Goal: Task Accomplishment & Management: Use online tool/utility

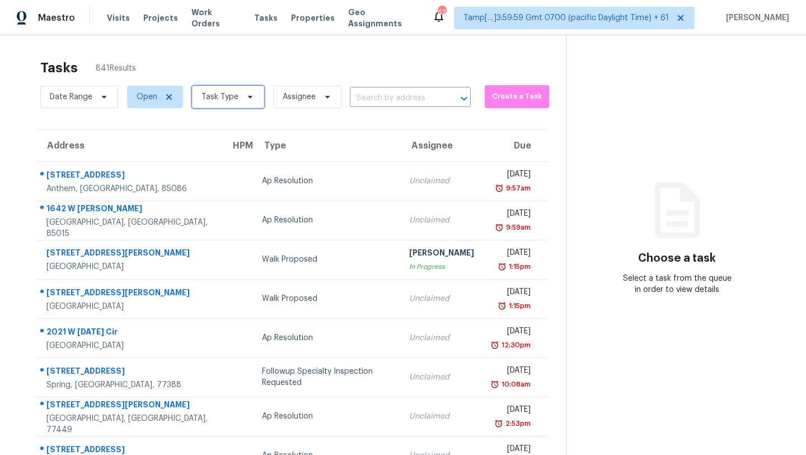
click at [214, 94] on span "Task Type" at bounding box center [220, 96] width 37 height 11
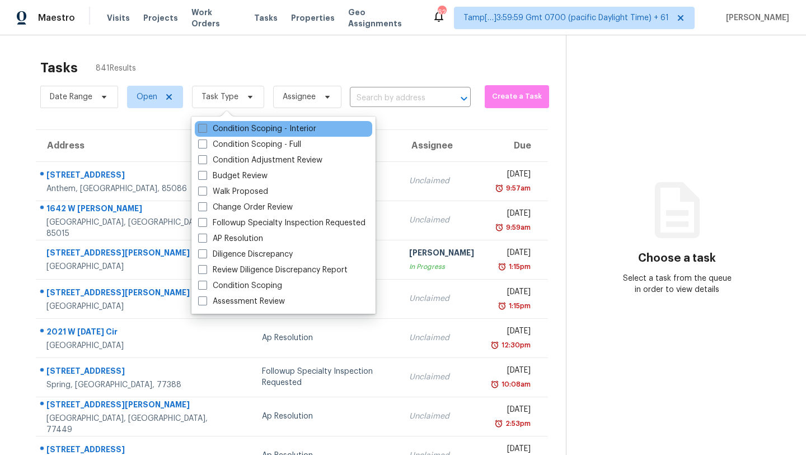
click at [218, 127] on label "Condition Scoping - Interior" at bounding box center [257, 128] width 118 height 11
click at [206, 127] on input "Condition Scoping - Interior" at bounding box center [201, 126] width 7 height 7
checkbox input "true"
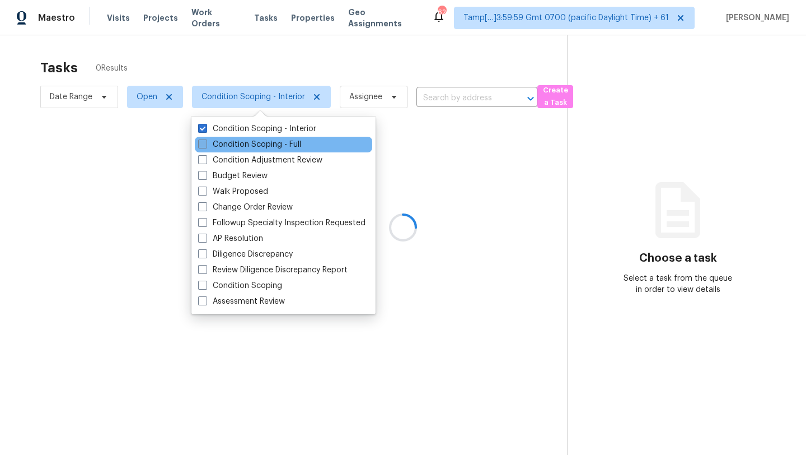
click at [218, 143] on label "Condition Scoping - Full" at bounding box center [249, 144] width 103 height 11
click at [206, 143] on input "Condition Scoping - Full" at bounding box center [201, 142] width 7 height 7
checkbox input "true"
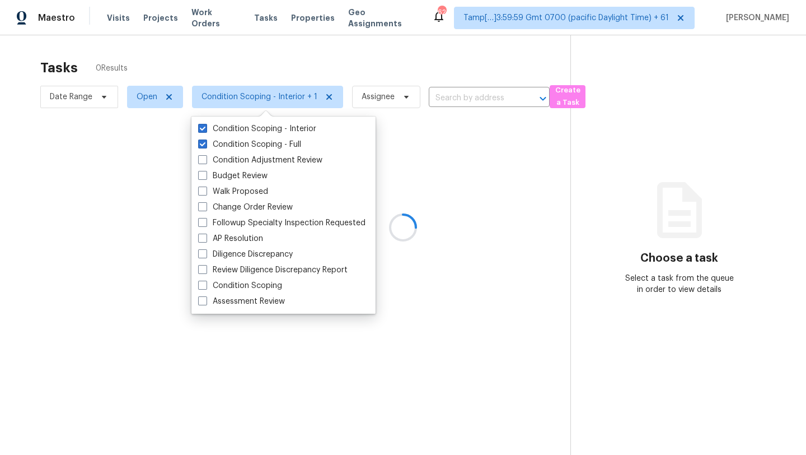
click at [242, 82] on div at bounding box center [403, 227] width 806 height 455
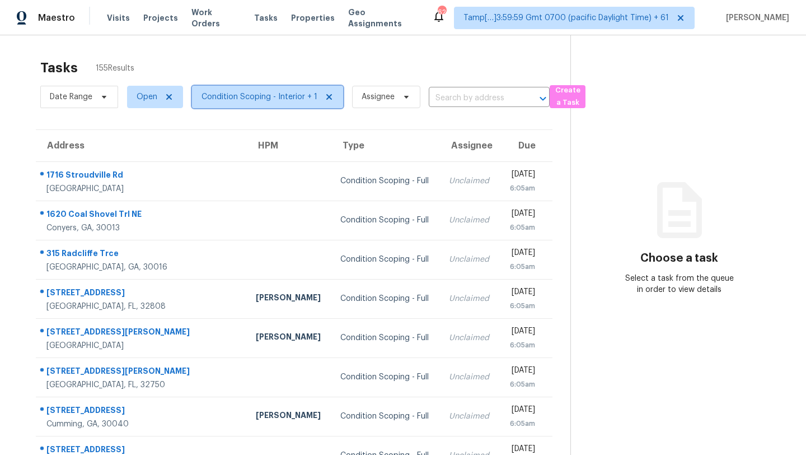
click at [276, 108] on span "Condition Scoping - Interior + 1" at bounding box center [267, 97] width 151 height 22
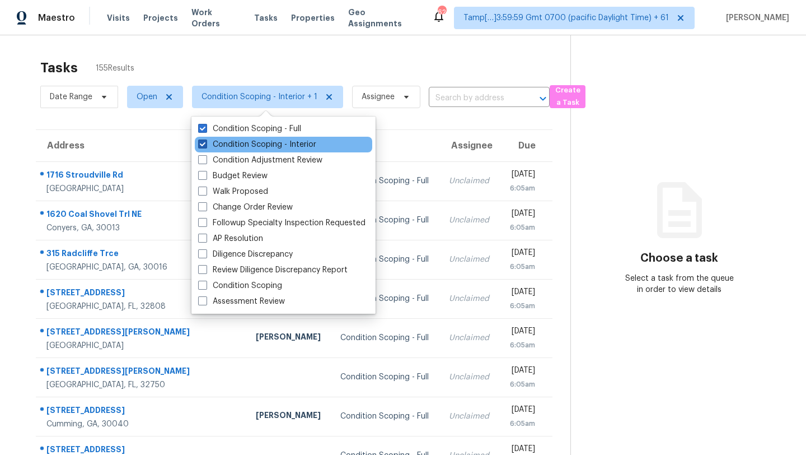
click at [268, 142] on label "Condition Scoping - Interior" at bounding box center [257, 144] width 118 height 11
click at [206, 142] on input "Condition Scoping - Interior" at bounding box center [201, 142] width 7 height 7
checkbox input "false"
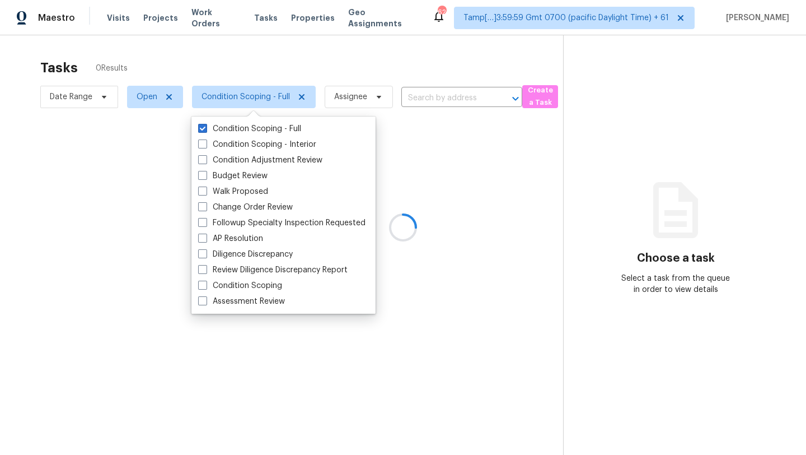
click at [290, 62] on div at bounding box center [403, 227] width 806 height 455
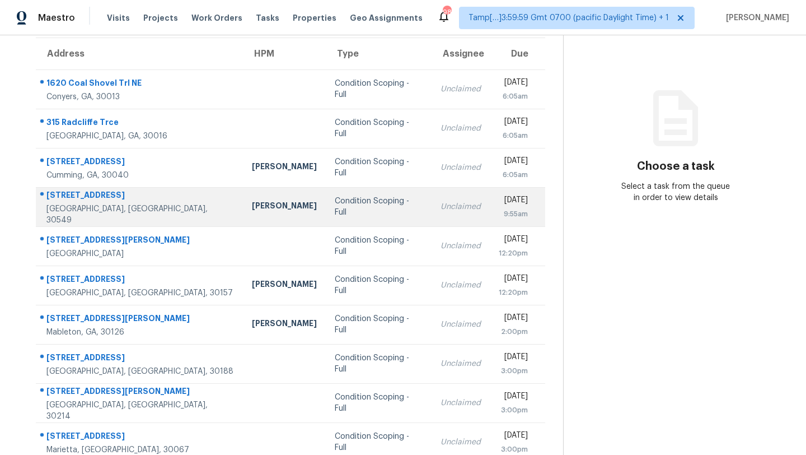
scroll to position [59, 0]
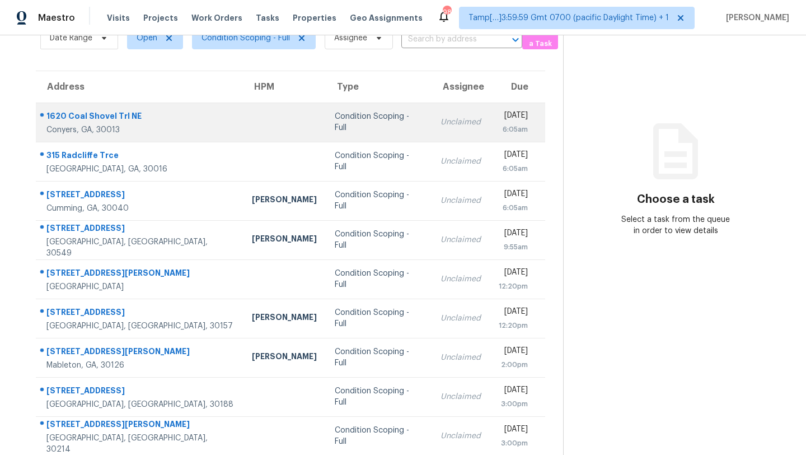
click at [441, 122] on div "Unclaimed" at bounding box center [461, 121] width 40 height 11
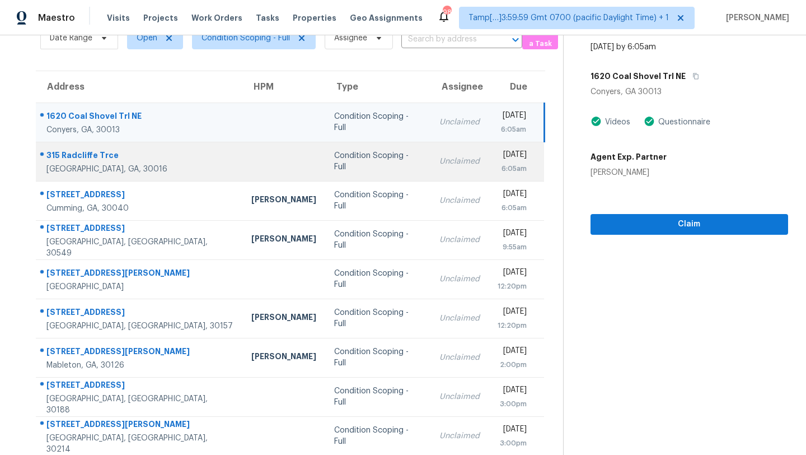
scroll to position [0, 0]
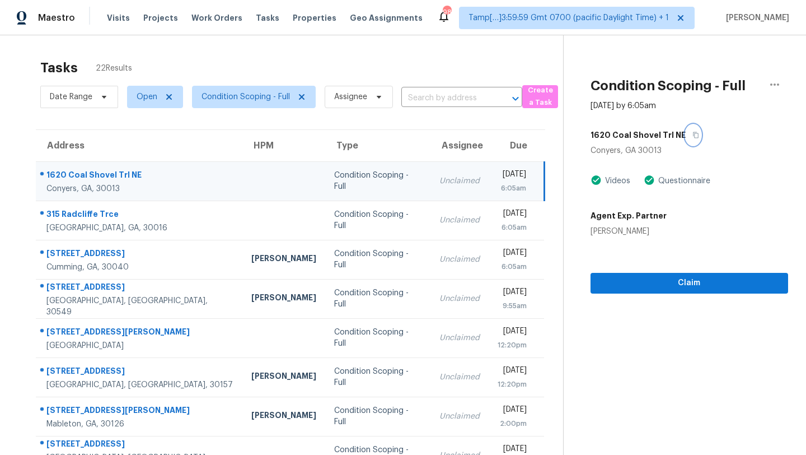
click at [689, 130] on button "button" at bounding box center [693, 135] width 15 height 20
click at [325, 166] on td "Condition Scoping - Full" at bounding box center [377, 180] width 105 height 39
click at [693, 133] on icon "button" at bounding box center [696, 135] width 7 height 7
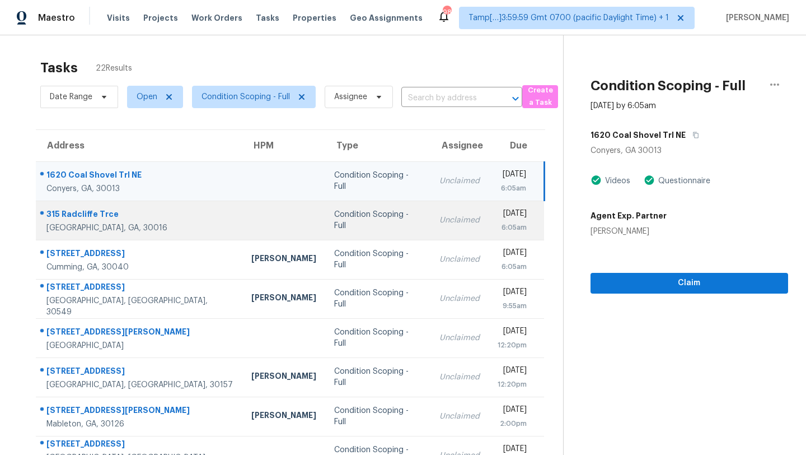
click at [440, 222] on div "Unclaimed" at bounding box center [460, 219] width 40 height 11
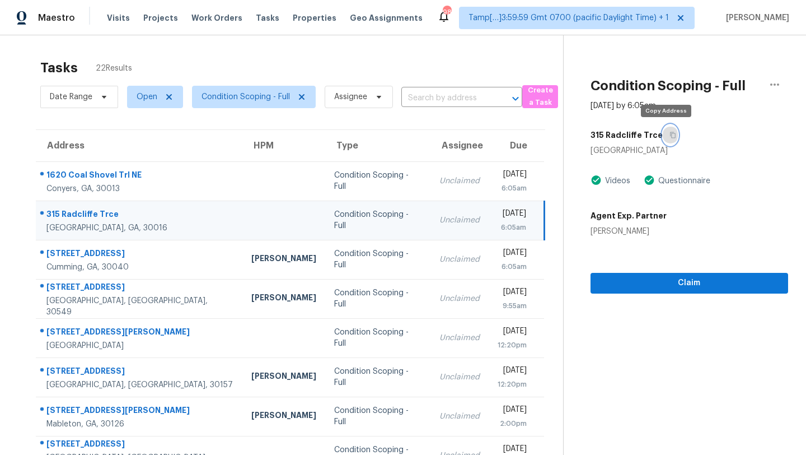
click at [667, 140] on button "button" at bounding box center [670, 135] width 15 height 20
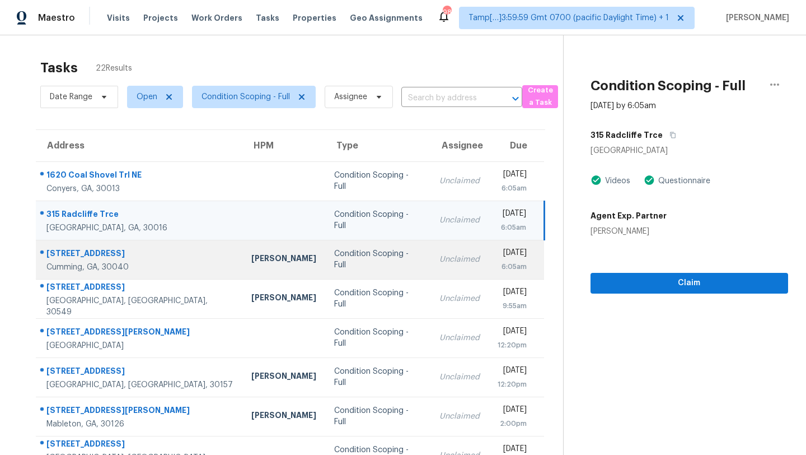
click at [498, 261] on div "6:05am" at bounding box center [512, 266] width 29 height 11
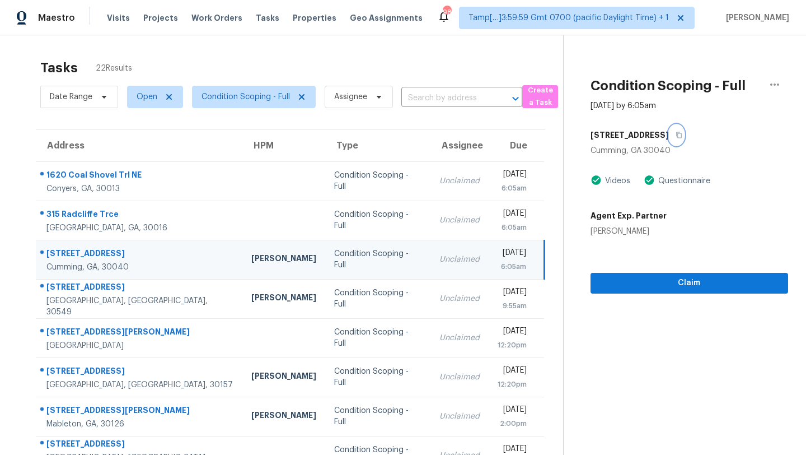
click at [682, 135] on icon "button" at bounding box center [679, 135] width 6 height 6
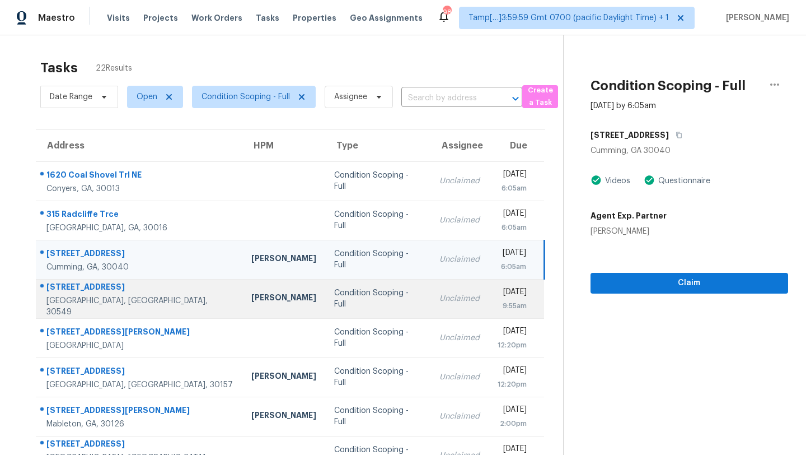
click at [489, 291] on td "Mon, Sep 22nd 2025 9:55am" at bounding box center [516, 298] width 55 height 39
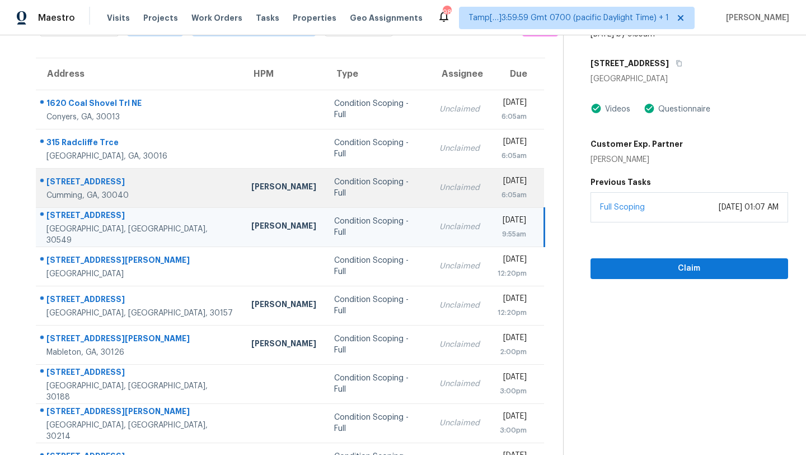
scroll to position [83, 0]
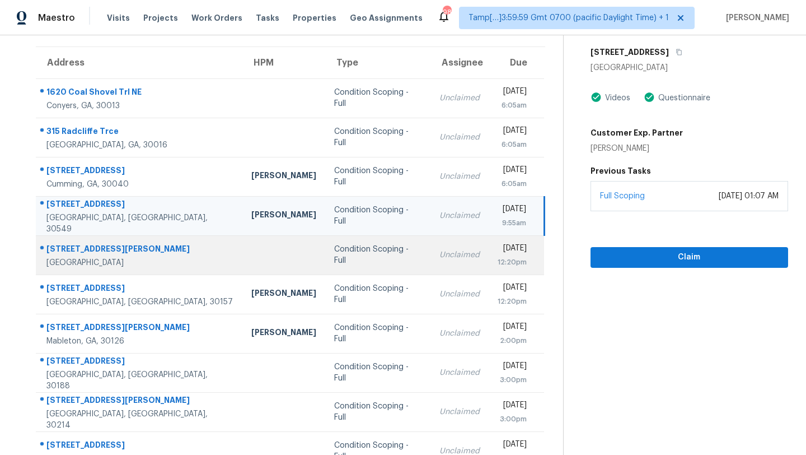
click at [431, 272] on td "Unclaimed" at bounding box center [460, 254] width 58 height 39
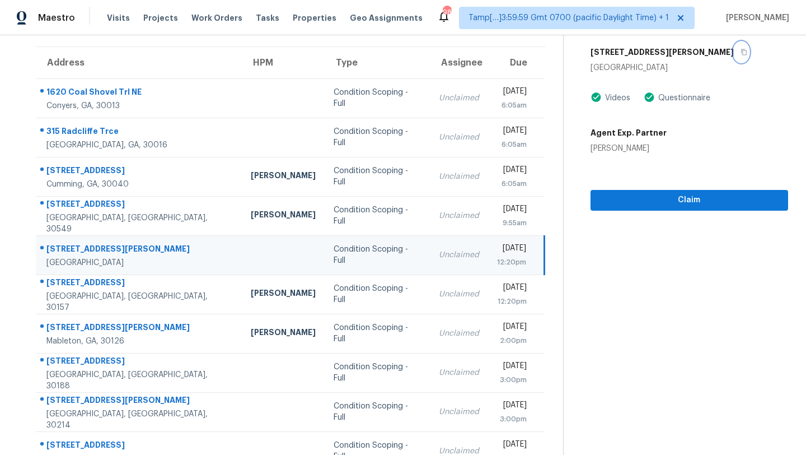
click at [741, 52] on icon "button" at bounding box center [744, 52] width 6 height 6
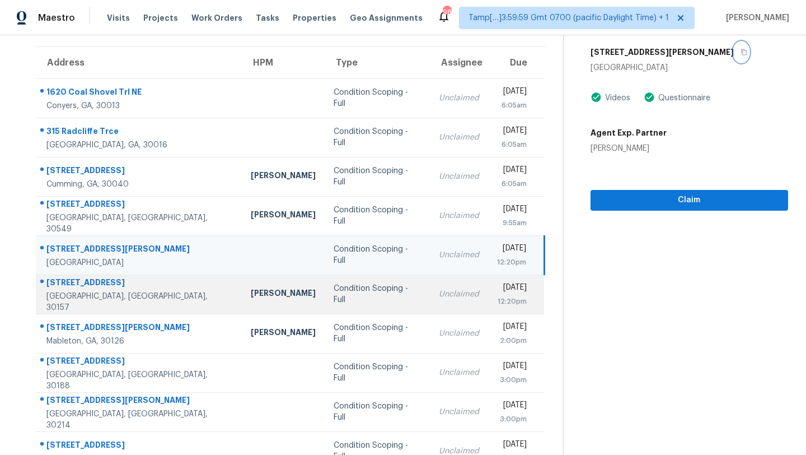
scroll to position [128, 0]
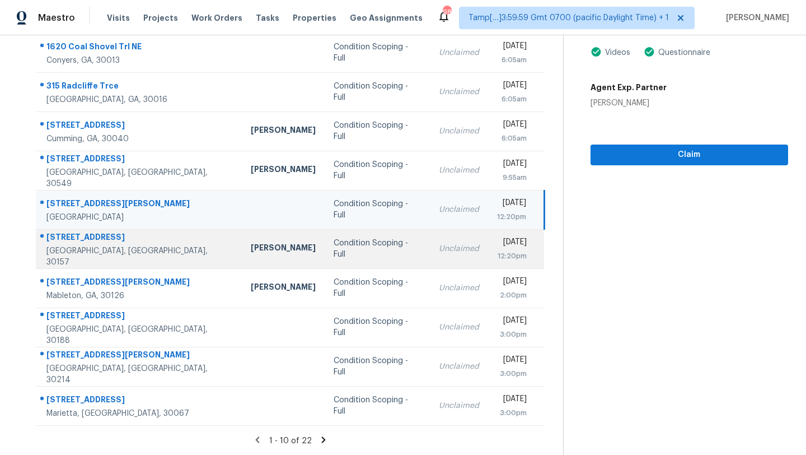
click at [430, 256] on td "Unclaimed" at bounding box center [459, 248] width 58 height 39
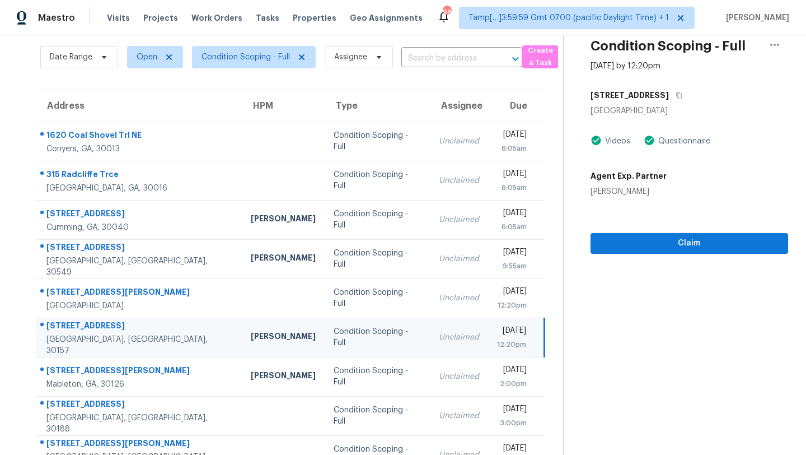
scroll to position [31, 0]
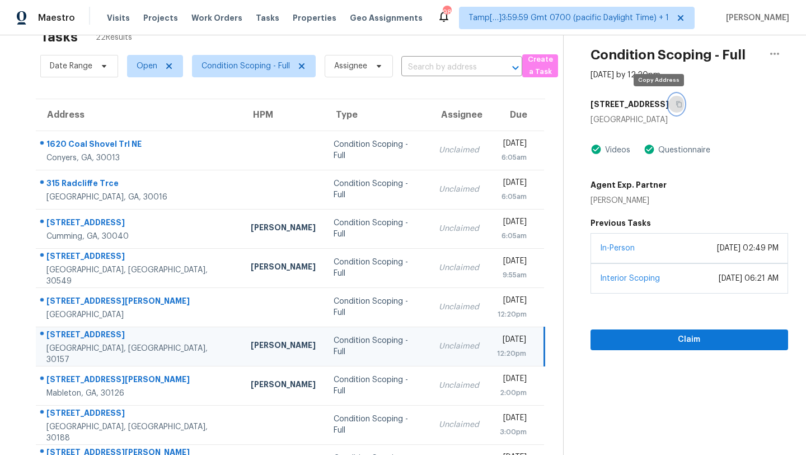
click at [676, 105] on icon "button" at bounding box center [679, 104] width 7 height 7
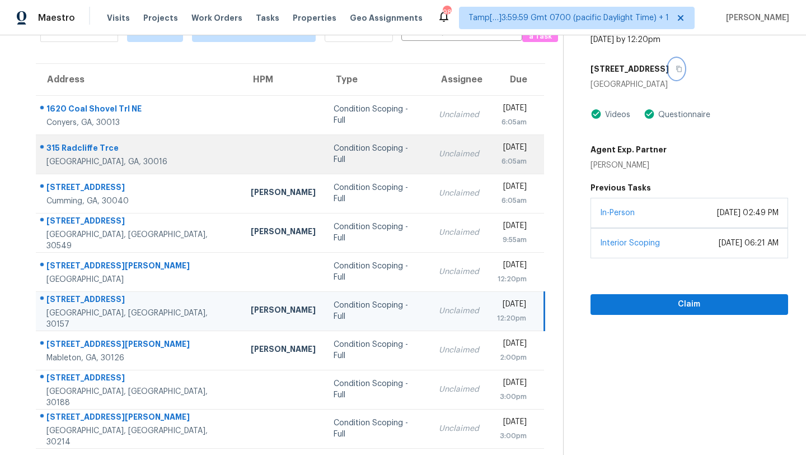
scroll to position [128, 0]
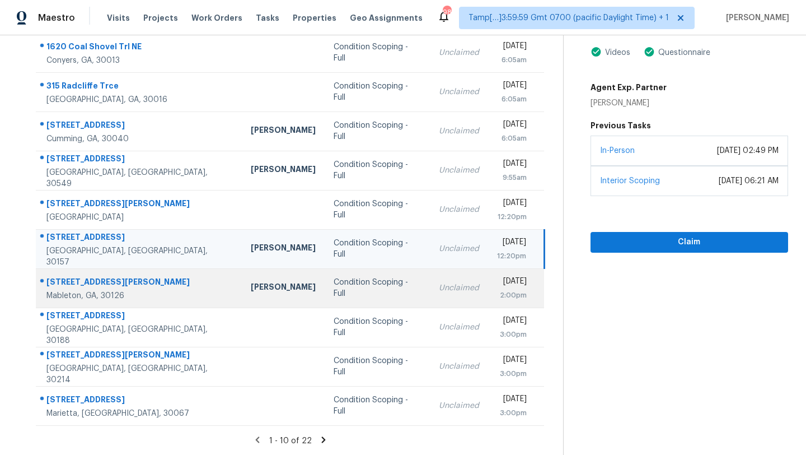
click at [439, 282] on div "Unclaimed" at bounding box center [459, 287] width 40 height 11
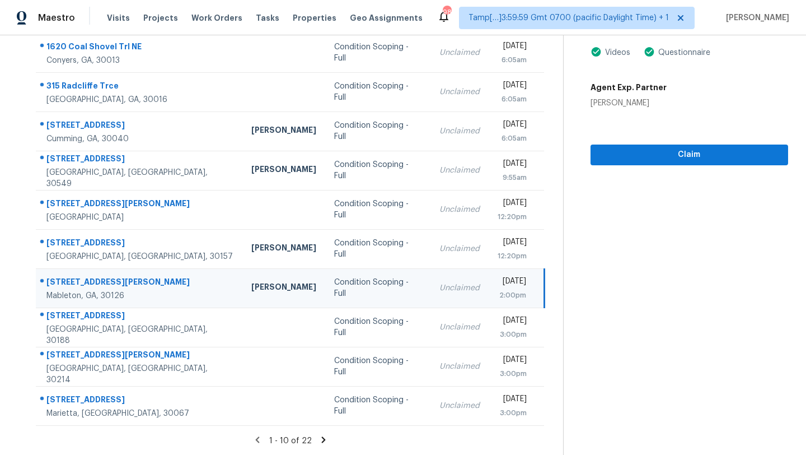
scroll to position [73, 0]
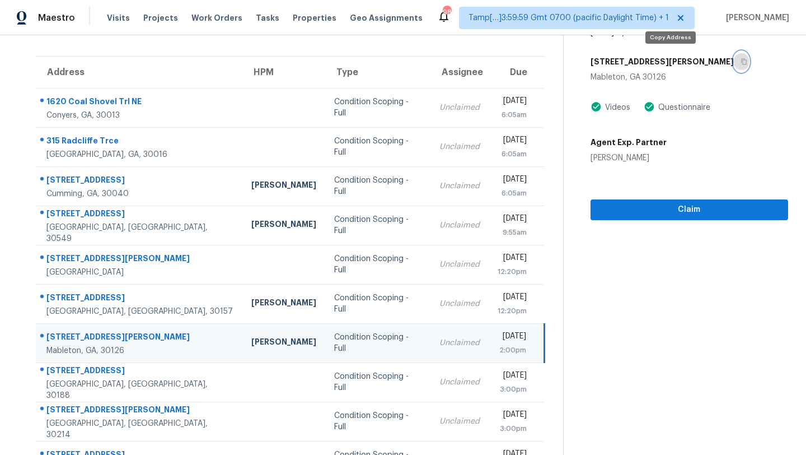
click at [741, 62] on icon "button" at bounding box center [744, 62] width 6 height 6
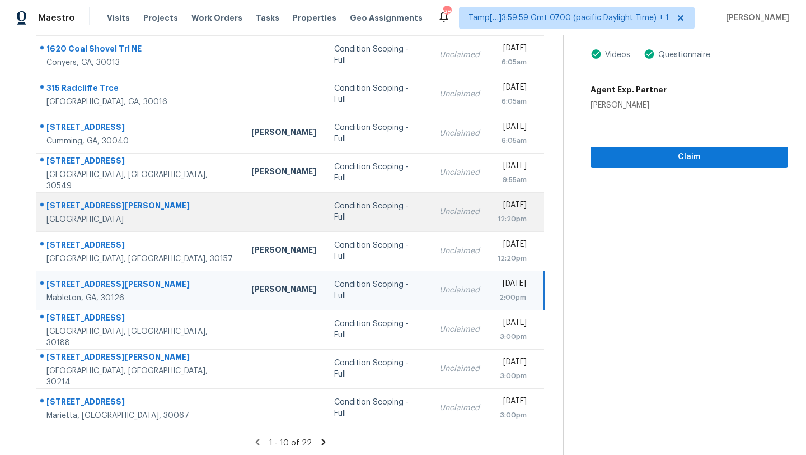
scroll to position [128, 0]
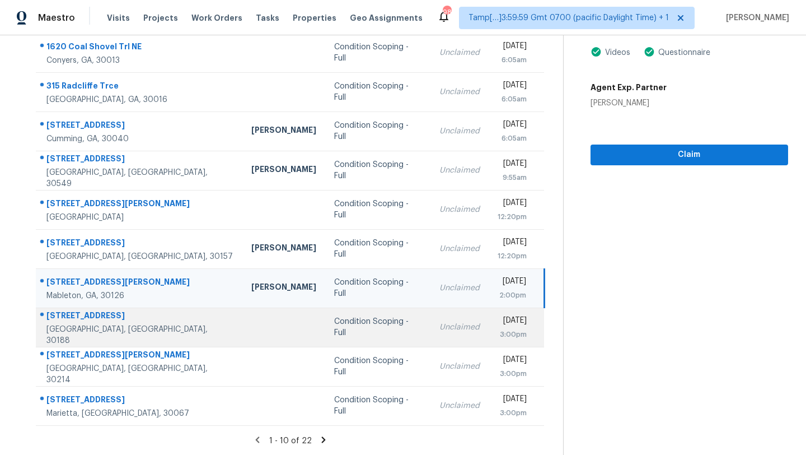
click at [431, 320] on td "Unclaimed" at bounding box center [460, 326] width 58 height 39
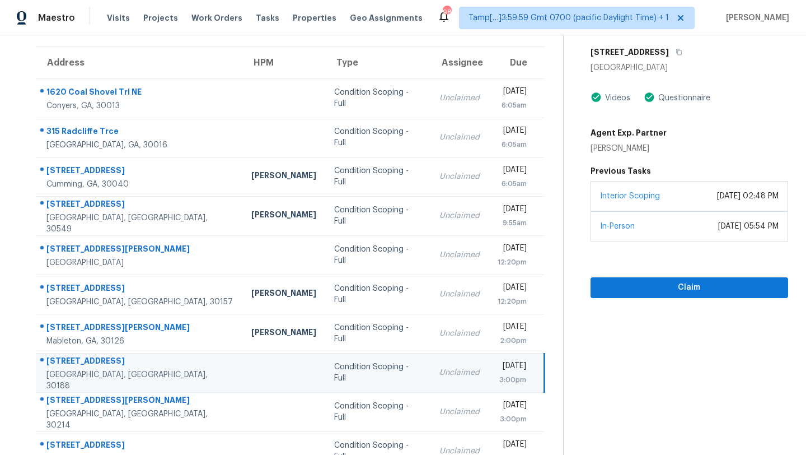
scroll to position [73, 0]
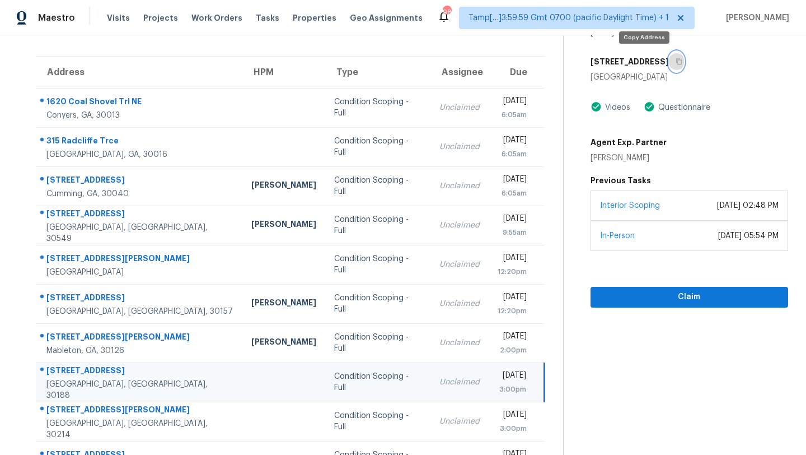
click at [669, 63] on button "button" at bounding box center [676, 62] width 15 height 20
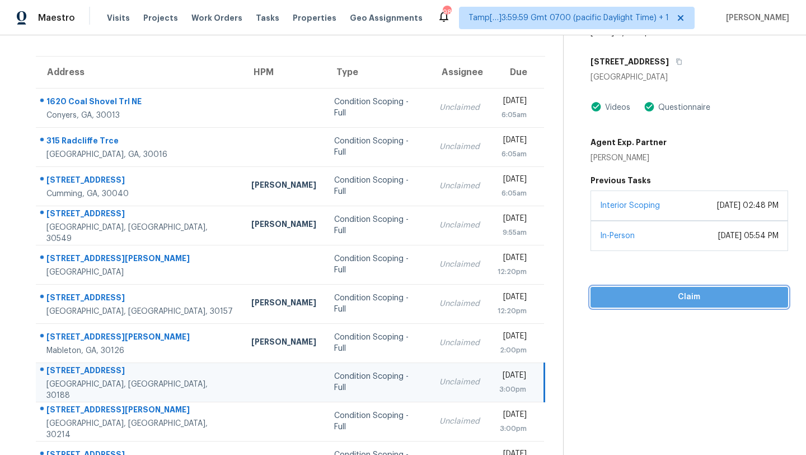
click at [622, 304] on button "Claim" at bounding box center [690, 297] width 198 height 21
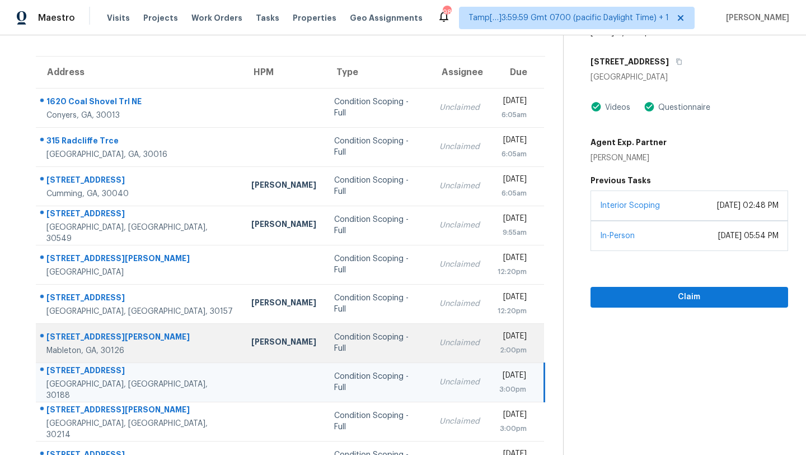
scroll to position [128, 0]
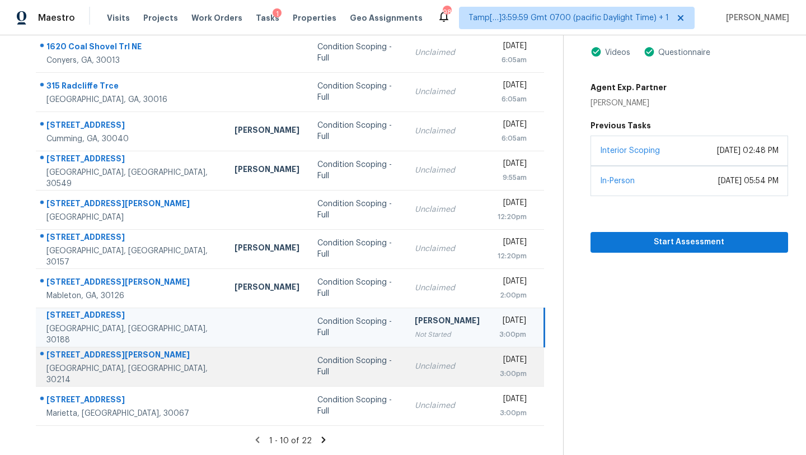
click at [406, 372] on td "Unclaimed" at bounding box center [447, 366] width 83 height 39
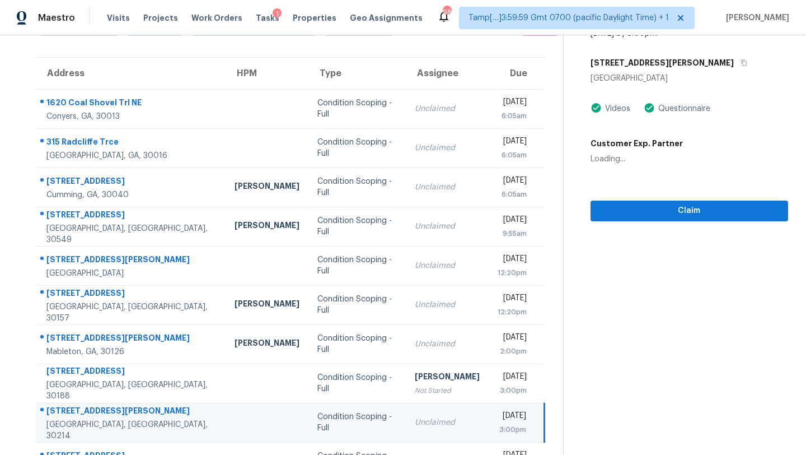
scroll to position [68, 0]
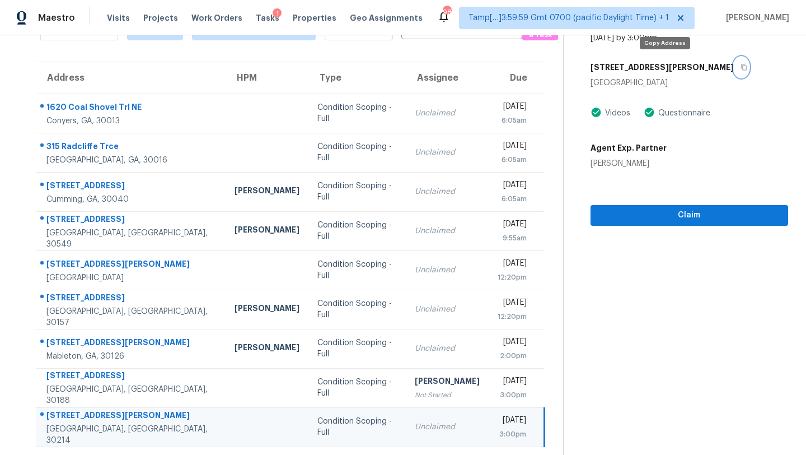
click at [734, 71] on button "button" at bounding box center [741, 67] width 15 height 20
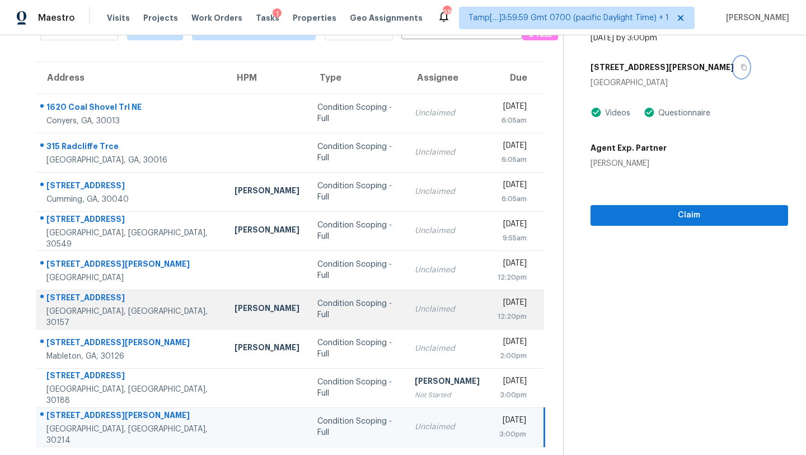
scroll to position [128, 0]
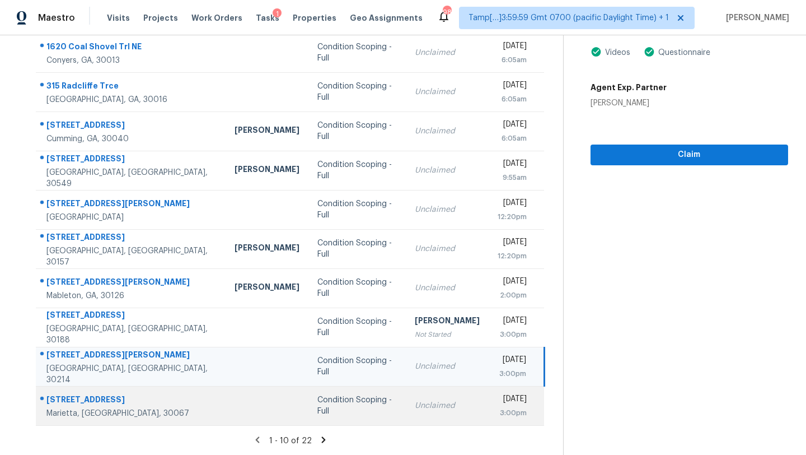
click at [415, 409] on div "Unclaimed" at bounding box center [447, 405] width 65 height 11
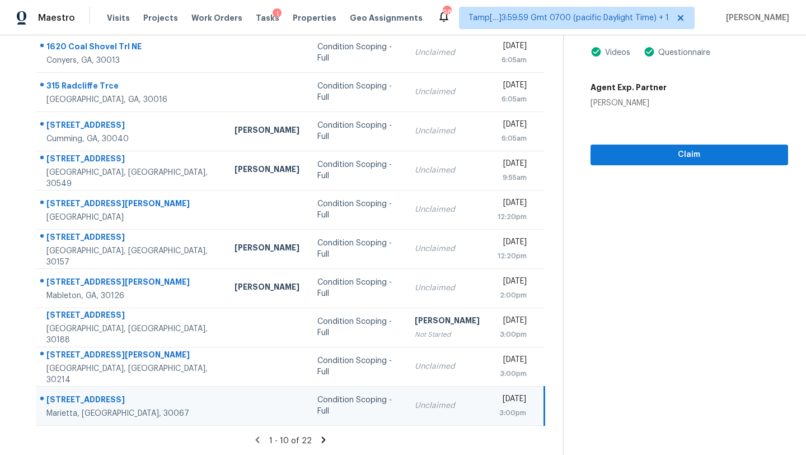
scroll to position [25, 0]
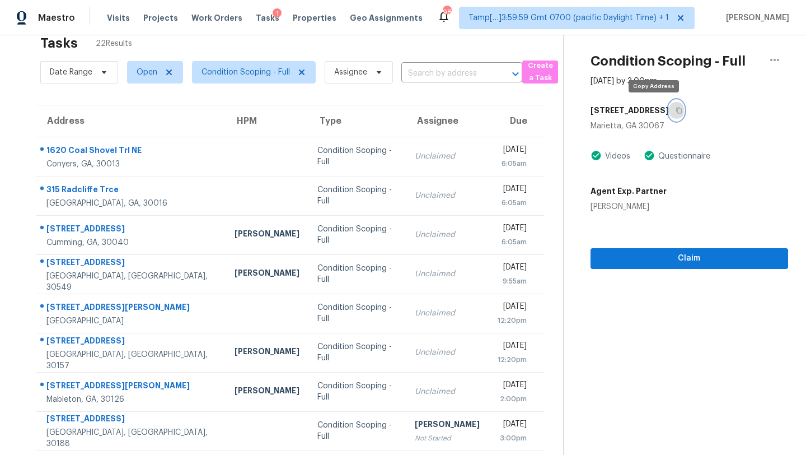
click at [669, 115] on button "button" at bounding box center [676, 110] width 15 height 20
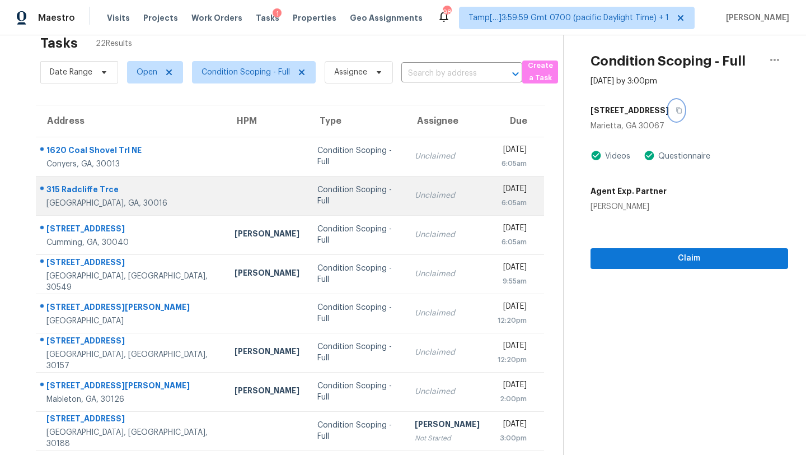
scroll to position [128, 0]
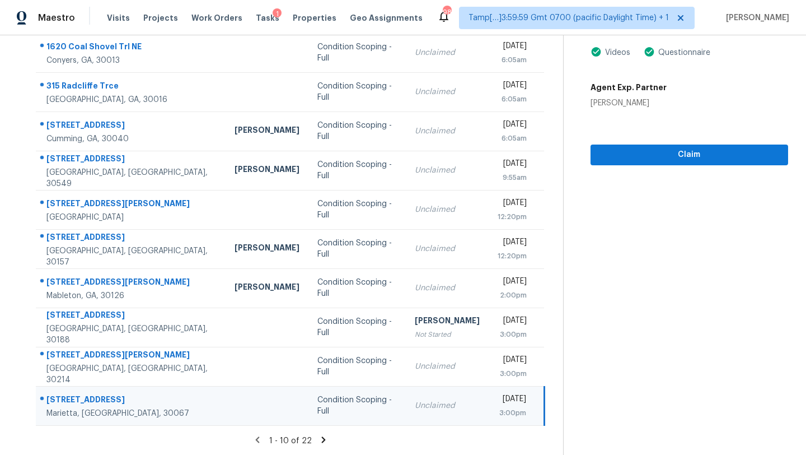
click at [324, 441] on icon at bounding box center [324, 440] width 10 height 10
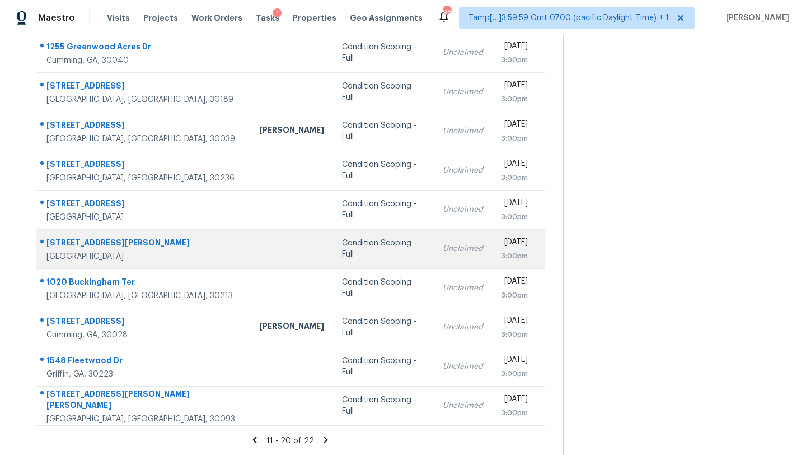
scroll to position [24, 0]
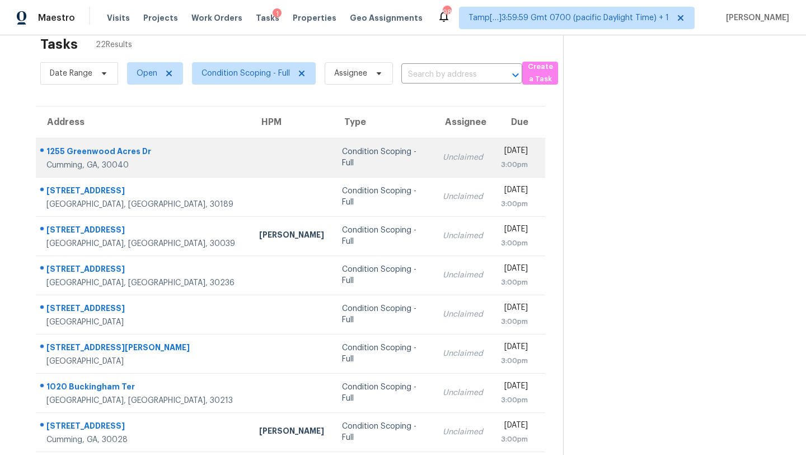
click at [434, 169] on td "Unclaimed" at bounding box center [463, 157] width 58 height 39
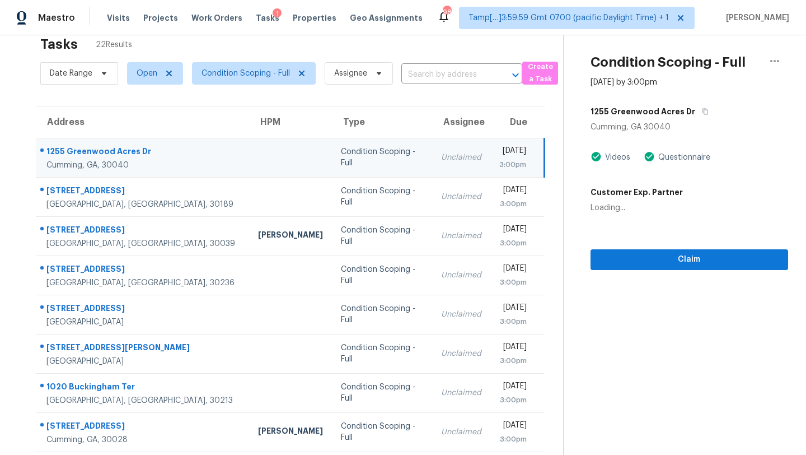
scroll to position [0, 0]
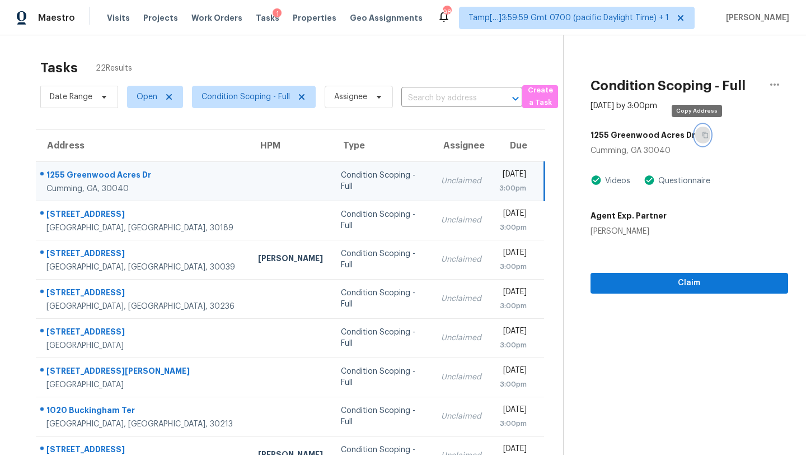
click at [703, 133] on icon "button" at bounding box center [706, 135] width 6 height 6
click at [702, 138] on icon "button" at bounding box center [705, 135] width 7 height 7
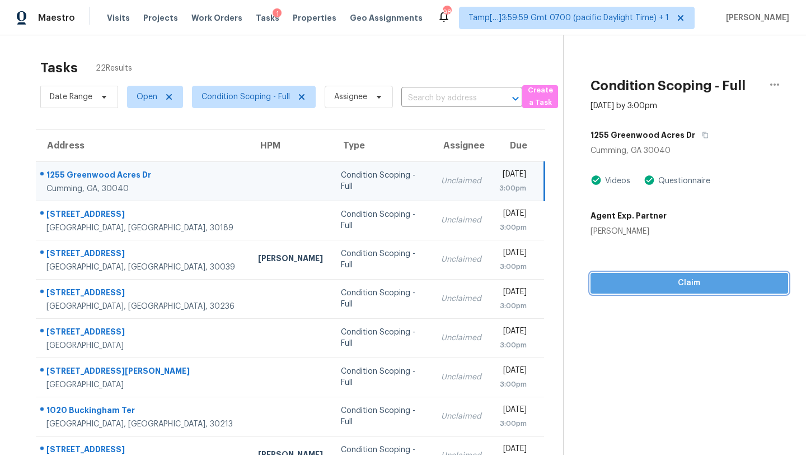
click at [629, 281] on span "Claim" at bounding box center [690, 283] width 180 height 14
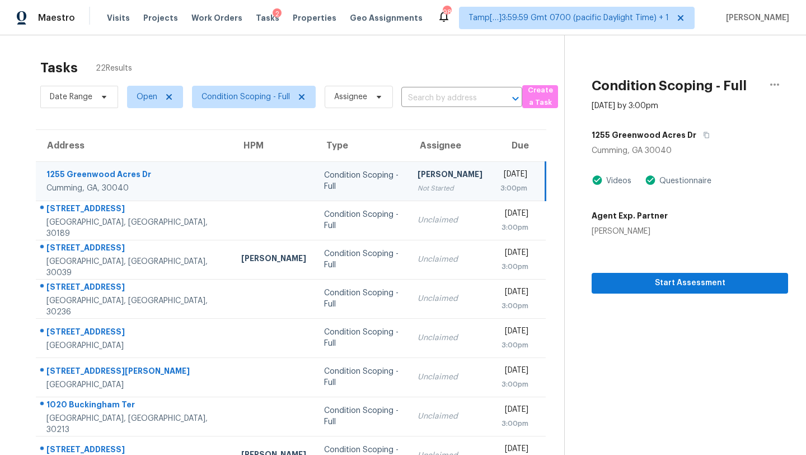
click at [492, 194] on td "Mon, Sep 22nd 2025 3:00pm" at bounding box center [519, 180] width 54 height 39
click at [703, 135] on icon "button" at bounding box center [706, 135] width 7 height 7
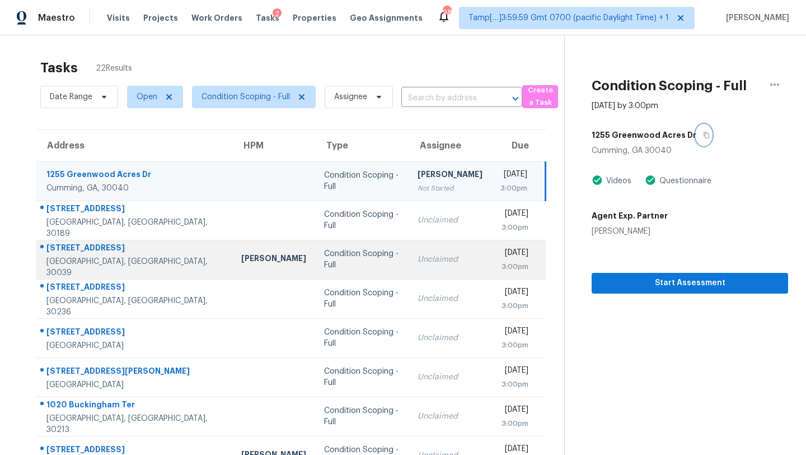
scroll to position [128, 0]
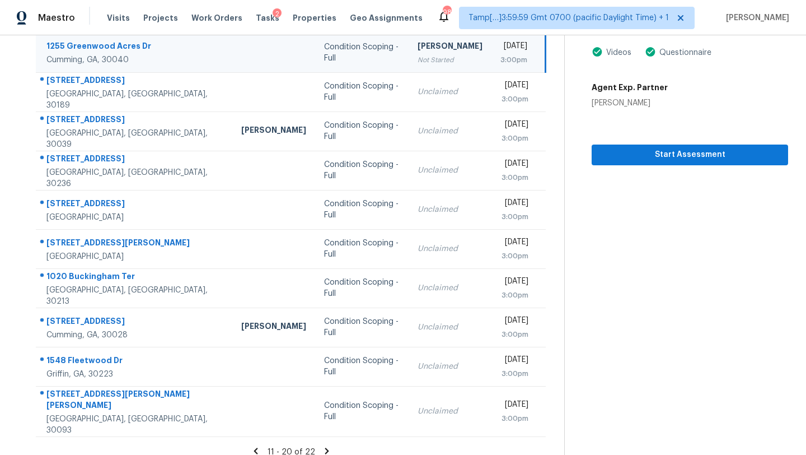
click at [325, 447] on icon at bounding box center [327, 450] width 4 height 6
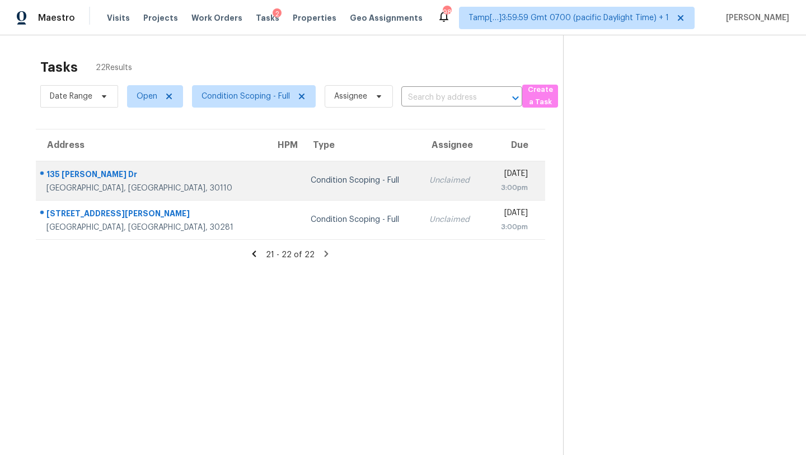
scroll to position [0, 0]
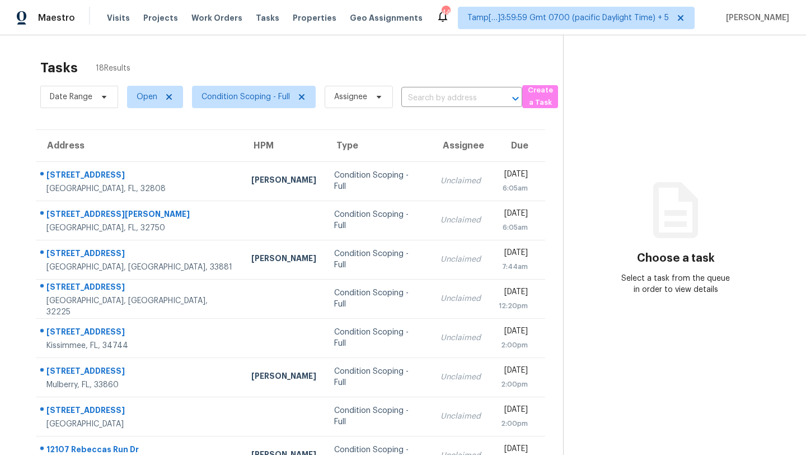
scroll to position [128, 0]
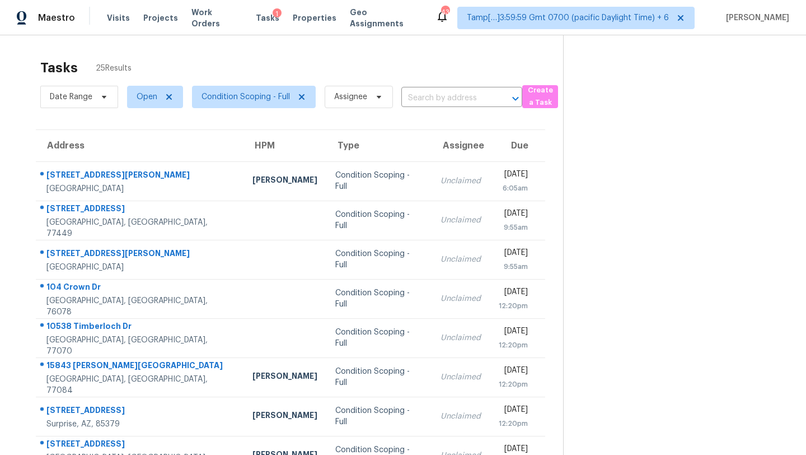
scroll to position [81, 0]
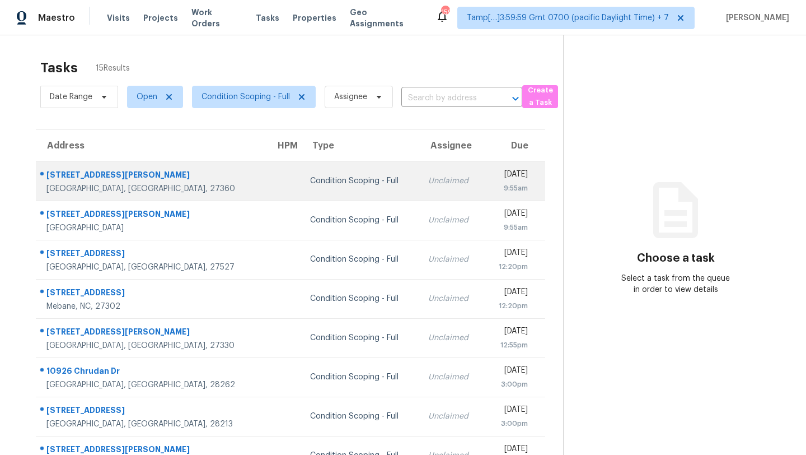
click at [428, 185] on div "Unclaimed" at bounding box center [451, 180] width 46 height 11
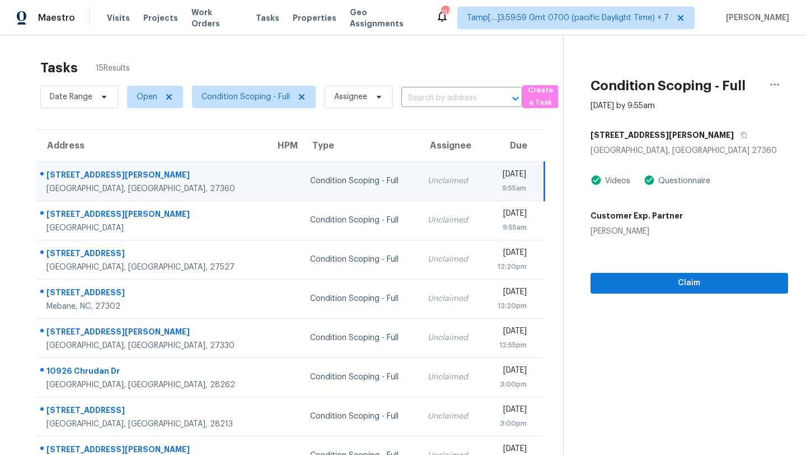
click at [325, 176] on div "Condition Scoping - Full" at bounding box center [360, 180] width 100 height 11
click at [741, 137] on icon "button" at bounding box center [744, 135] width 6 height 6
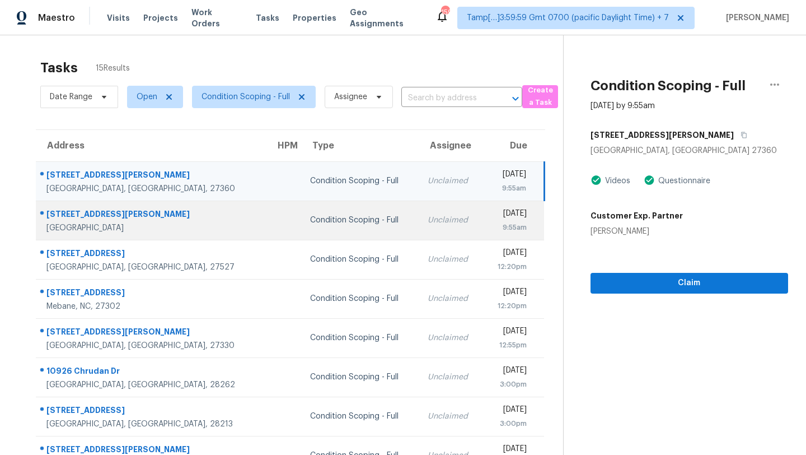
click at [419, 231] on td "Unclaimed" at bounding box center [451, 219] width 64 height 39
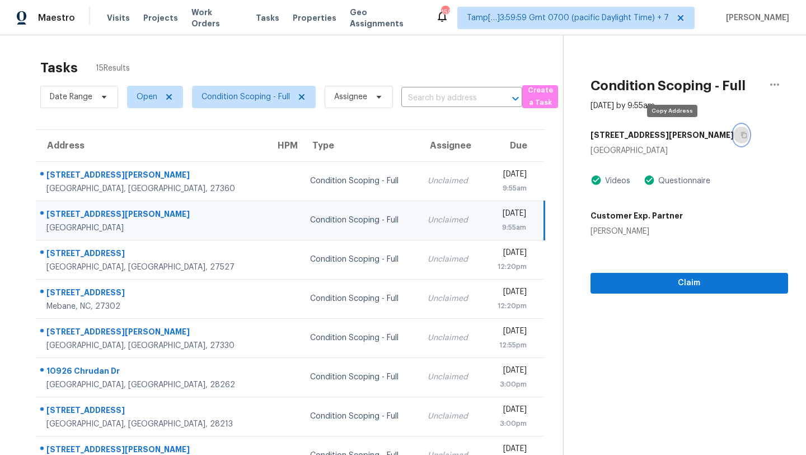
click at [734, 129] on button "button" at bounding box center [741, 135] width 15 height 20
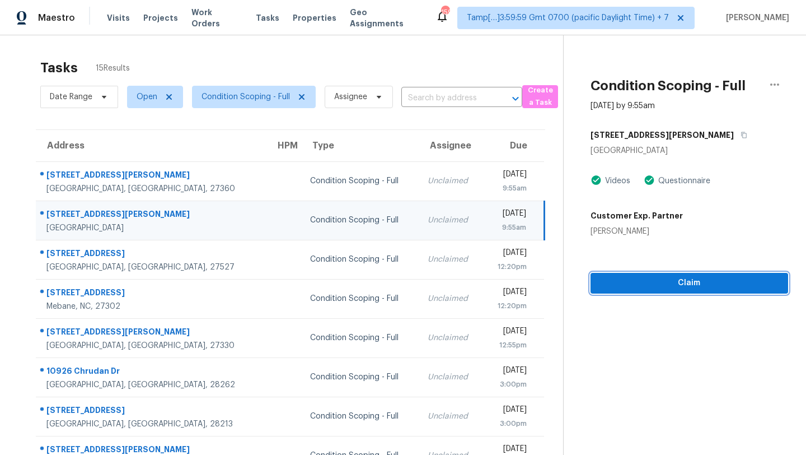
click at [674, 278] on span "Claim" at bounding box center [690, 283] width 180 height 14
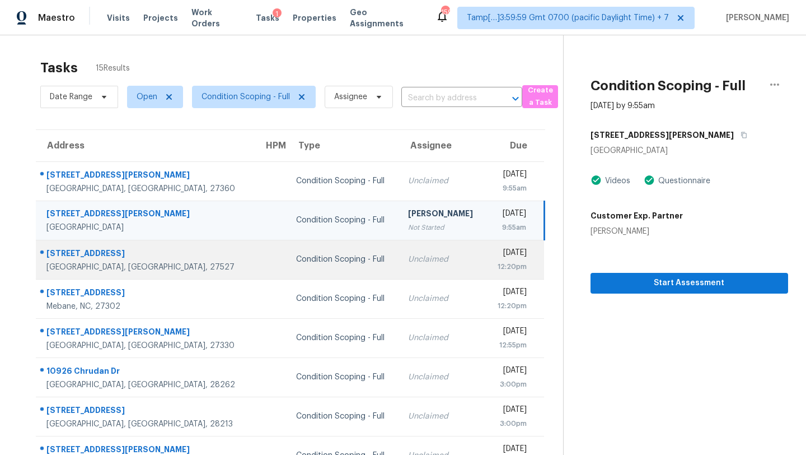
click at [486, 260] on td "Mon, Sep 22nd 2025 12:20pm" at bounding box center [515, 259] width 58 height 39
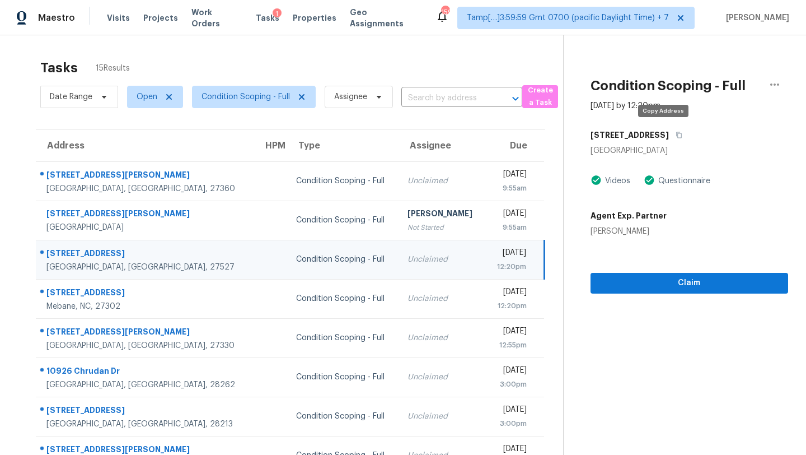
click at [668, 128] on div "280 Windgate Dr" at bounding box center [690, 135] width 198 height 20
click at [669, 131] on button "button" at bounding box center [676, 135] width 15 height 20
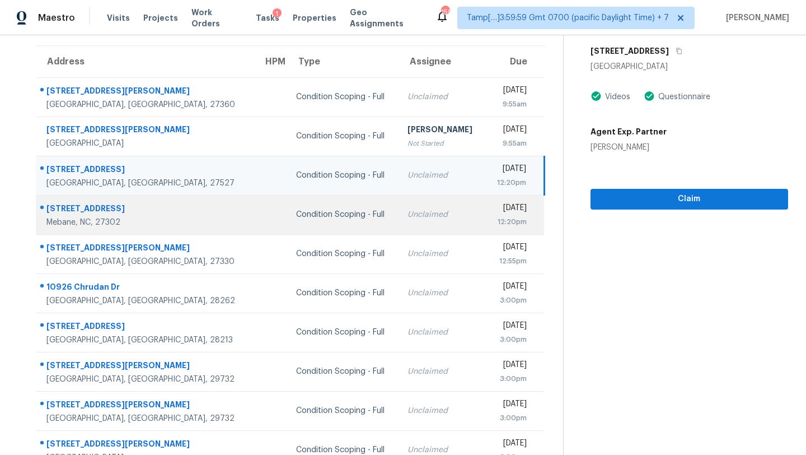
click at [408, 218] on div "Unclaimed" at bounding box center [442, 214] width 69 height 11
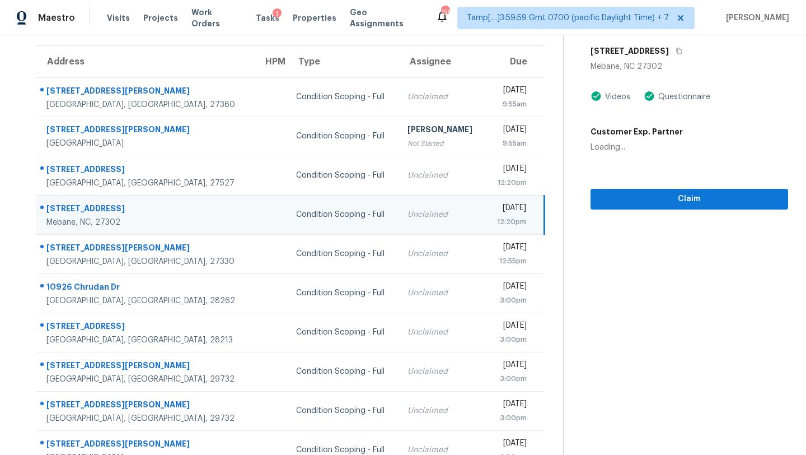
scroll to position [44, 0]
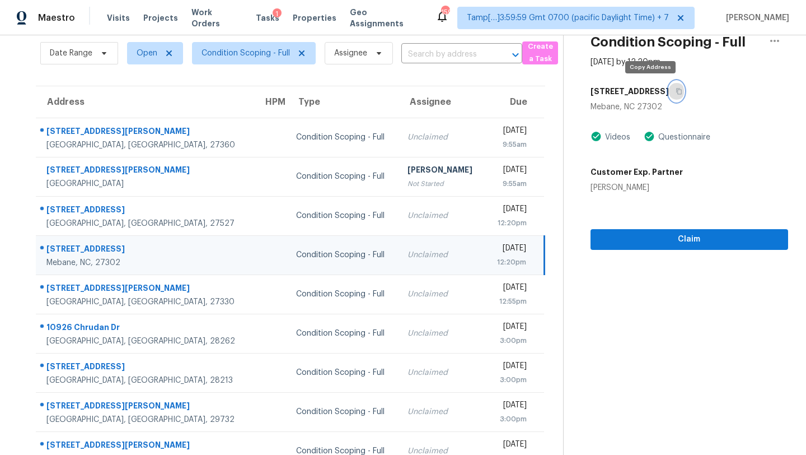
click at [669, 85] on button "button" at bounding box center [676, 91] width 15 height 20
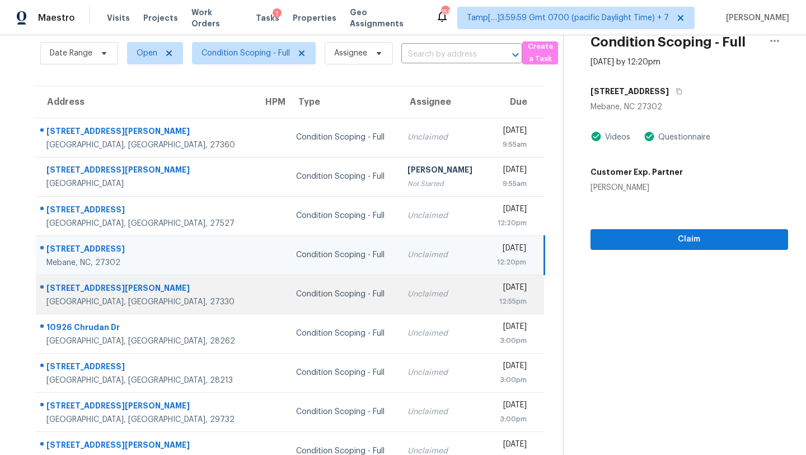
click at [486, 296] on td "Mon, Sep 22nd 2025 12:55pm" at bounding box center [515, 293] width 59 height 39
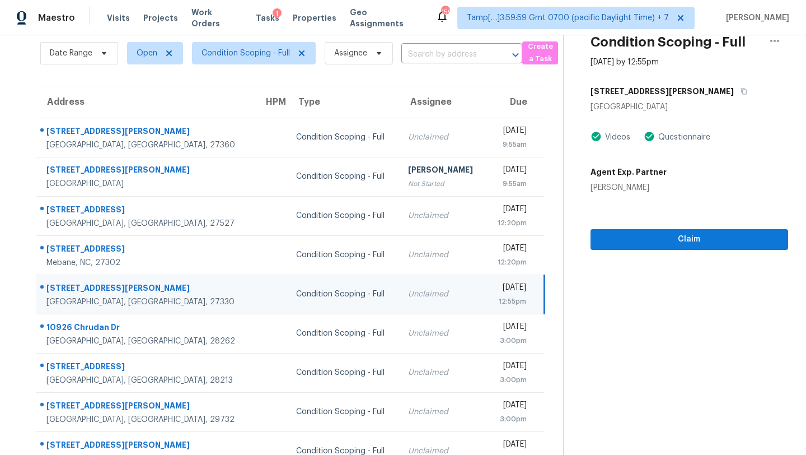
click at [656, 94] on div "309 Wade Dr" at bounding box center [690, 91] width 198 height 20
click at [741, 93] on icon "button" at bounding box center [744, 91] width 7 height 7
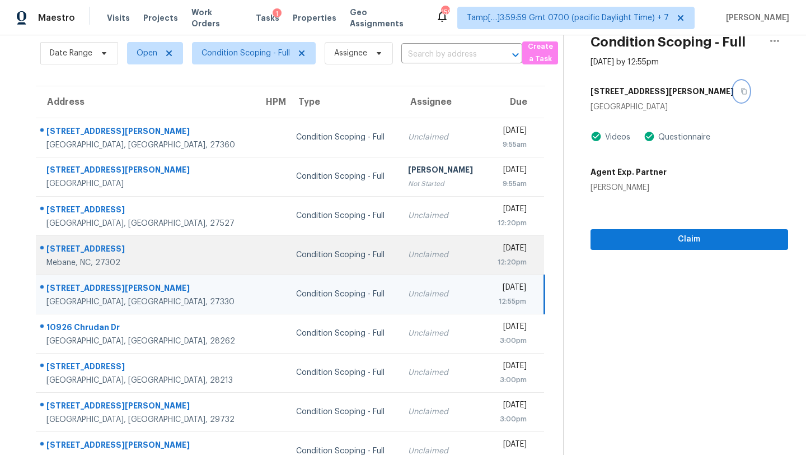
scroll to position [128, 0]
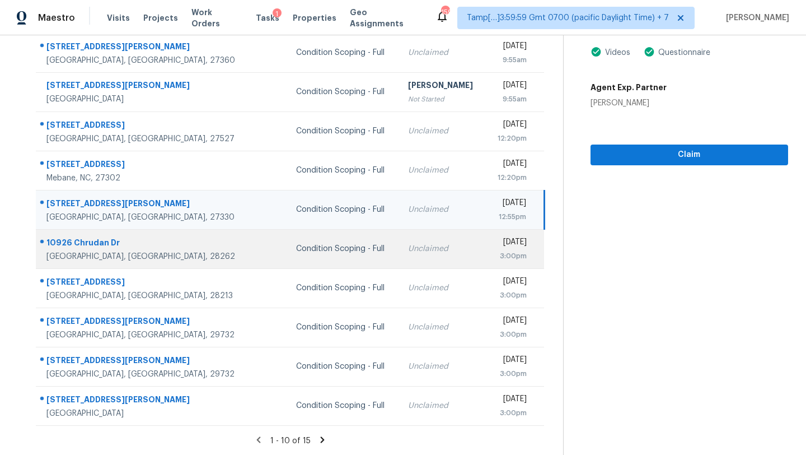
click at [408, 250] on div "Unclaimed" at bounding box center [442, 248] width 69 height 11
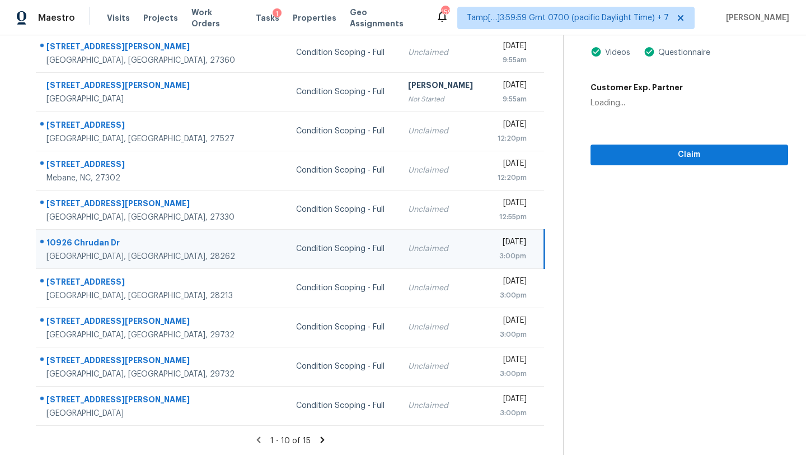
scroll to position [89, 0]
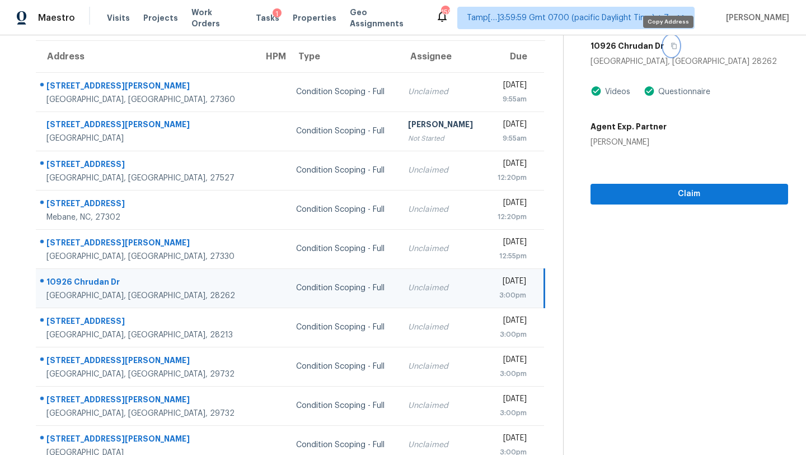
click at [671, 44] on icon "button" at bounding box center [674, 46] width 7 height 7
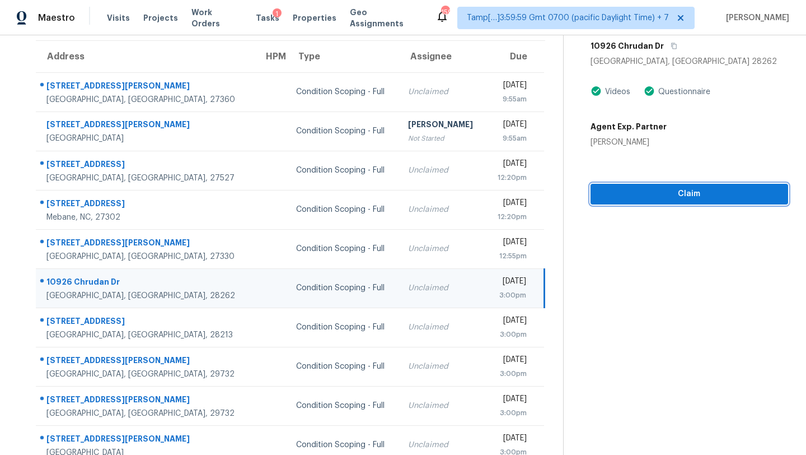
click at [652, 192] on span "Claim" at bounding box center [690, 194] width 180 height 14
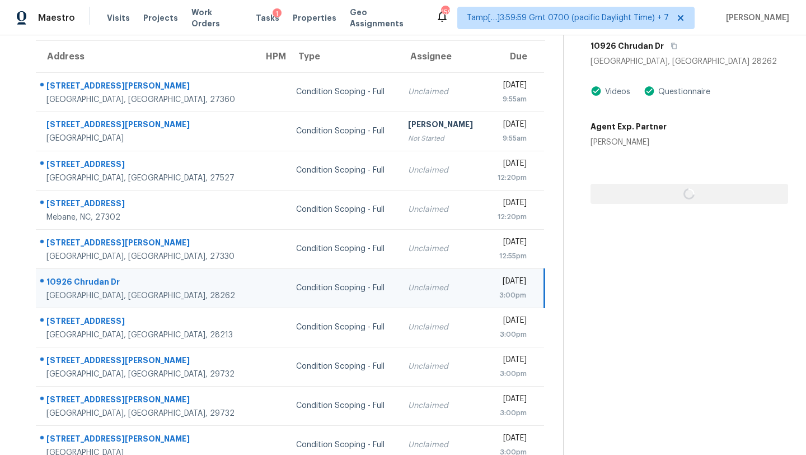
scroll to position [128, 0]
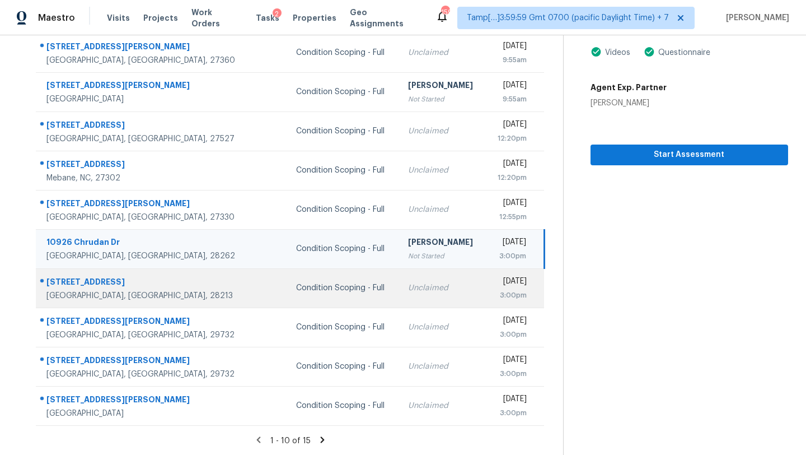
click at [408, 291] on div "Unclaimed" at bounding box center [442, 287] width 69 height 11
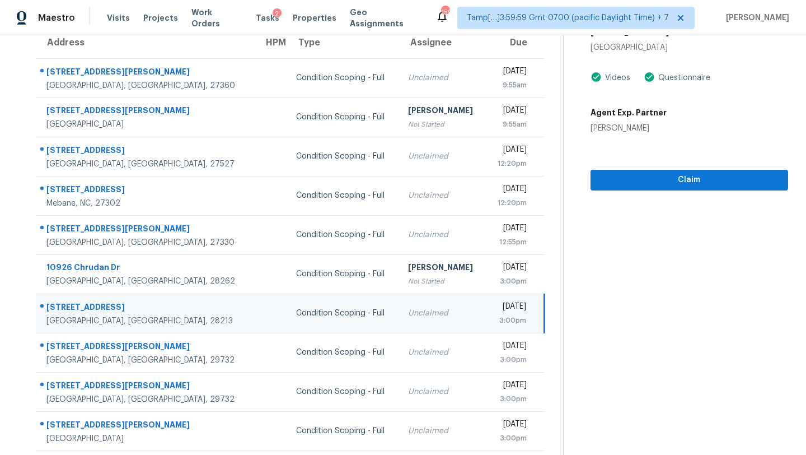
scroll to position [81, 0]
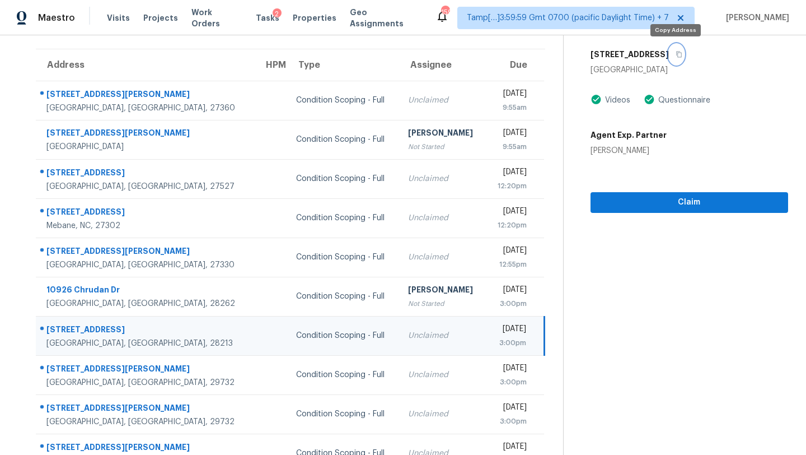
click at [680, 52] on icon "button" at bounding box center [679, 54] width 7 height 7
click at [659, 204] on span "Claim" at bounding box center [690, 202] width 180 height 14
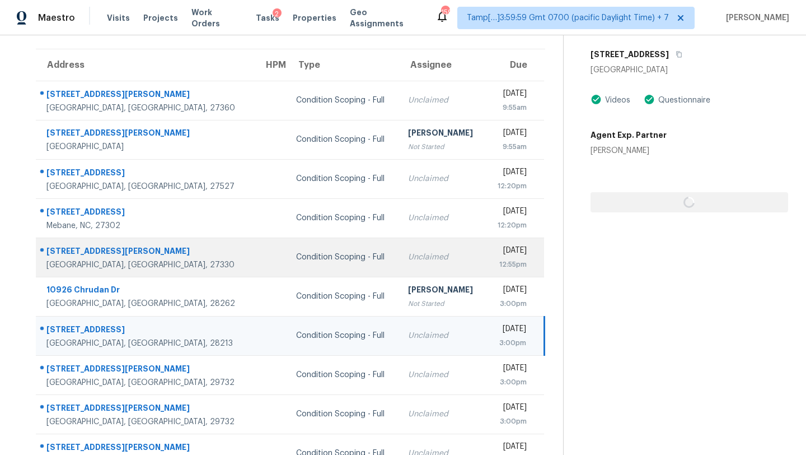
scroll to position [128, 0]
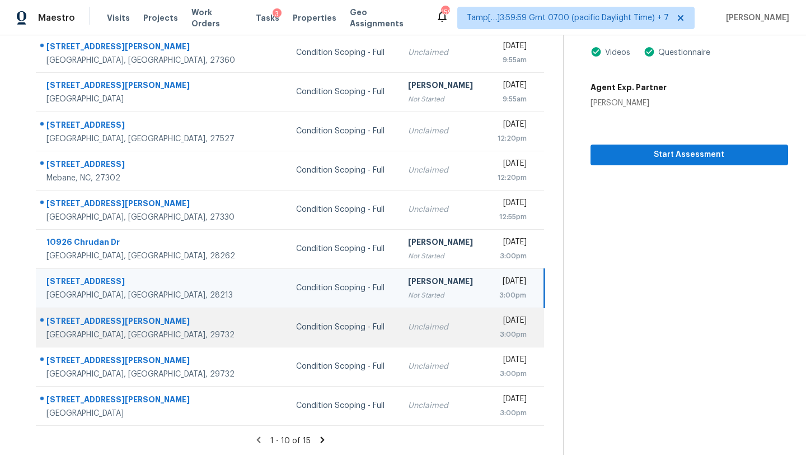
click at [408, 328] on div "Unclaimed" at bounding box center [442, 326] width 69 height 11
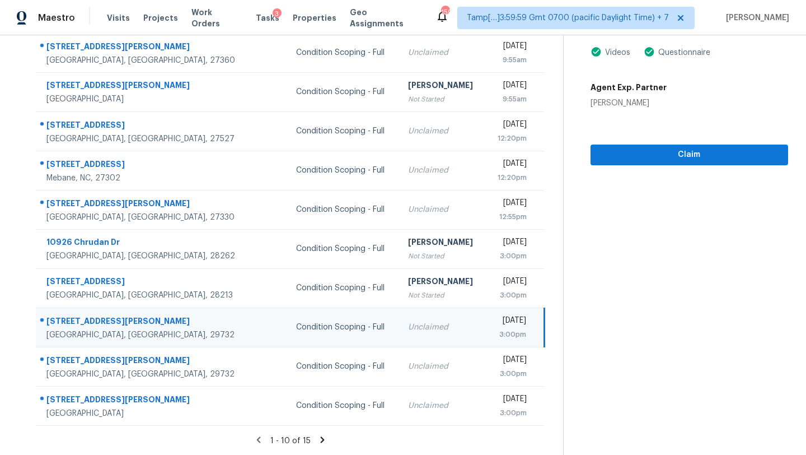
scroll to position [46, 0]
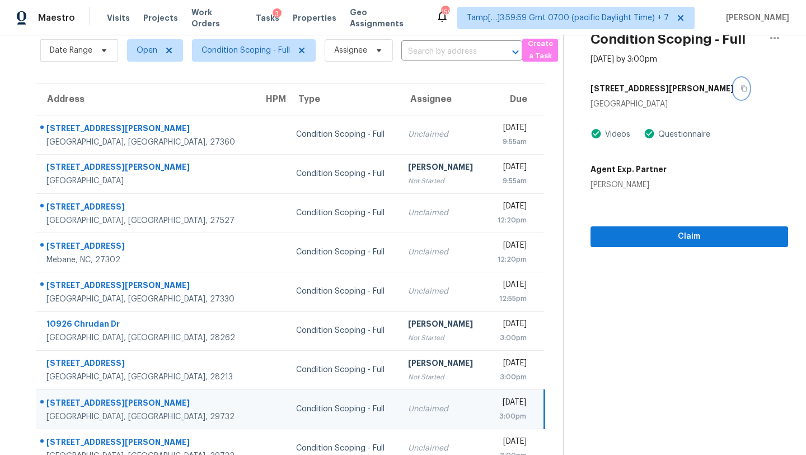
click at [741, 90] on icon "button" at bounding box center [744, 88] width 7 height 7
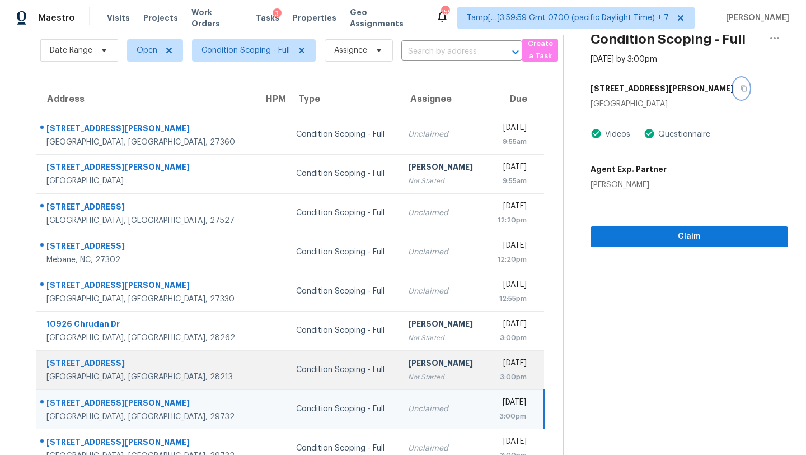
scroll to position [128, 0]
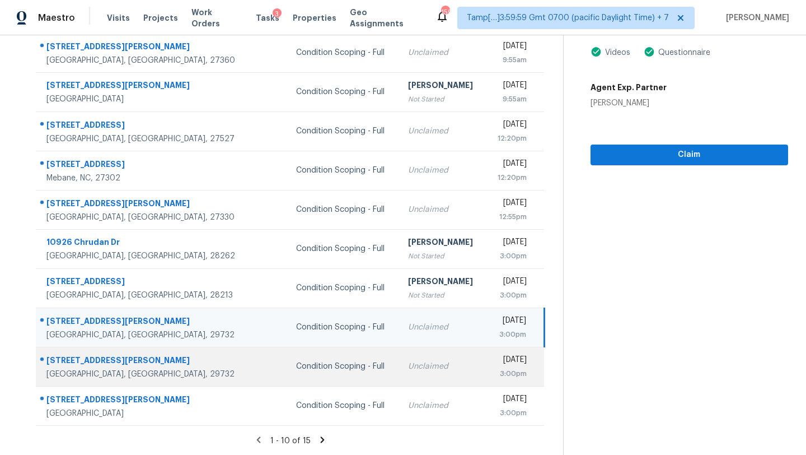
click at [495, 365] on div "[DATE]" at bounding box center [511, 361] width 32 height 14
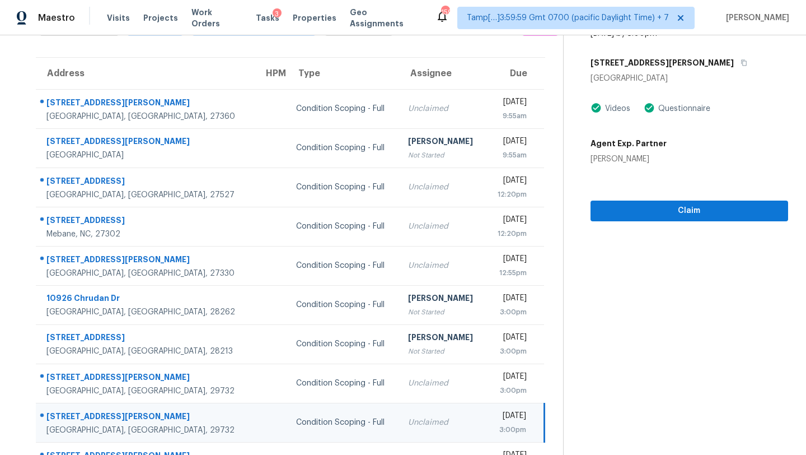
scroll to position [46, 0]
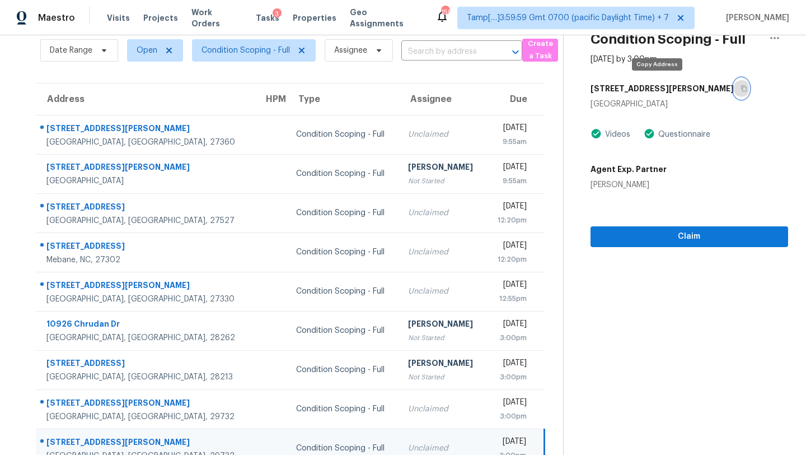
click at [741, 86] on icon "button" at bounding box center [744, 89] width 6 height 6
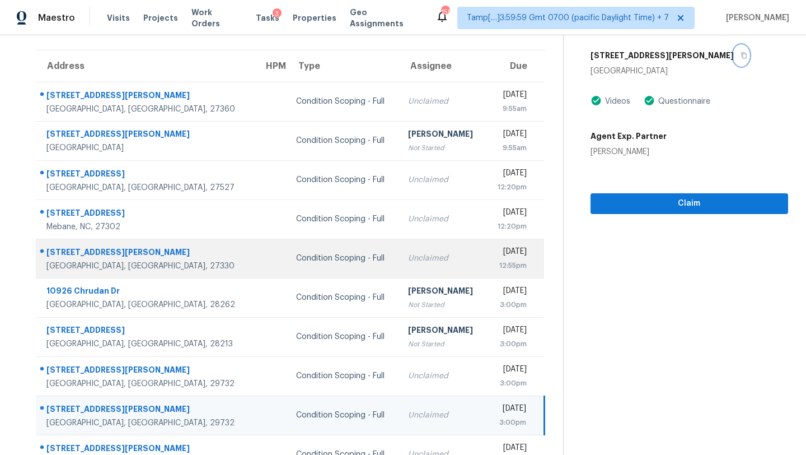
scroll to position [128, 0]
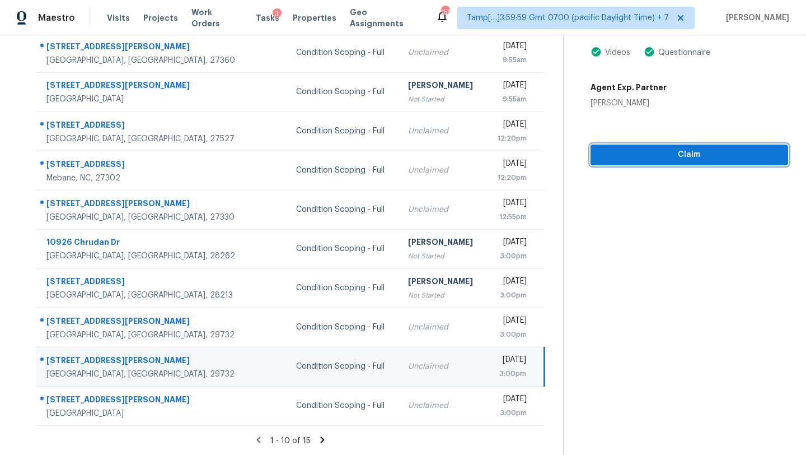
click at [661, 164] on button "Claim" at bounding box center [690, 154] width 198 height 21
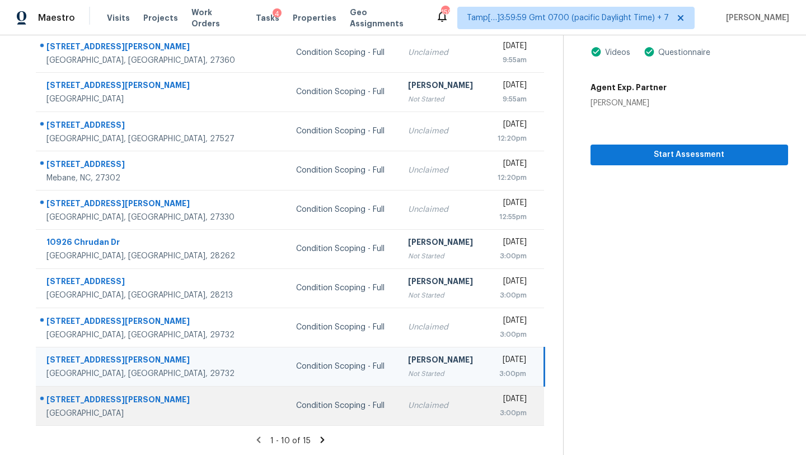
click at [486, 409] on td "Mon, Sep 22nd 2025 3:00pm" at bounding box center [515, 405] width 58 height 39
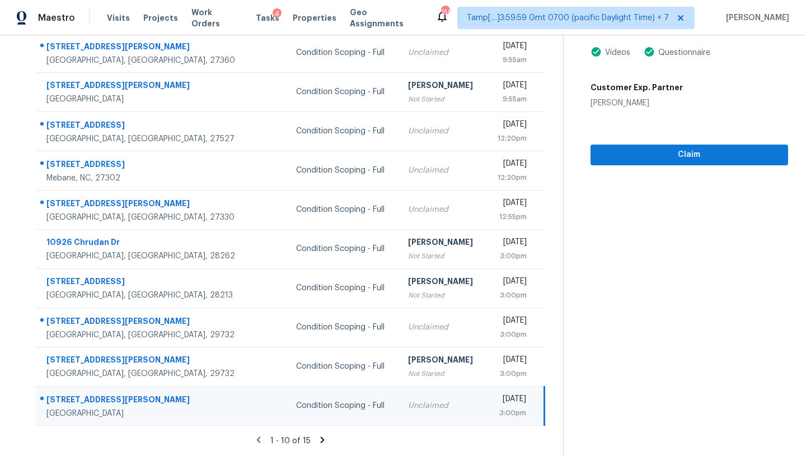
scroll to position [30, 0]
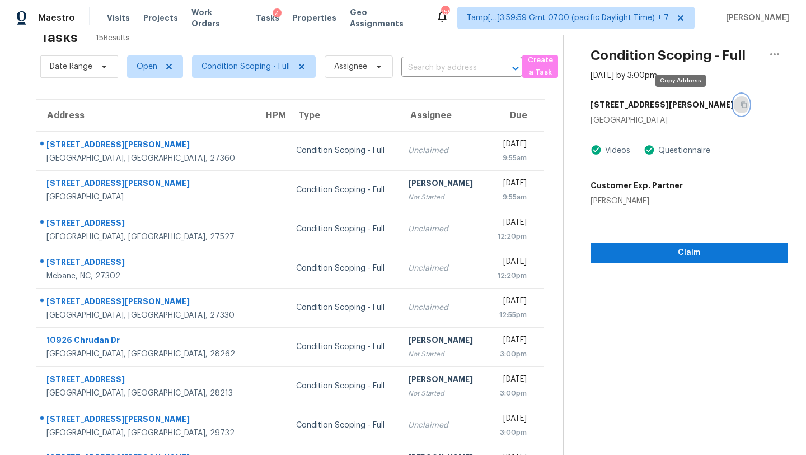
click at [741, 104] on icon "button" at bounding box center [744, 104] width 7 height 7
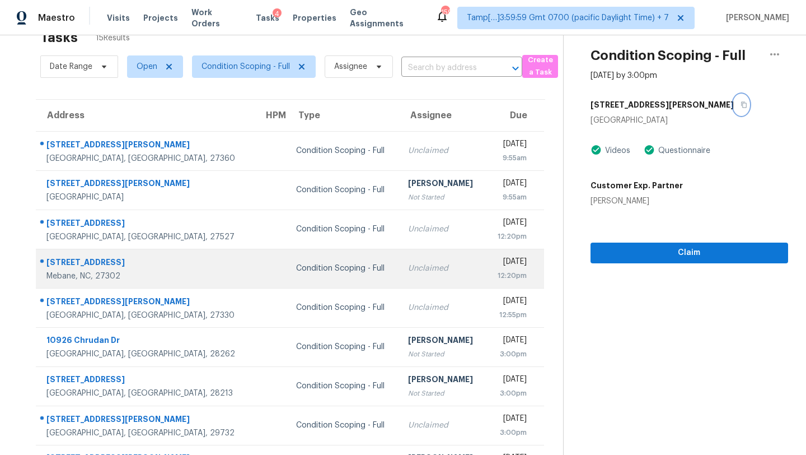
scroll to position [128, 0]
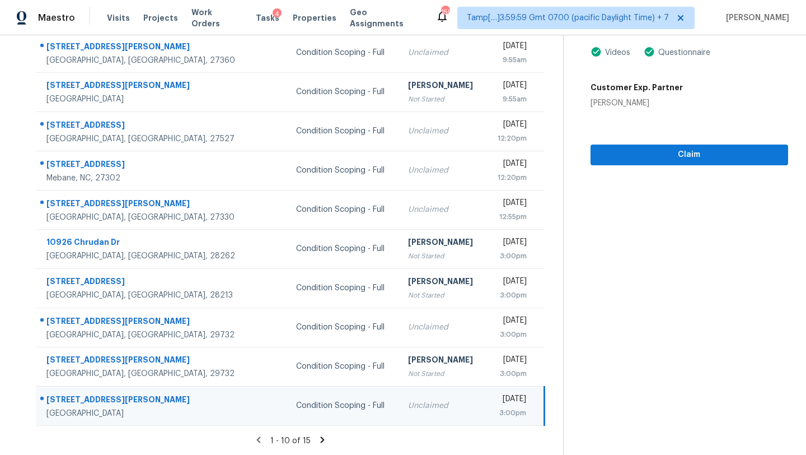
click at [322, 439] on icon at bounding box center [323, 439] width 4 height 6
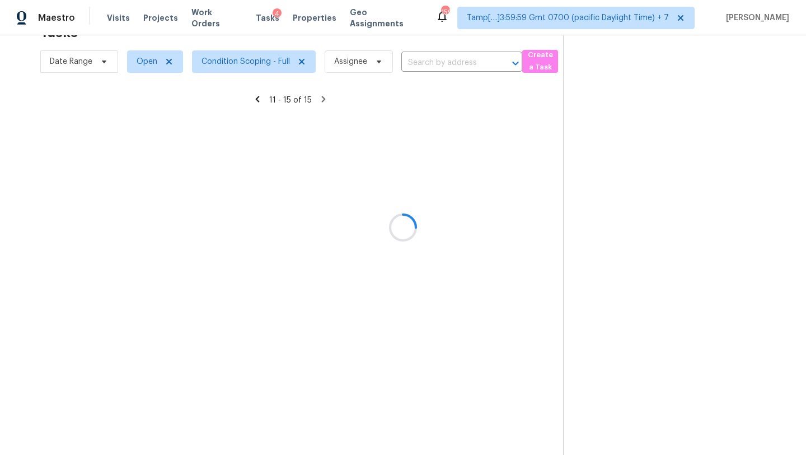
scroll to position [35, 0]
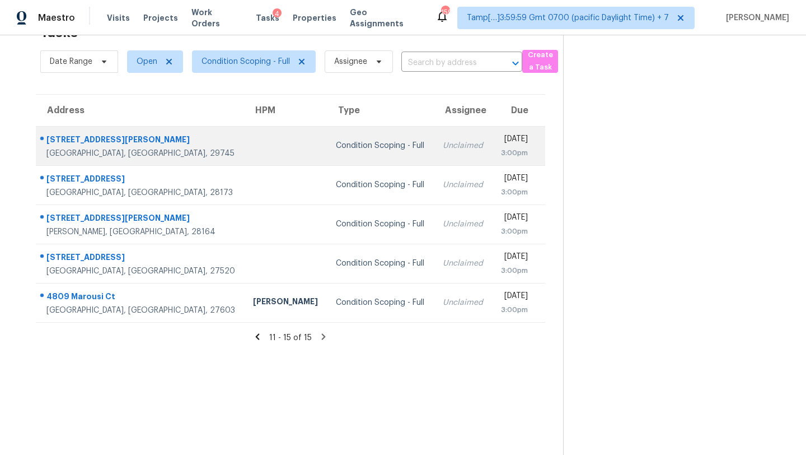
click at [434, 134] on td "Unclaimed" at bounding box center [463, 145] width 58 height 39
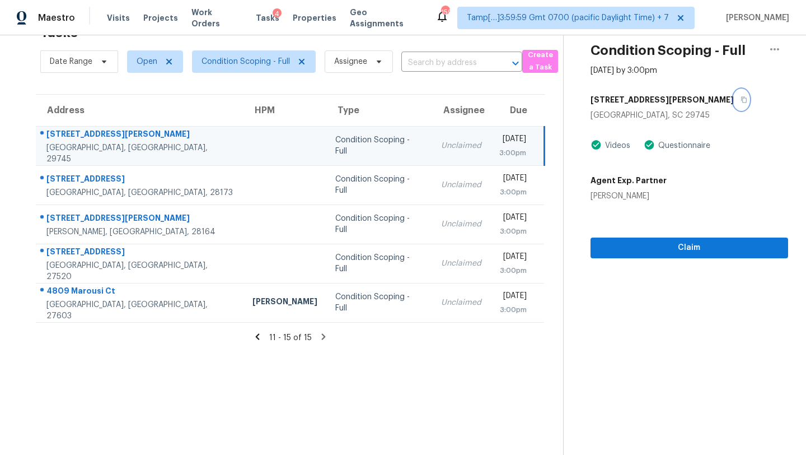
click at [734, 100] on button "button" at bounding box center [741, 100] width 15 height 20
click at [629, 246] on span "Claim" at bounding box center [690, 248] width 180 height 14
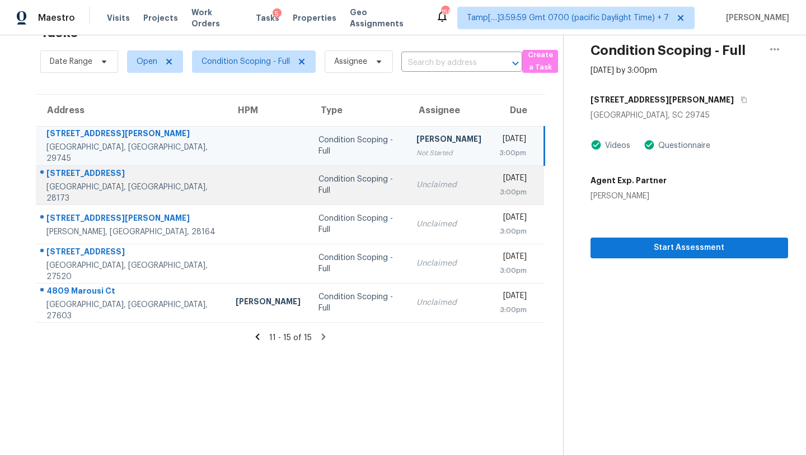
click at [408, 202] on td "Unclaimed" at bounding box center [449, 184] width 83 height 39
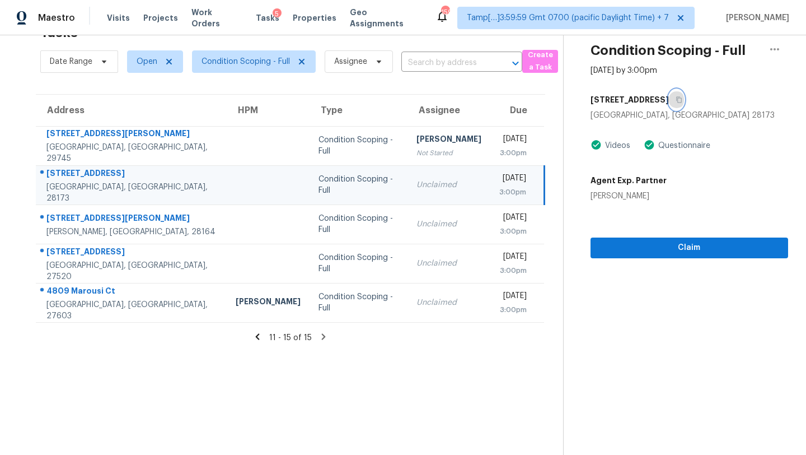
click at [676, 97] on button "button" at bounding box center [676, 100] width 15 height 20
click at [643, 240] on button "Claim" at bounding box center [690, 247] width 198 height 21
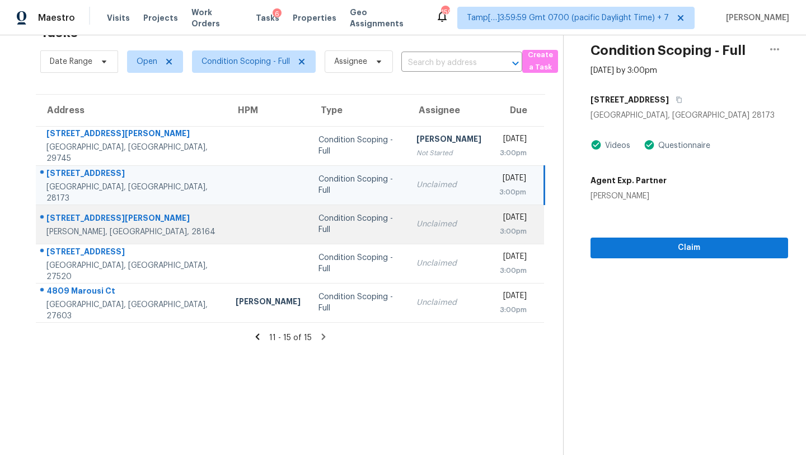
click at [417, 227] on div "Unclaimed" at bounding box center [449, 223] width 65 height 11
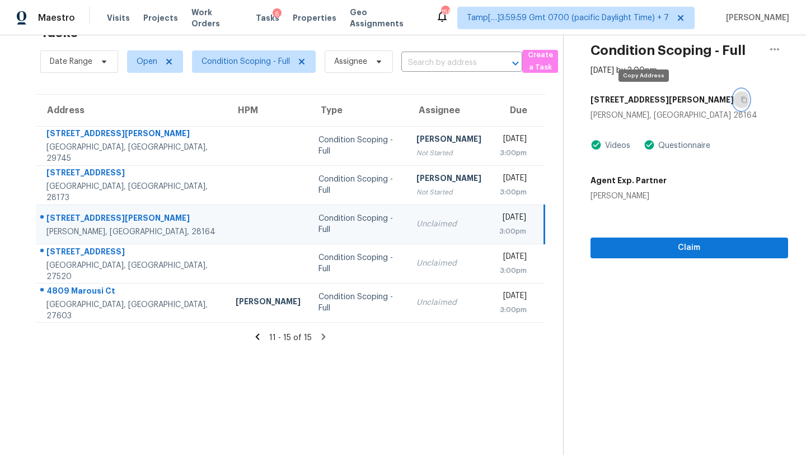
click at [741, 98] on icon "button" at bounding box center [744, 99] width 7 height 7
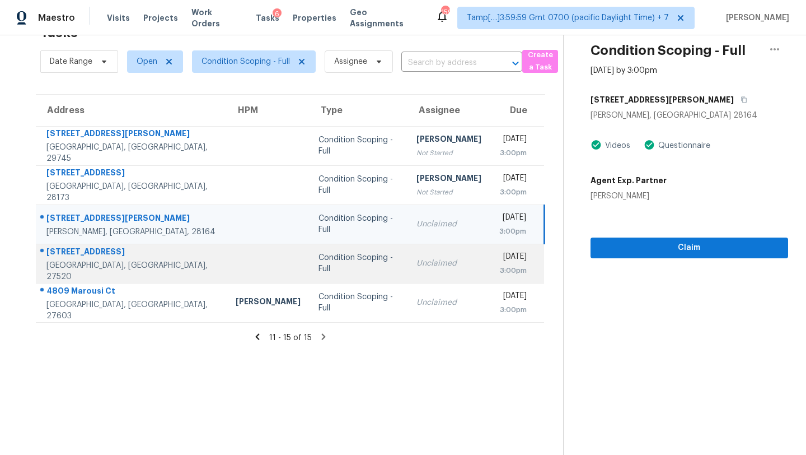
click at [408, 273] on td "Unclaimed" at bounding box center [449, 263] width 83 height 39
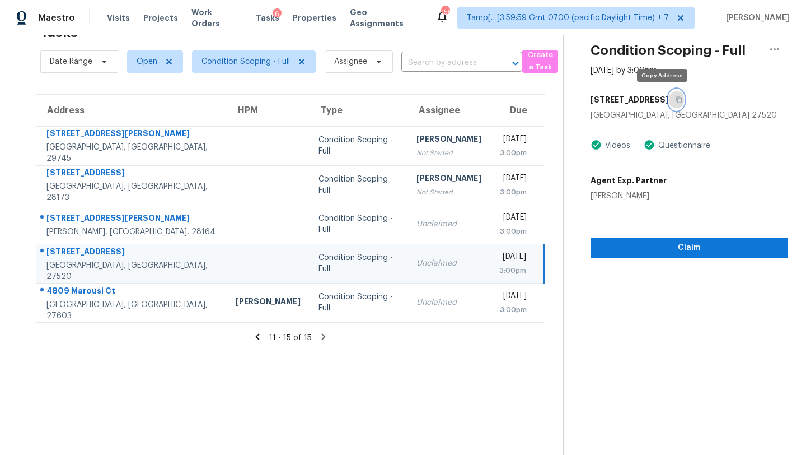
click at [669, 102] on button "button" at bounding box center [676, 100] width 15 height 20
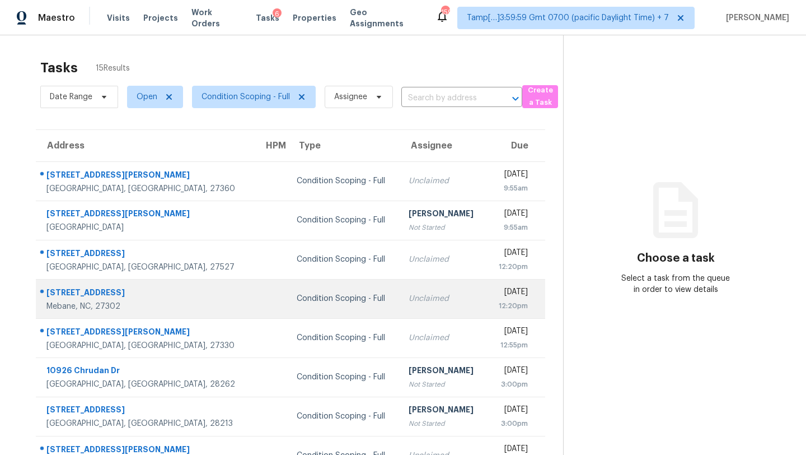
scroll to position [128, 0]
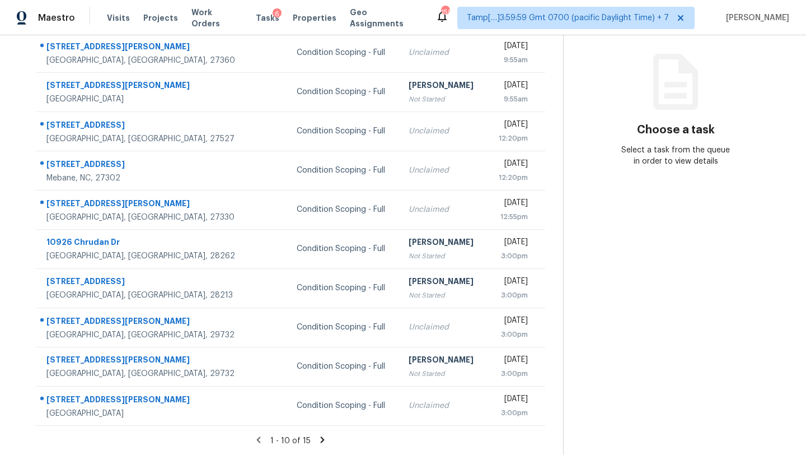
click at [321, 441] on icon at bounding box center [323, 439] width 4 height 6
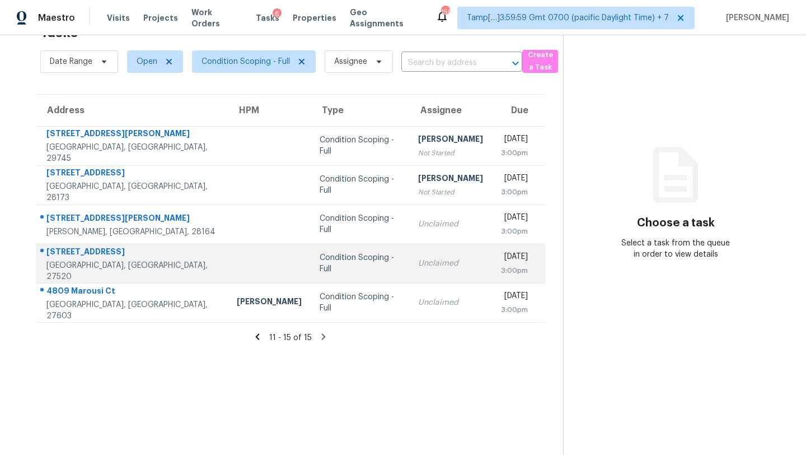
click at [418, 260] on div "Unclaimed" at bounding box center [450, 263] width 65 height 11
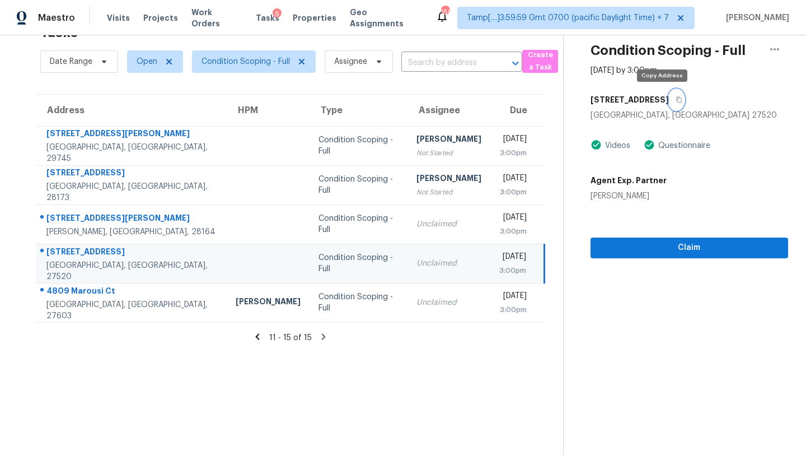
click at [669, 103] on button "button" at bounding box center [676, 100] width 15 height 20
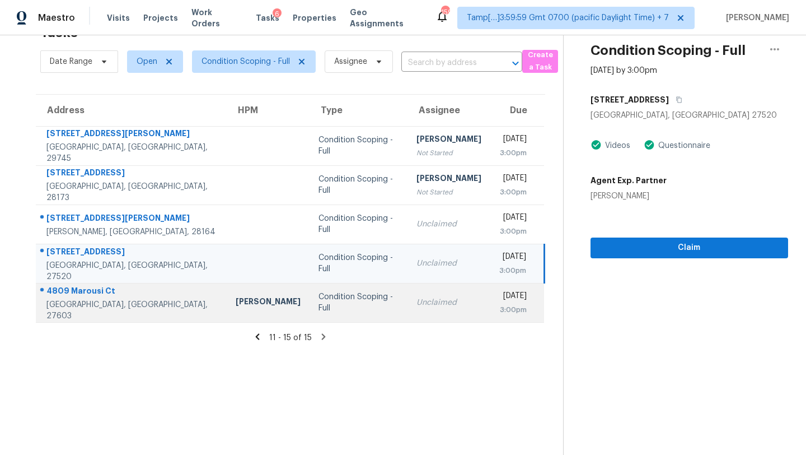
click at [500, 306] on div "3:00pm" at bounding box center [514, 309] width 28 height 11
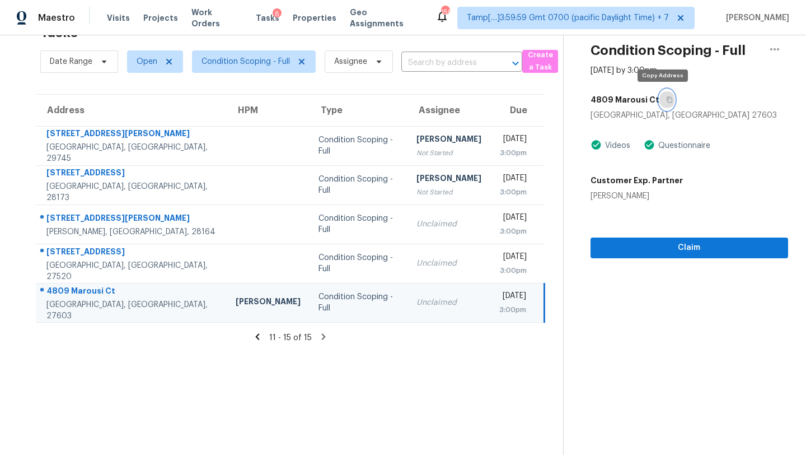
click at [667, 102] on icon "button" at bounding box center [670, 100] width 6 height 6
click at [639, 258] on section "Condition Scoping - Full Sep 22nd 2025 by 3:00pm 4809 Marousi Ct Raleigh, NC 27…" at bounding box center [675, 227] width 225 height 455
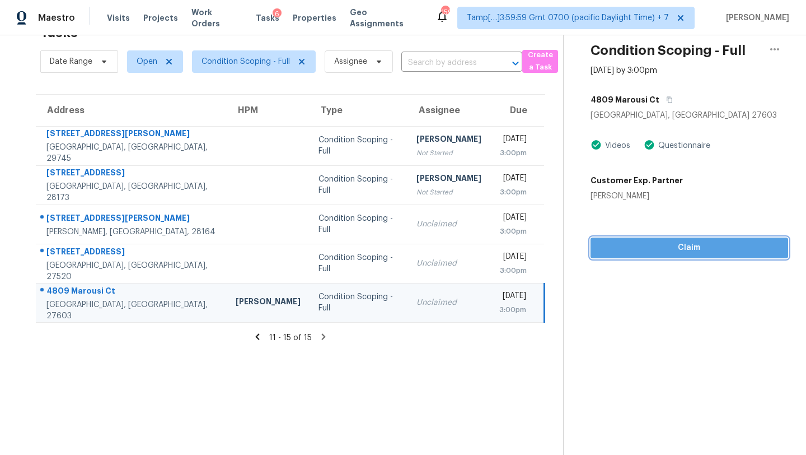
click at [639, 248] on span "Claim" at bounding box center [690, 248] width 180 height 14
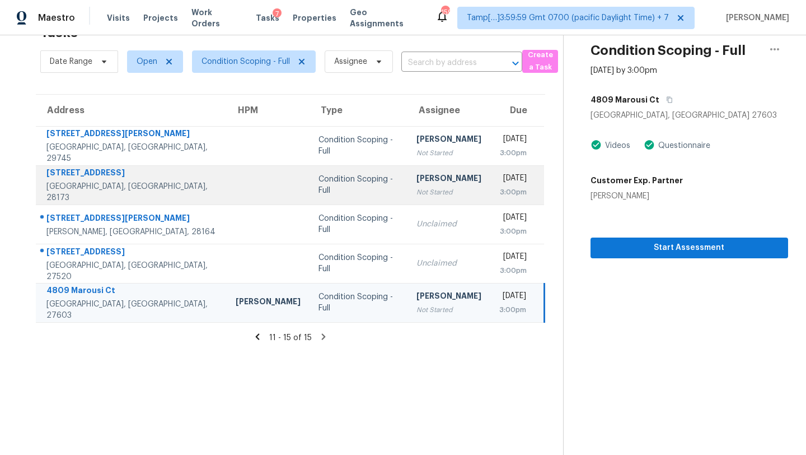
scroll to position [0, 0]
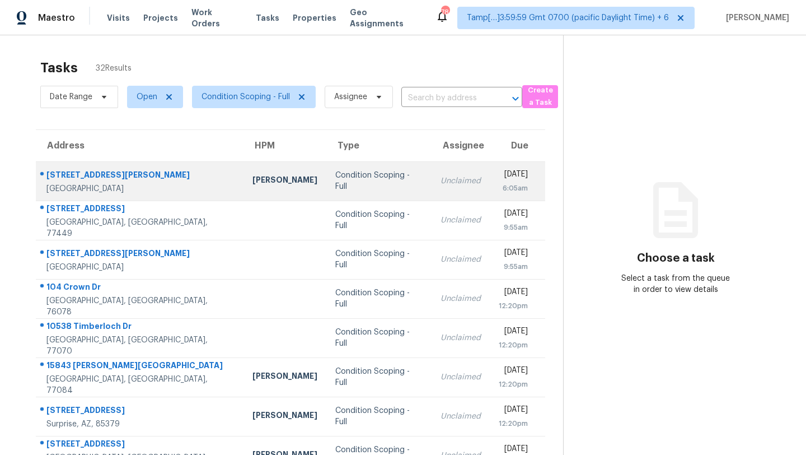
click at [499, 181] on div "[DATE]" at bounding box center [513, 176] width 29 height 14
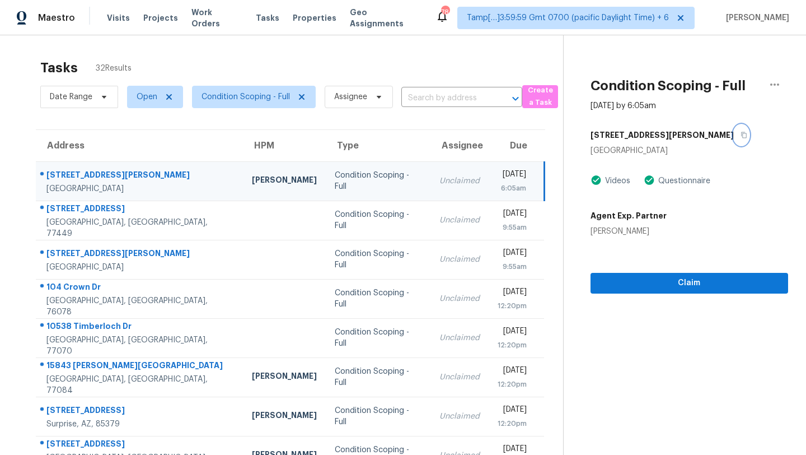
click at [741, 133] on icon "button" at bounding box center [744, 135] width 7 height 7
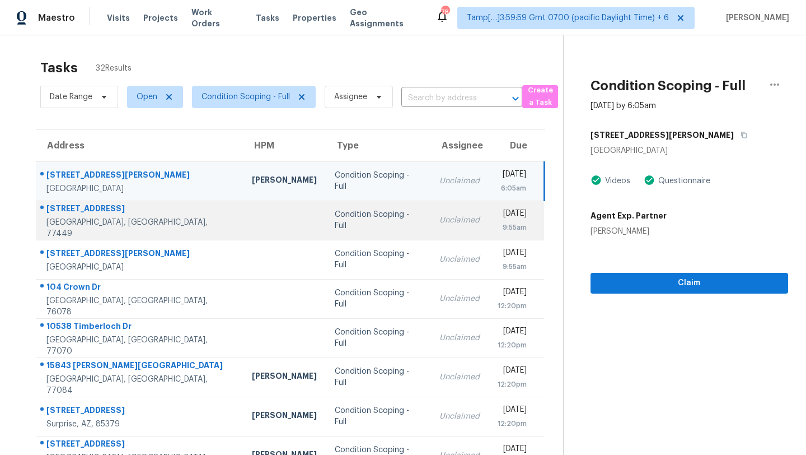
click at [371, 225] on td "Condition Scoping - Full" at bounding box center [378, 219] width 105 height 39
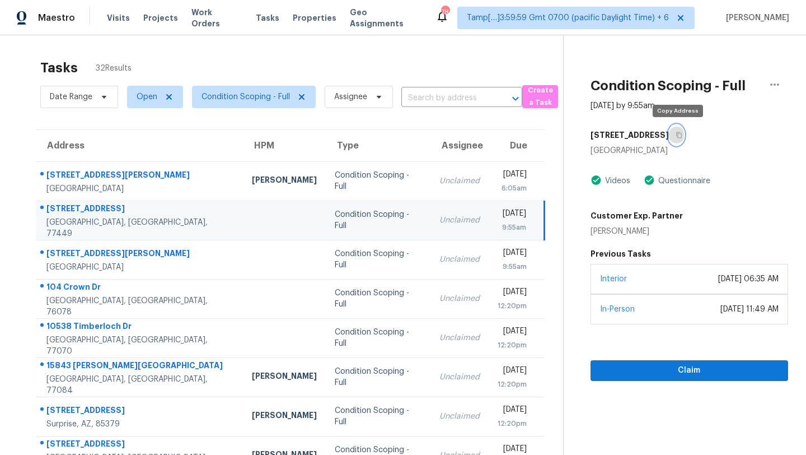
click at [683, 135] on button "button" at bounding box center [676, 135] width 15 height 20
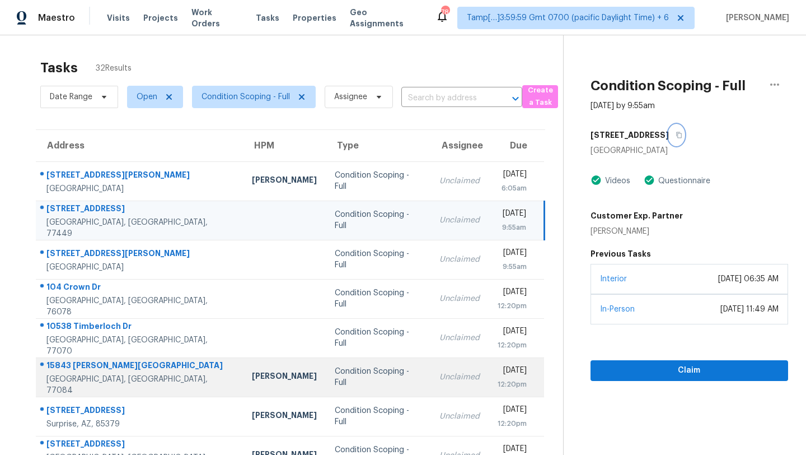
scroll to position [128, 0]
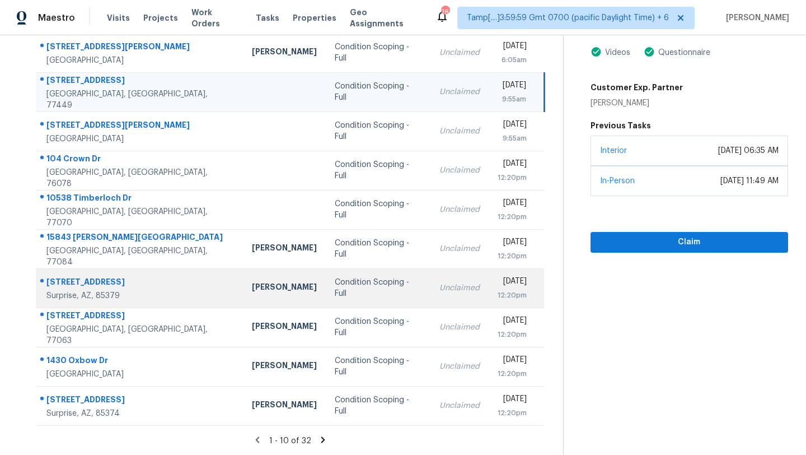
click at [440, 290] on div "Unclaimed" at bounding box center [460, 287] width 40 height 11
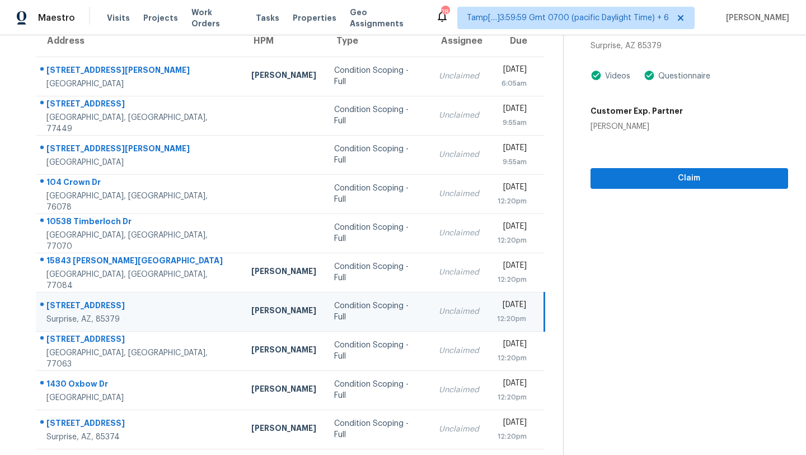
scroll to position [93, 0]
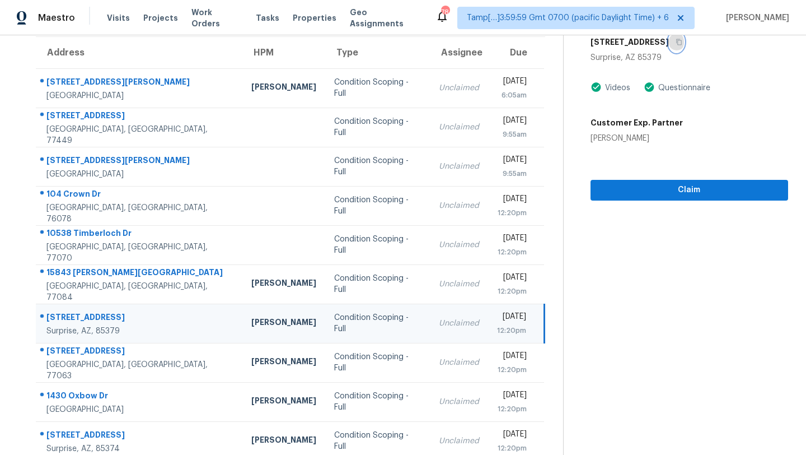
click at [676, 44] on icon "button" at bounding box center [679, 42] width 7 height 7
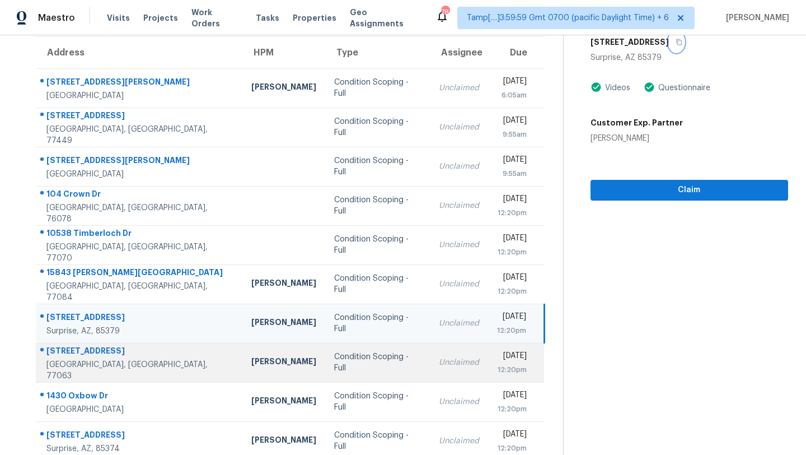
scroll to position [128, 0]
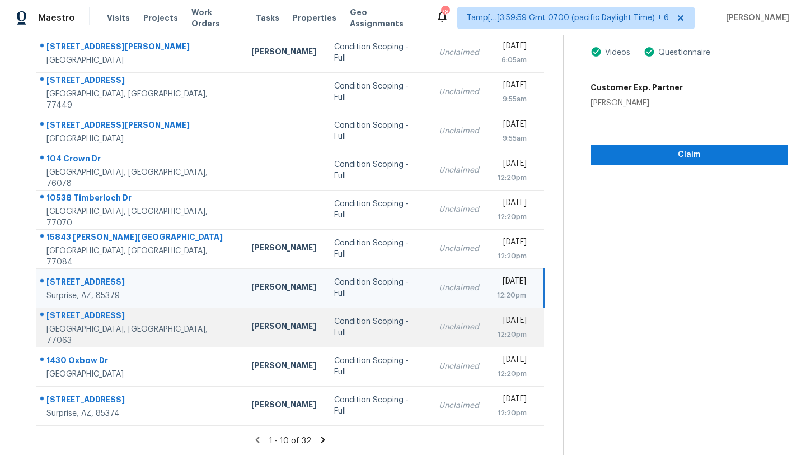
click at [430, 335] on td "Unclaimed" at bounding box center [459, 326] width 58 height 39
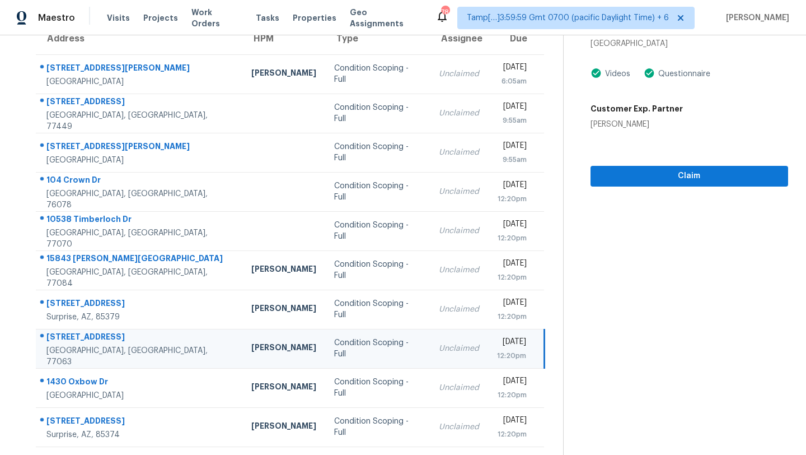
scroll to position [94, 0]
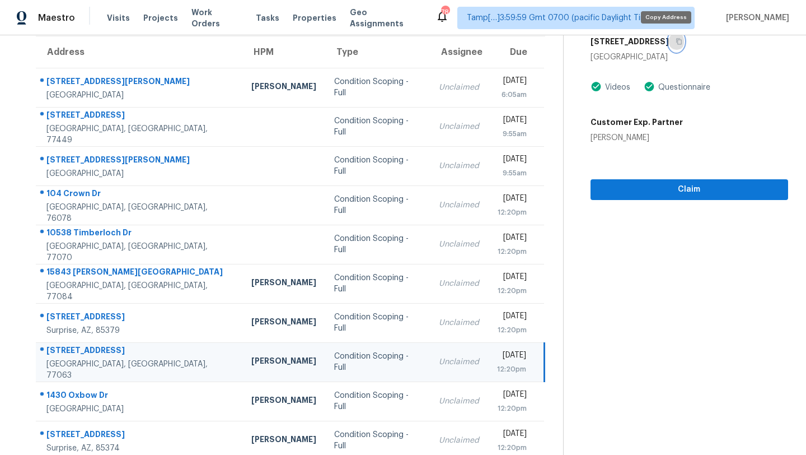
click at [670, 46] on button "button" at bounding box center [676, 41] width 15 height 20
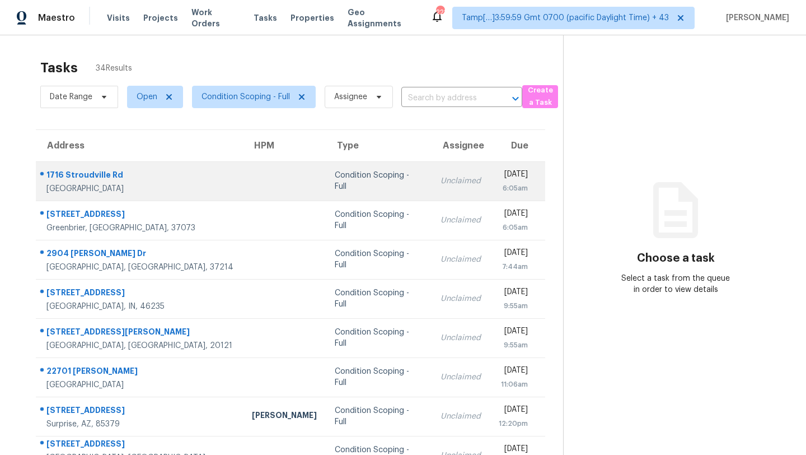
click at [432, 190] on td "Unclaimed" at bounding box center [461, 180] width 58 height 39
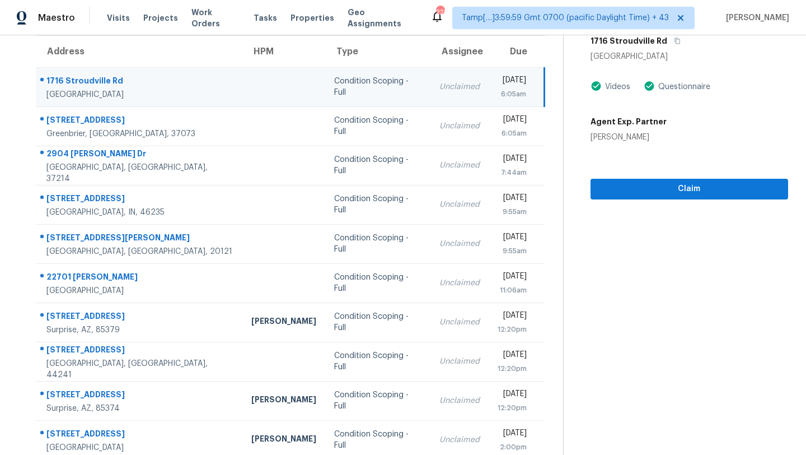
scroll to position [85, 0]
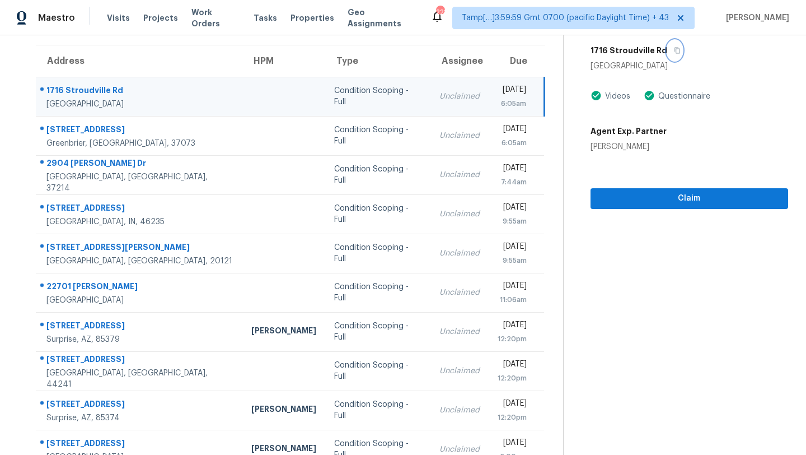
click at [668, 55] on button "button" at bounding box center [675, 50] width 15 height 20
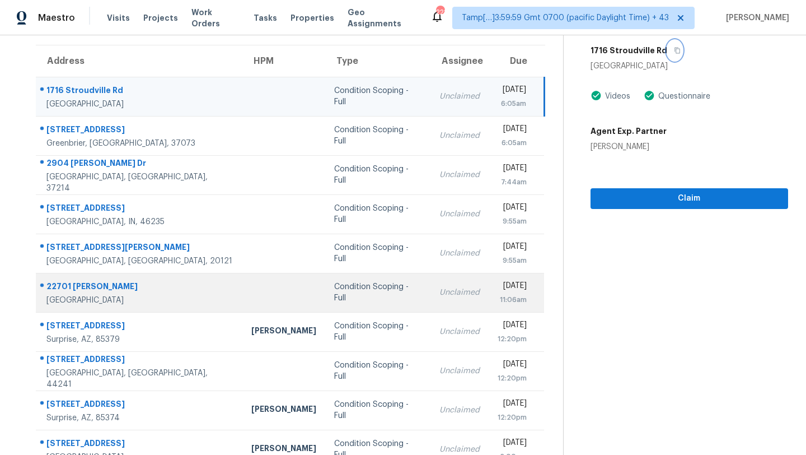
scroll to position [128, 0]
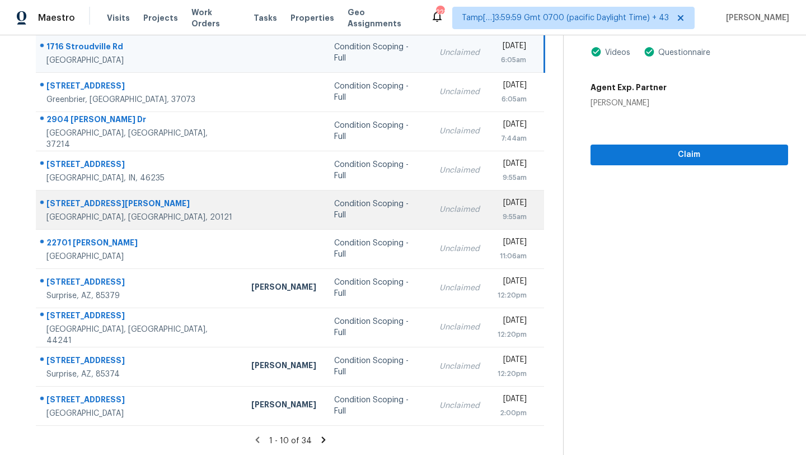
click at [431, 223] on td "Unclaimed" at bounding box center [460, 209] width 58 height 39
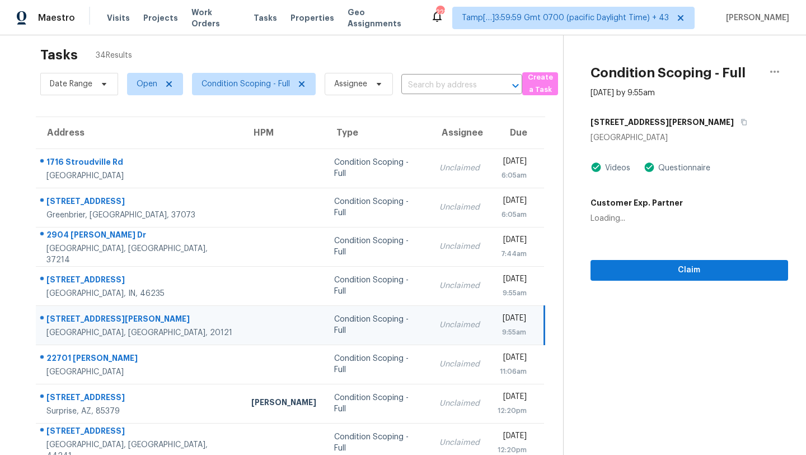
scroll to position [3, 0]
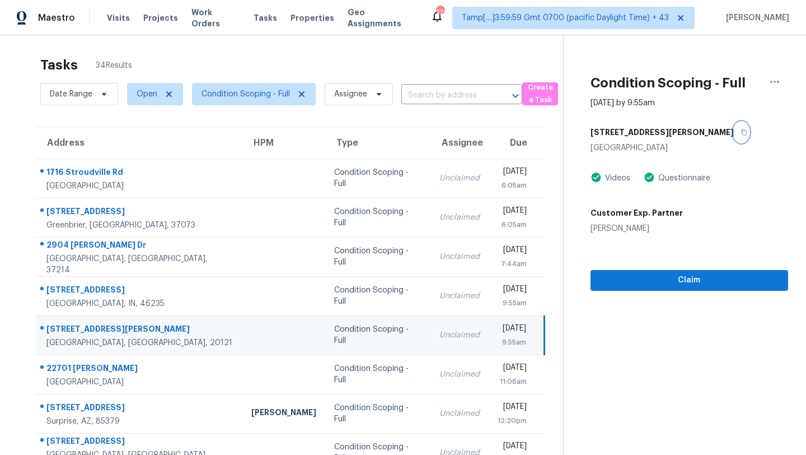
click at [734, 137] on button "button" at bounding box center [741, 132] width 15 height 20
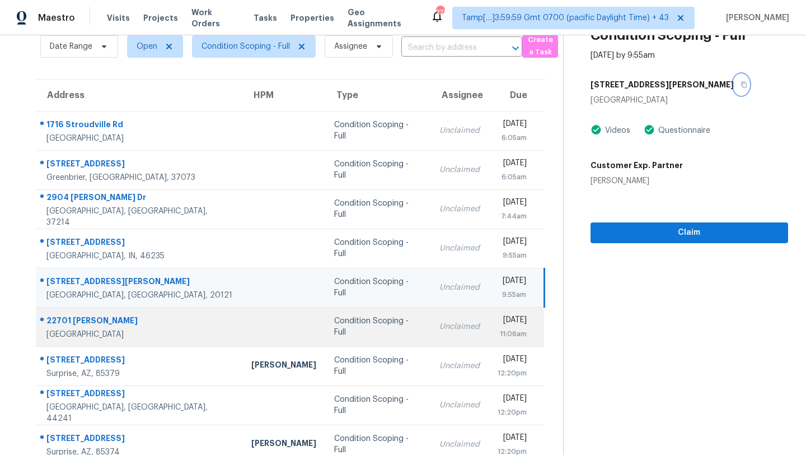
scroll to position [128, 0]
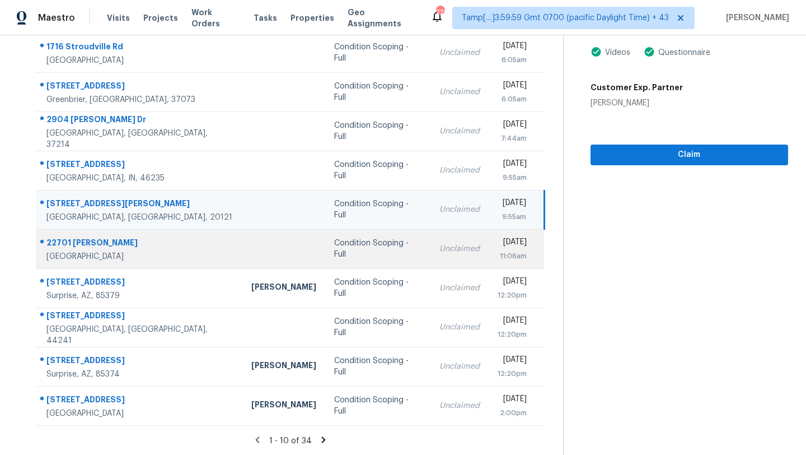
click at [431, 237] on td "Unclaimed" at bounding box center [460, 248] width 58 height 39
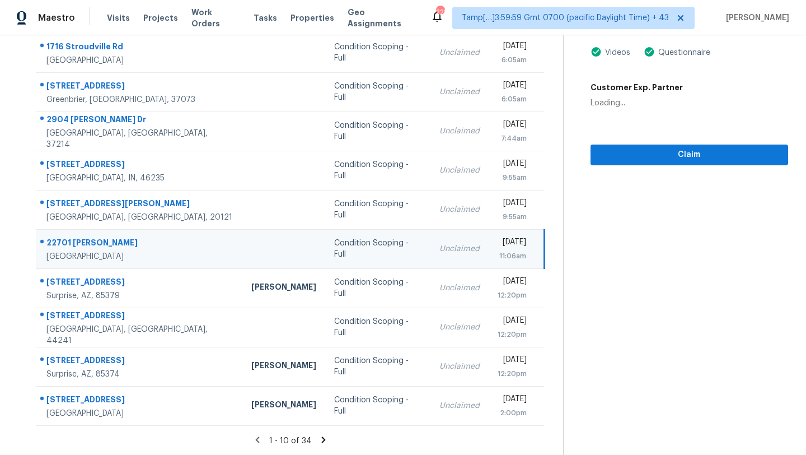
scroll to position [4, 0]
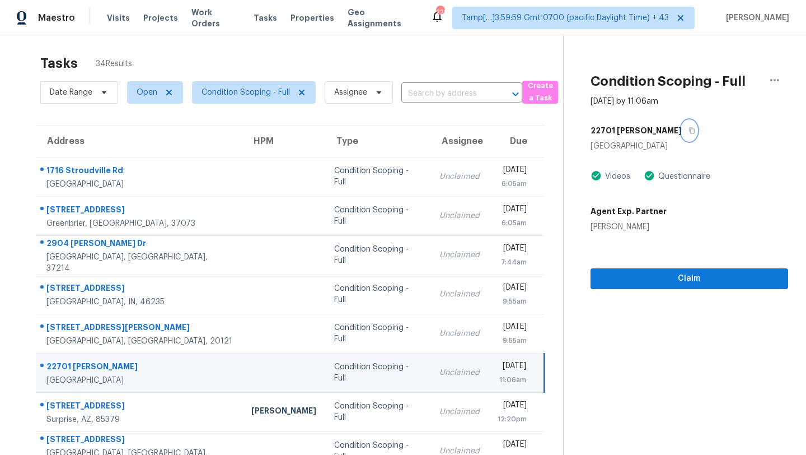
click at [689, 129] on icon "button" at bounding box center [692, 130] width 7 height 7
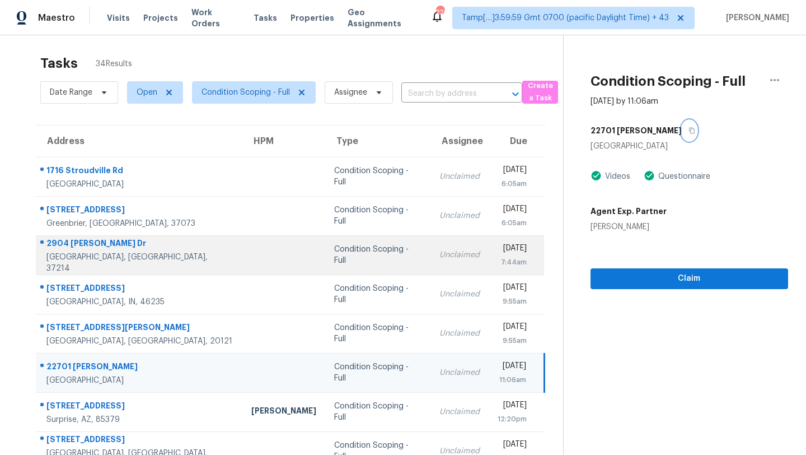
scroll to position [128, 0]
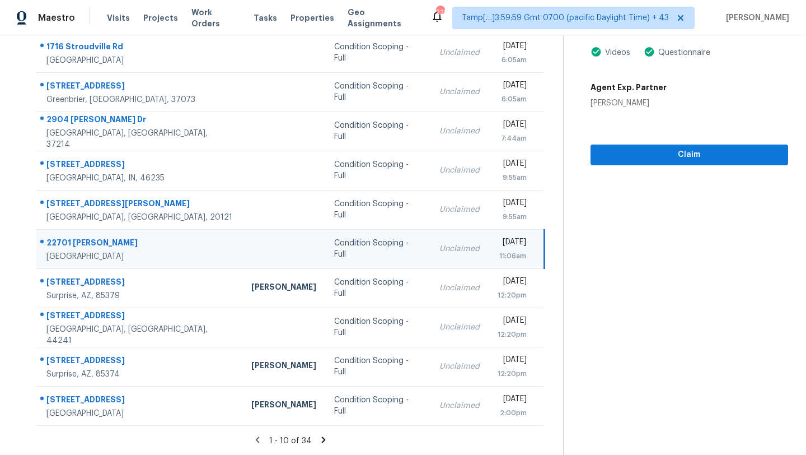
click at [440, 252] on div "Unclaimed" at bounding box center [460, 248] width 40 height 11
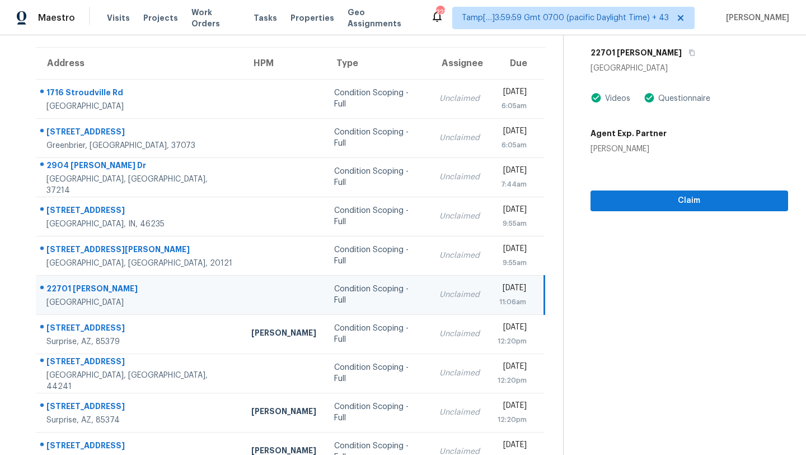
scroll to position [65, 0]
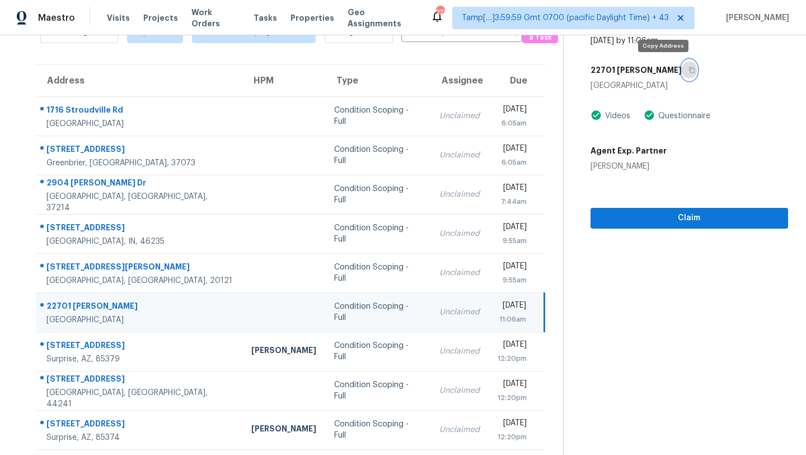
click at [682, 77] on button "button" at bounding box center [689, 70] width 15 height 20
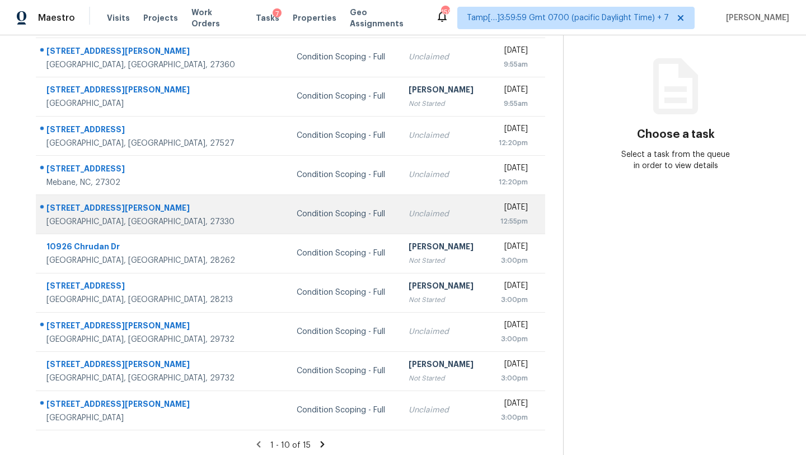
scroll to position [128, 0]
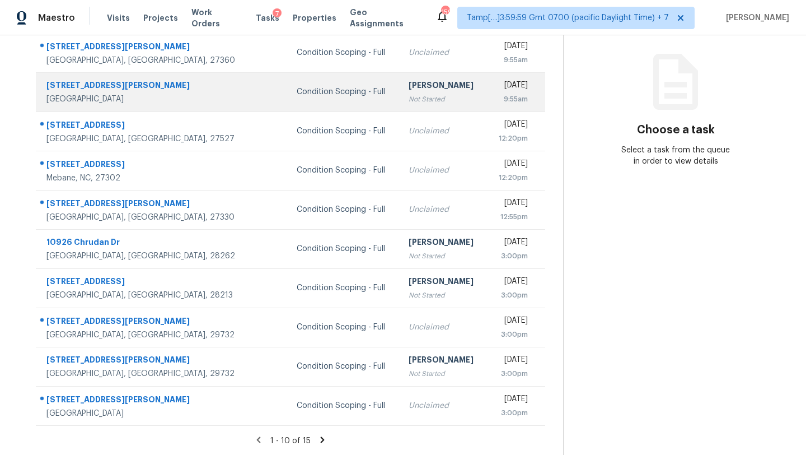
click at [409, 85] on div "[PERSON_NAME]" at bounding box center [443, 87] width 69 height 14
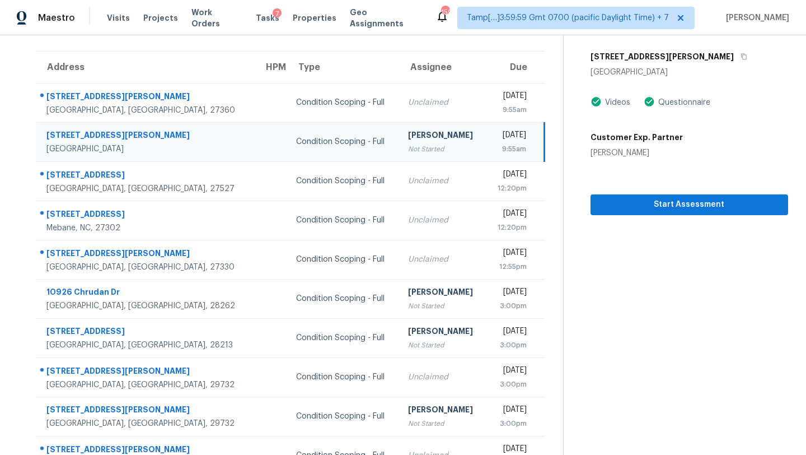
scroll to position [65, 0]
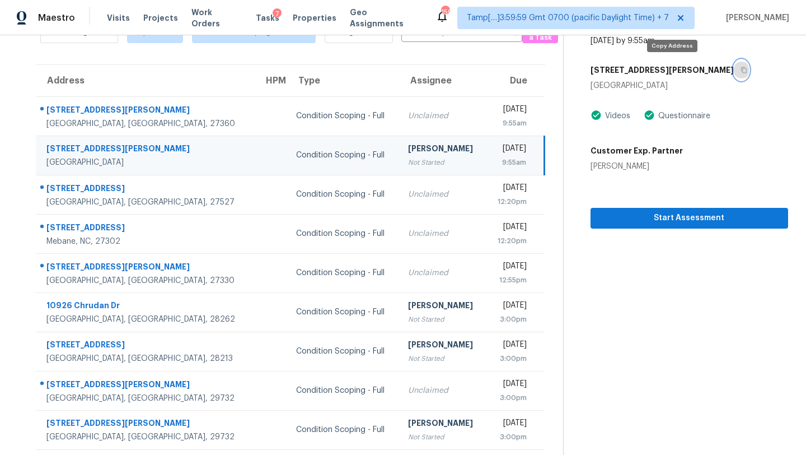
click at [734, 66] on button "button" at bounding box center [741, 70] width 15 height 20
click at [325, 165] on td "Condition Scoping - Full" at bounding box center [343, 155] width 112 height 39
click at [741, 69] on icon "button" at bounding box center [744, 70] width 7 height 7
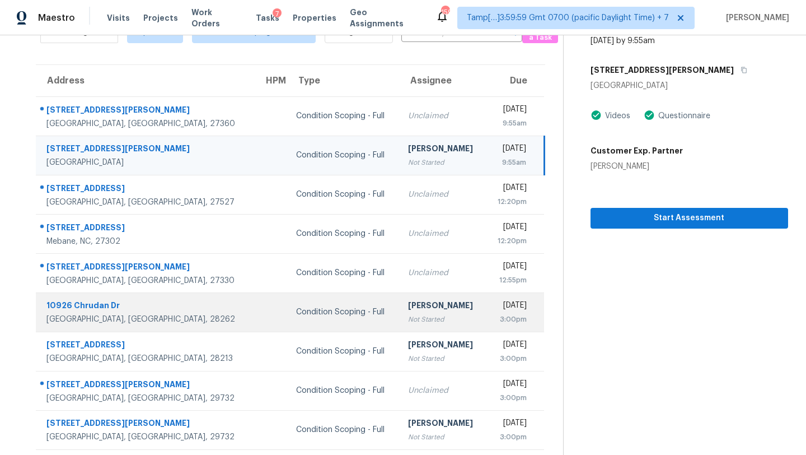
click at [486, 312] on td "[DATE] 3:00pm" at bounding box center [515, 311] width 58 height 39
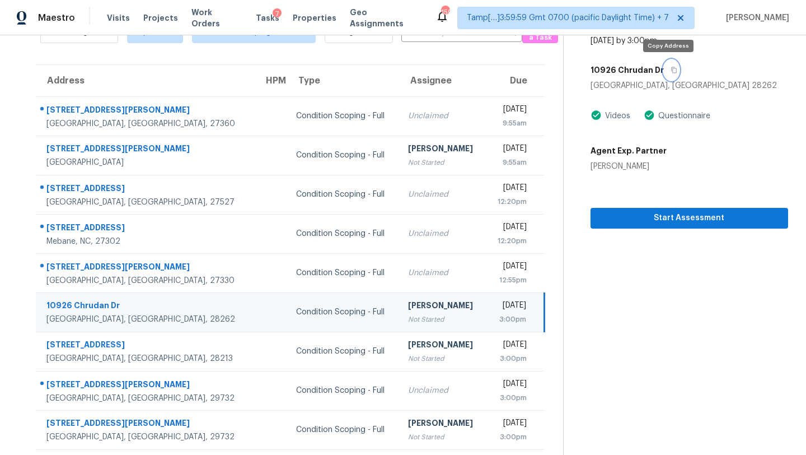
click at [670, 74] on button "button" at bounding box center [671, 70] width 15 height 20
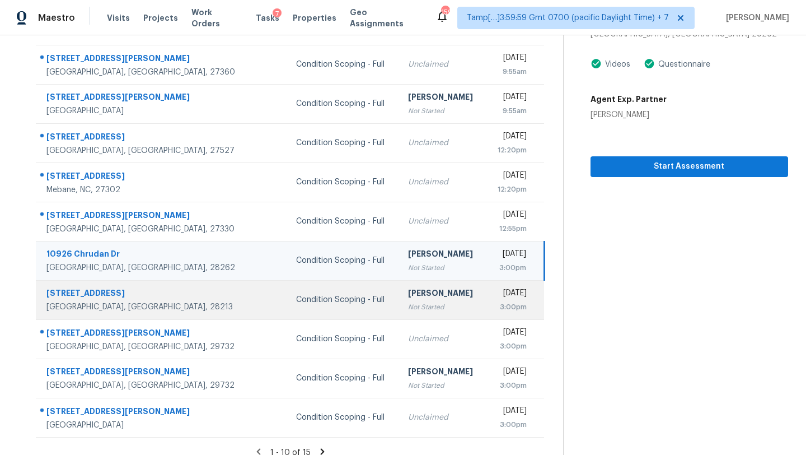
scroll to position [128, 0]
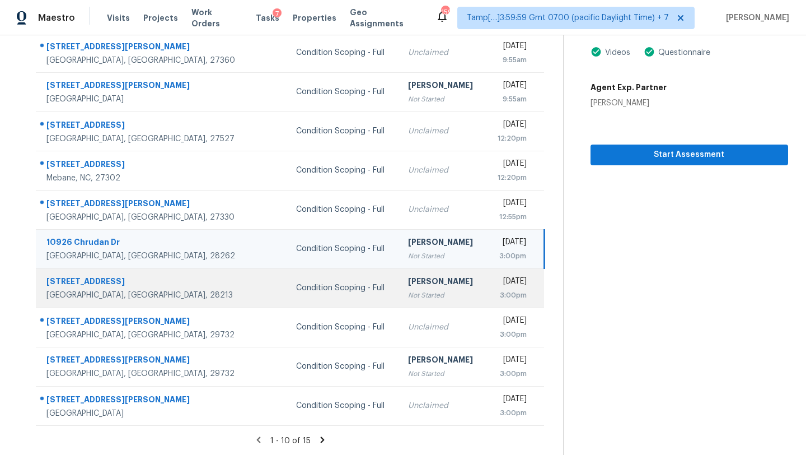
click at [408, 284] on div "[PERSON_NAME]" at bounding box center [442, 283] width 69 height 14
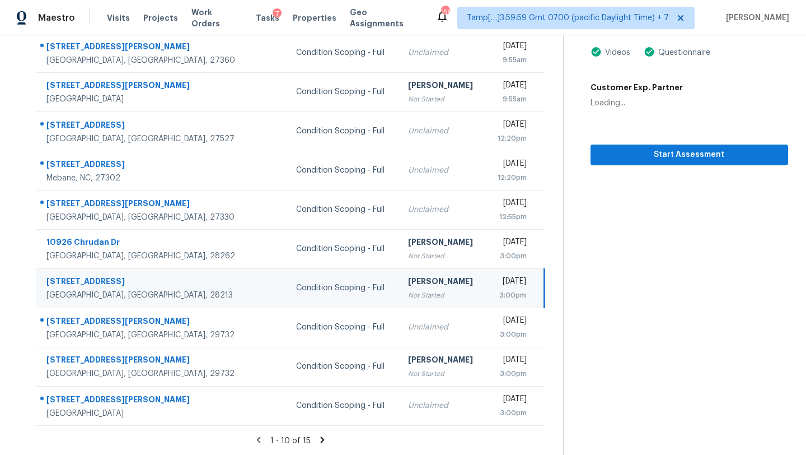
scroll to position [69, 0]
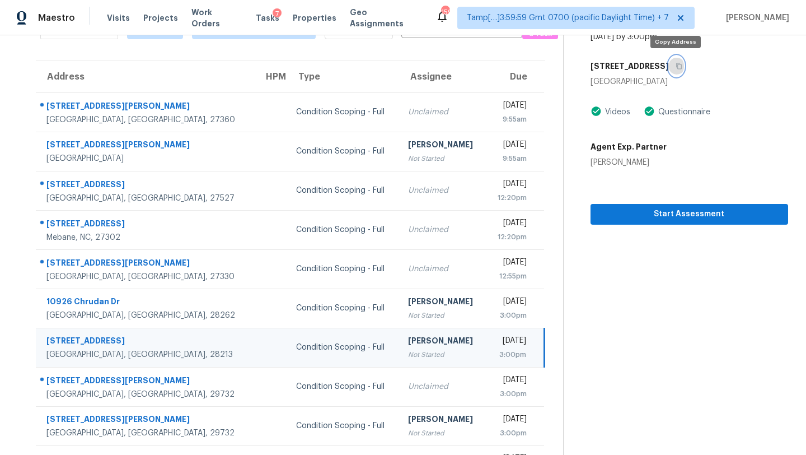
click at [674, 69] on button "button" at bounding box center [676, 66] width 15 height 20
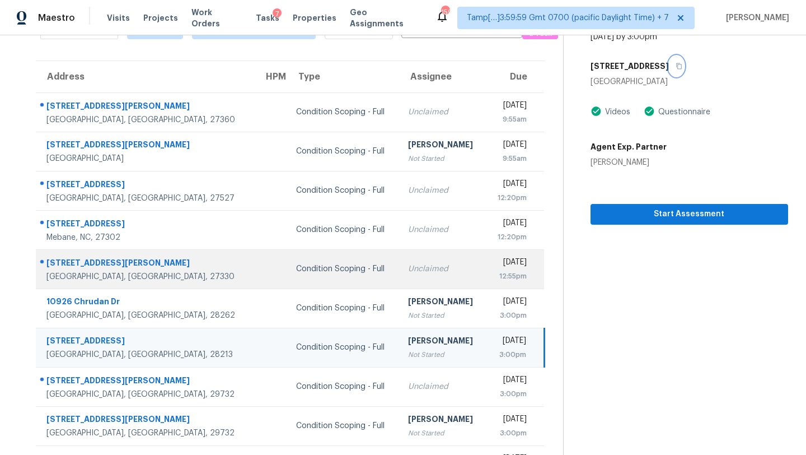
scroll to position [128, 0]
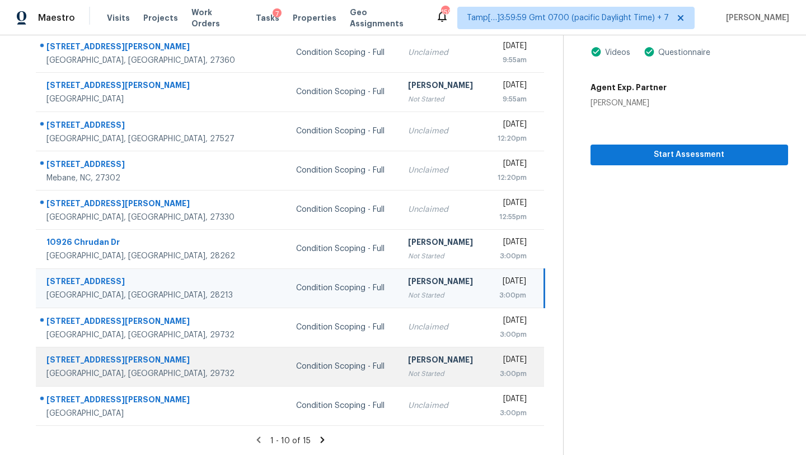
click at [408, 366] on div "[PERSON_NAME]" at bounding box center [442, 361] width 69 height 14
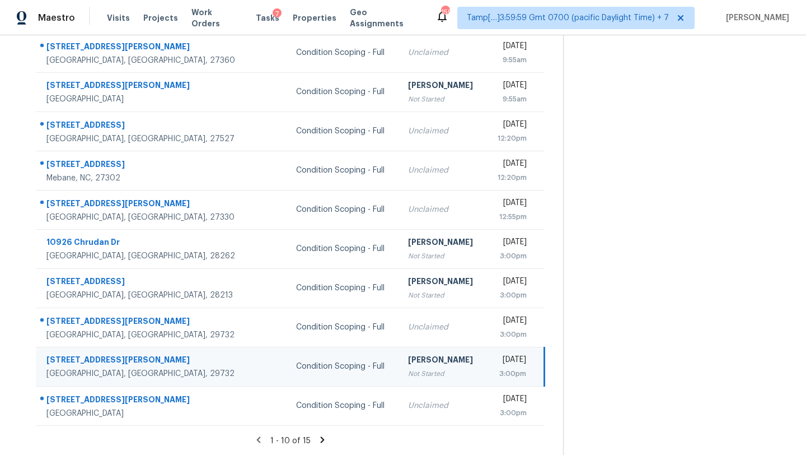
click at [408, 366] on div "[PERSON_NAME]" at bounding box center [442, 361] width 69 height 14
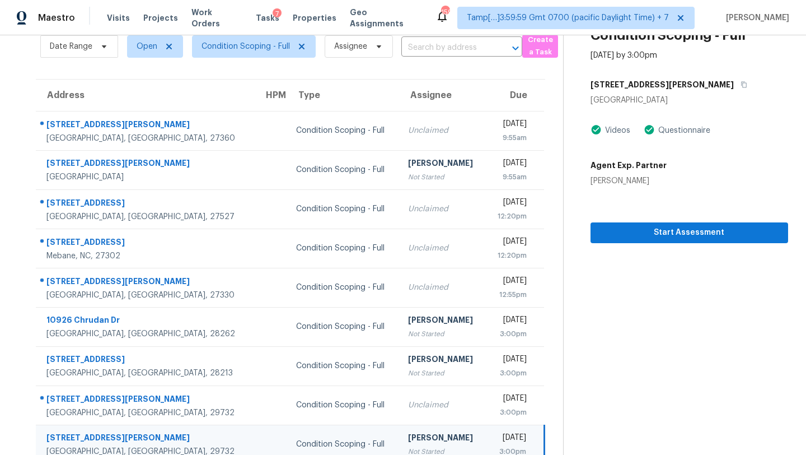
scroll to position [14, 0]
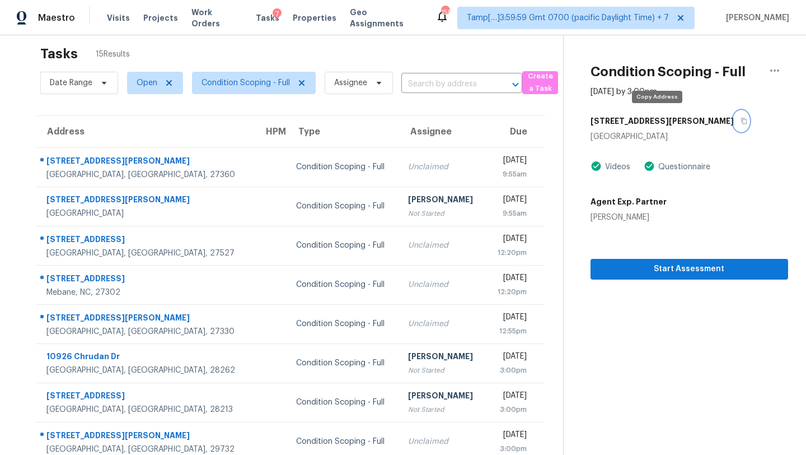
click at [734, 124] on button "button" at bounding box center [741, 121] width 15 height 20
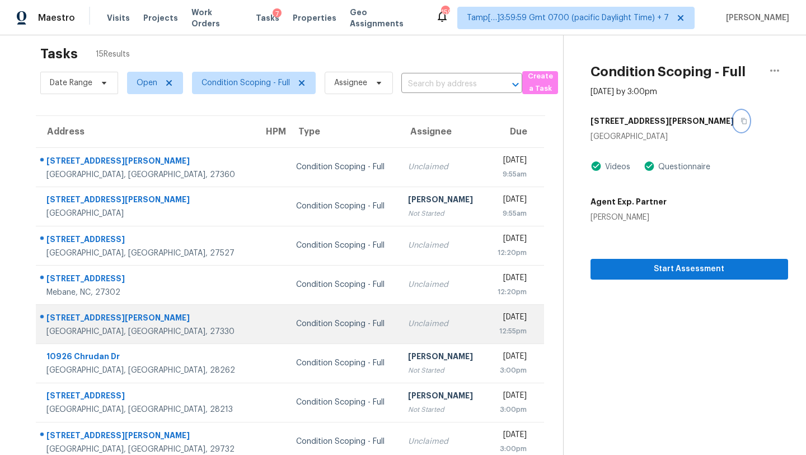
scroll to position [128, 0]
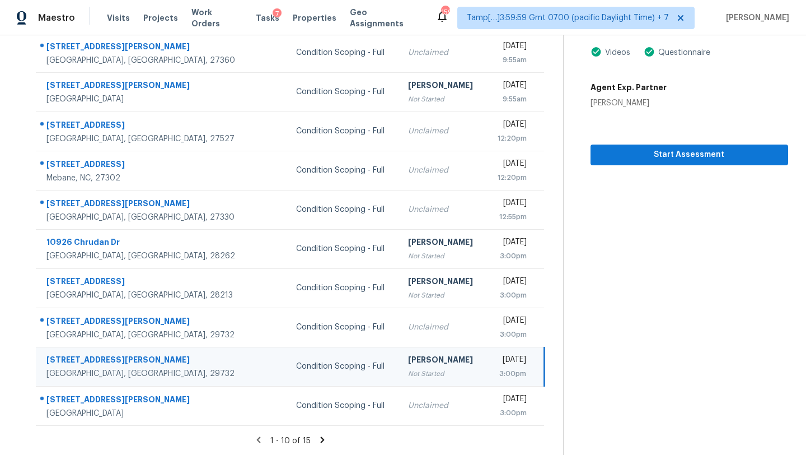
click at [323, 442] on icon at bounding box center [323, 440] width 10 height 10
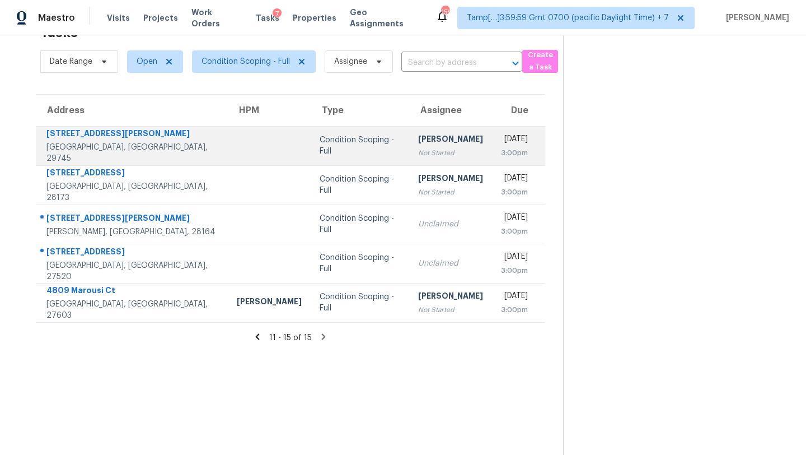
click at [421, 151] on td "Rajesh M Not Started" at bounding box center [450, 145] width 83 height 39
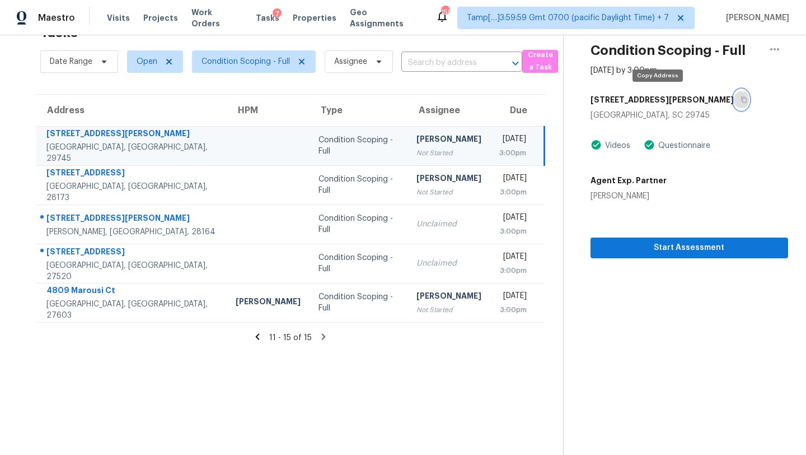
click at [741, 100] on icon "button" at bounding box center [744, 99] width 7 height 7
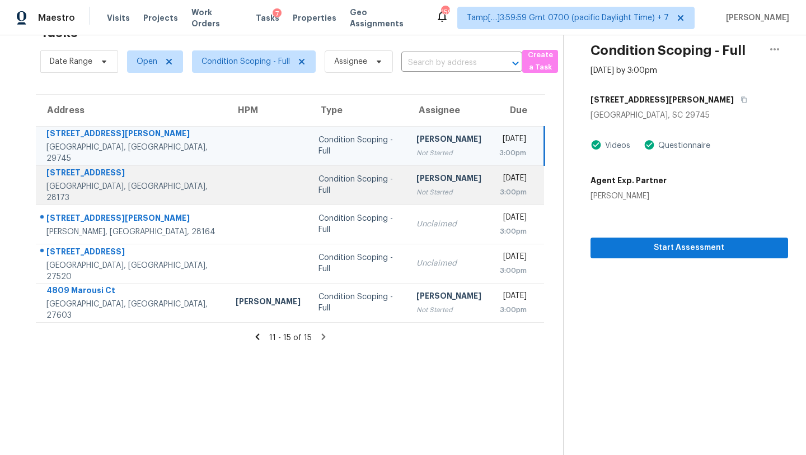
click at [417, 186] on div "Not Started" at bounding box center [449, 191] width 65 height 11
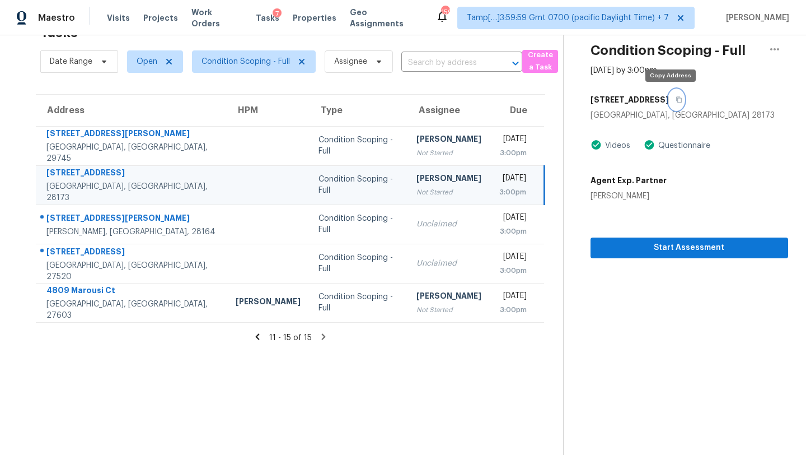
click at [676, 101] on button "button" at bounding box center [676, 100] width 15 height 20
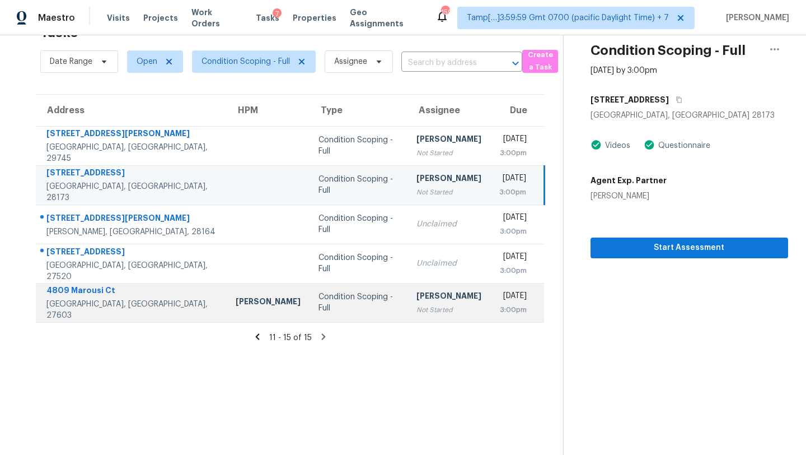
click at [500, 313] on div "3:00pm" at bounding box center [514, 309] width 28 height 11
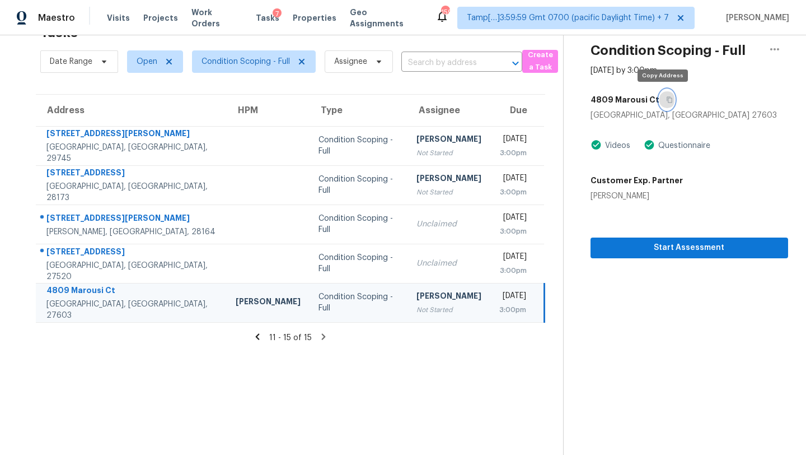
click at [667, 104] on button "button" at bounding box center [667, 100] width 15 height 20
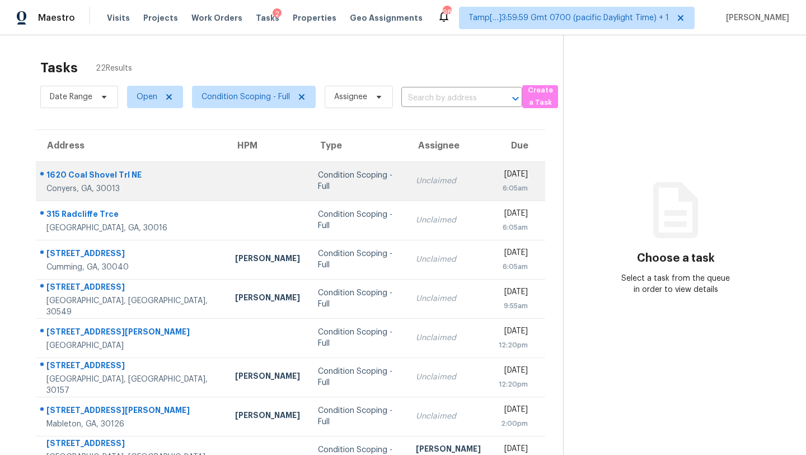
scroll to position [128, 0]
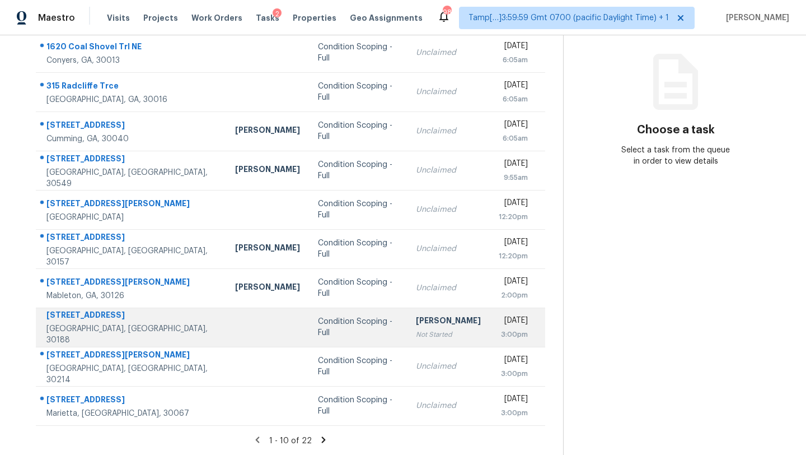
click at [416, 324] on div "[PERSON_NAME]" at bounding box center [448, 322] width 65 height 14
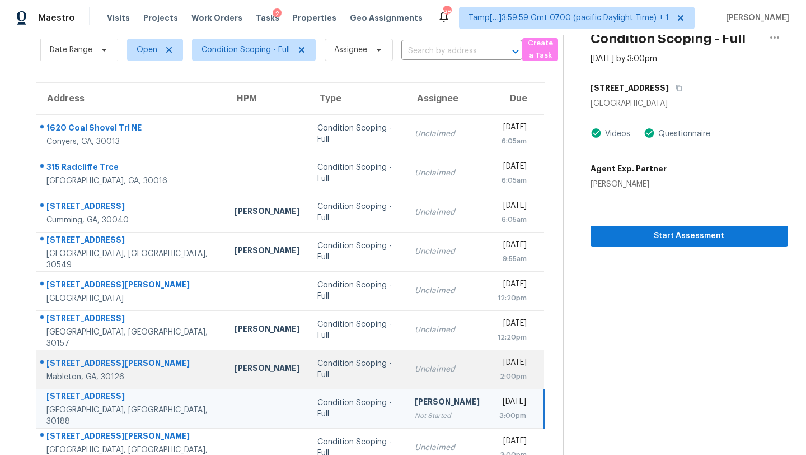
scroll to position [0, 0]
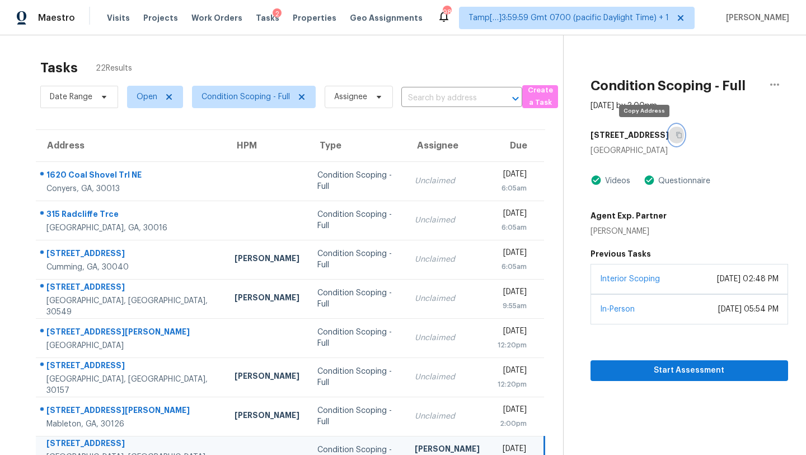
click at [676, 135] on icon "button" at bounding box center [679, 135] width 7 height 7
click at [360, 130] on th "Type" at bounding box center [357, 145] width 97 height 31
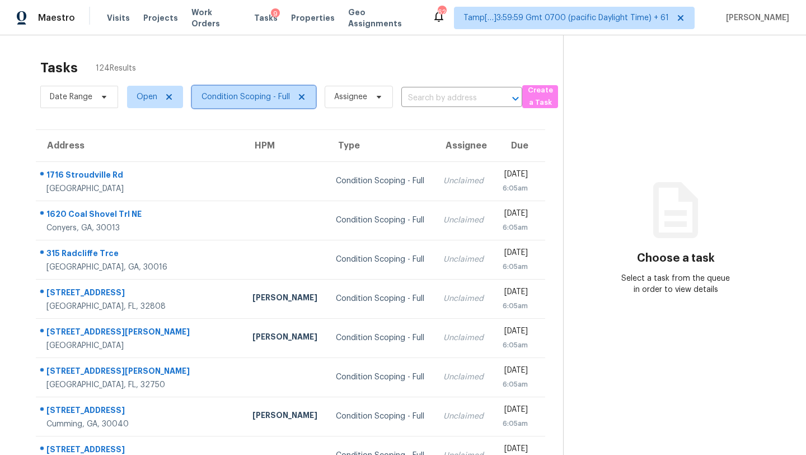
click at [226, 91] on span "Condition Scoping - Full" at bounding box center [246, 96] width 88 height 11
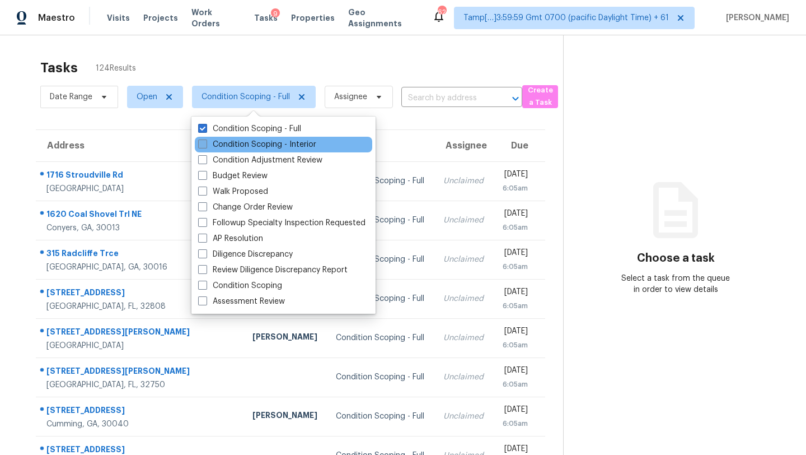
click at [230, 145] on label "Condition Scoping - Interior" at bounding box center [257, 144] width 118 height 11
click at [206, 145] on input "Condition Scoping - Interior" at bounding box center [201, 142] width 7 height 7
checkbox input "true"
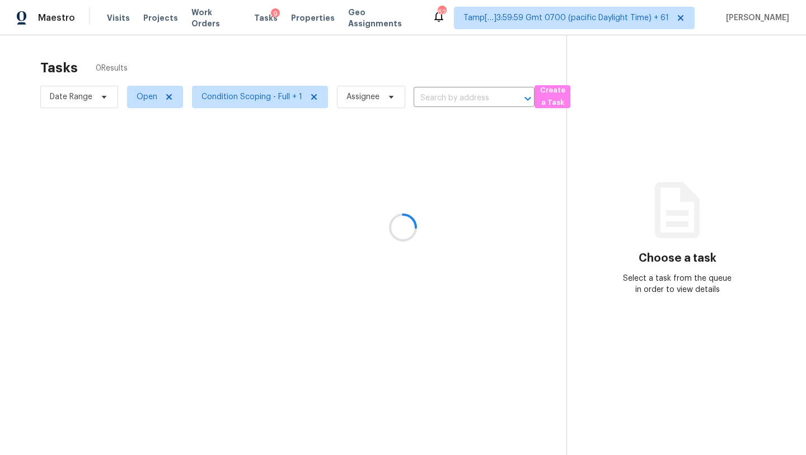
click at [272, 67] on div at bounding box center [403, 227] width 806 height 455
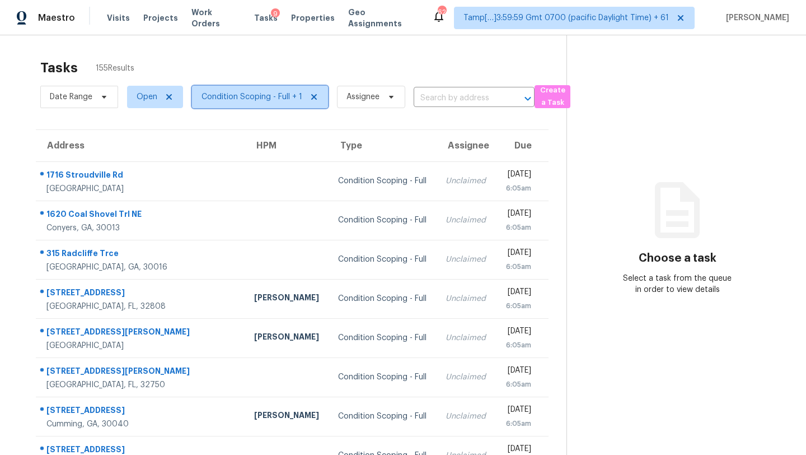
click at [230, 99] on span "Condition Scoping - Full + 1" at bounding box center [252, 96] width 101 height 11
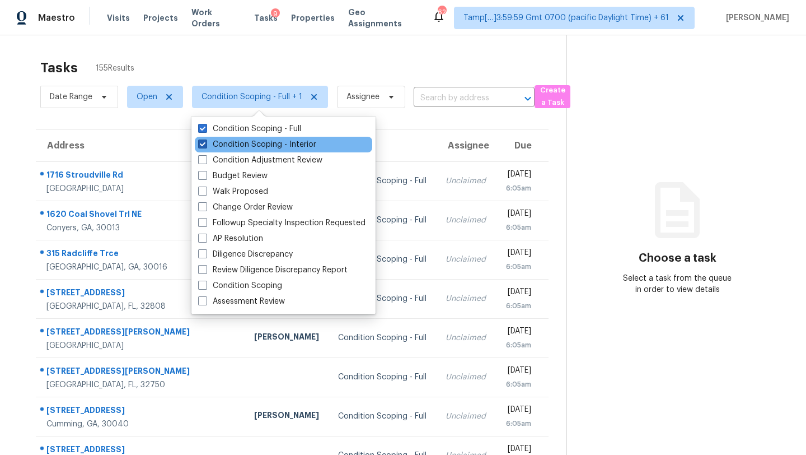
click at [241, 144] on label "Condition Scoping - Interior" at bounding box center [257, 144] width 118 height 11
click at [206, 144] on input "Condition Scoping - Interior" at bounding box center [201, 142] width 7 height 7
checkbox input "false"
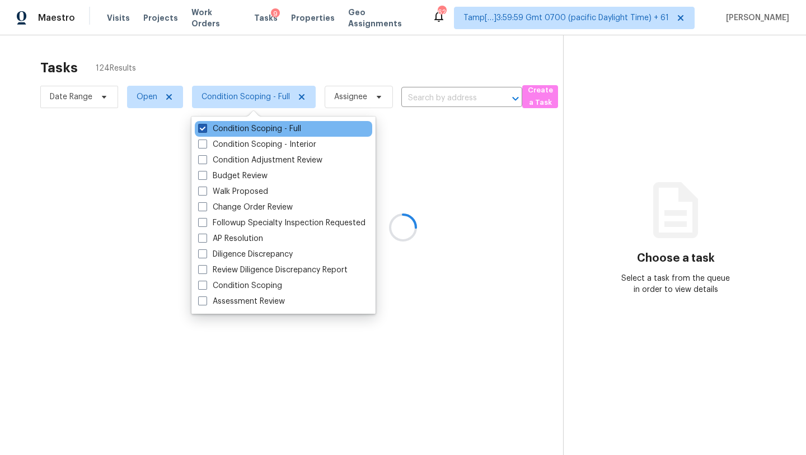
click at [242, 128] on label "Condition Scoping - Full" at bounding box center [249, 128] width 103 height 11
click at [206, 128] on input "Condition Scoping - Full" at bounding box center [201, 126] width 7 height 7
checkbox input "false"
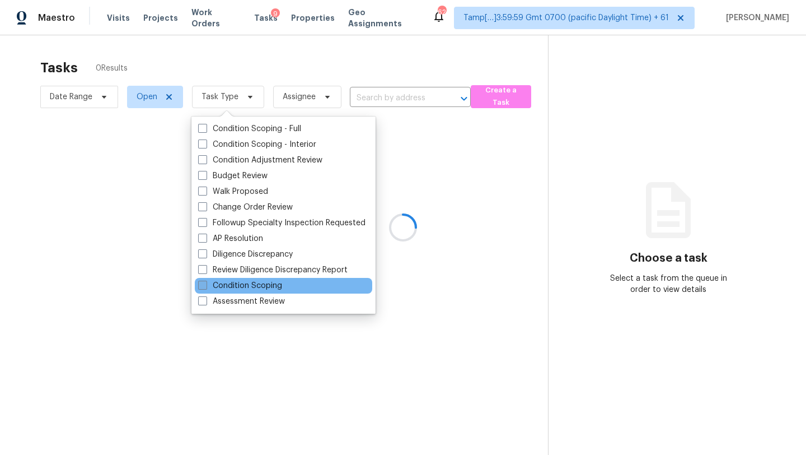
click at [244, 281] on label "Condition Scoping" at bounding box center [240, 285] width 84 height 11
click at [206, 281] on input "Condition Scoping" at bounding box center [201, 283] width 7 height 7
checkbox input "true"
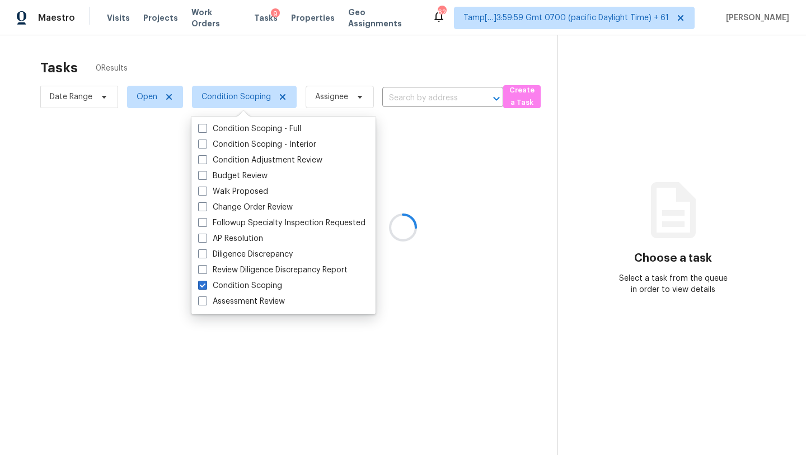
click at [307, 58] on div at bounding box center [403, 227] width 806 height 455
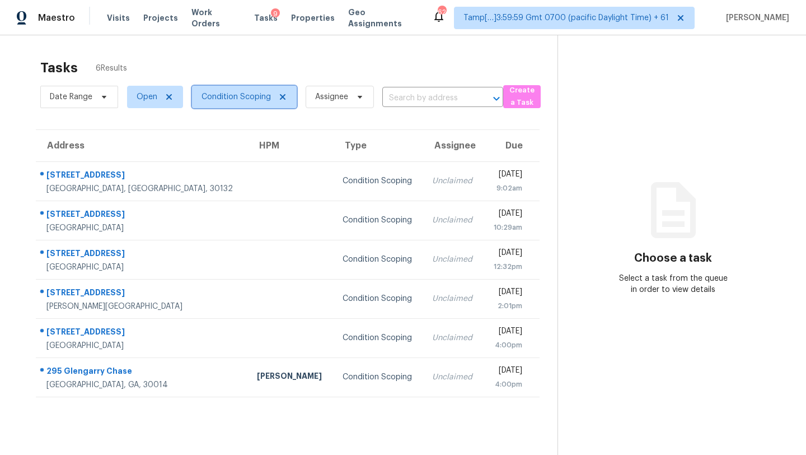
click at [222, 94] on span "Condition Scoping" at bounding box center [236, 96] width 69 height 11
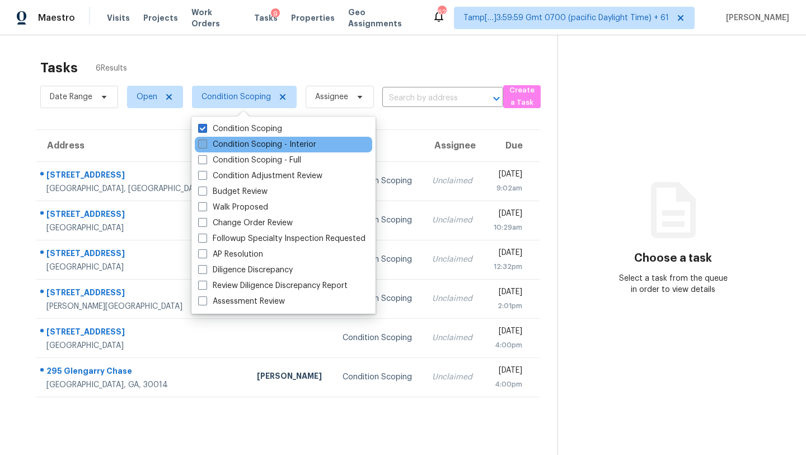
click at [227, 144] on label "Condition Scoping - Interior" at bounding box center [257, 144] width 118 height 11
click at [206, 144] on input "Condition Scoping - Interior" at bounding box center [201, 142] width 7 height 7
checkbox input "true"
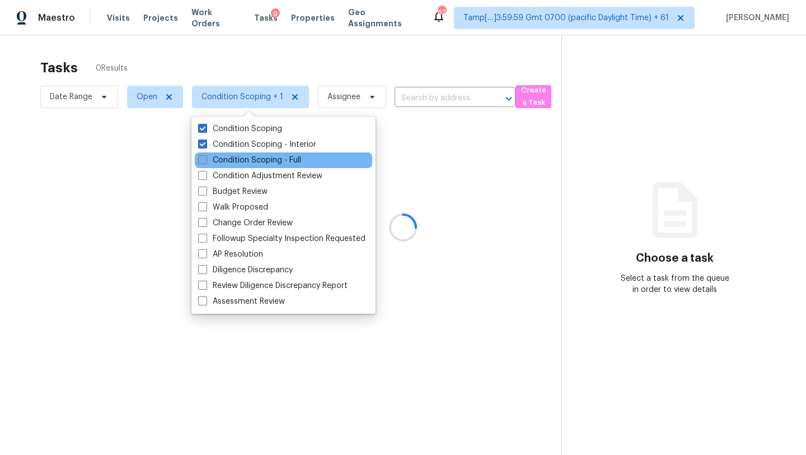
click at [227, 157] on label "Condition Scoping - Full" at bounding box center [249, 160] width 103 height 11
click at [206, 157] on input "Condition Scoping - Full" at bounding box center [201, 158] width 7 height 7
checkbox input "true"
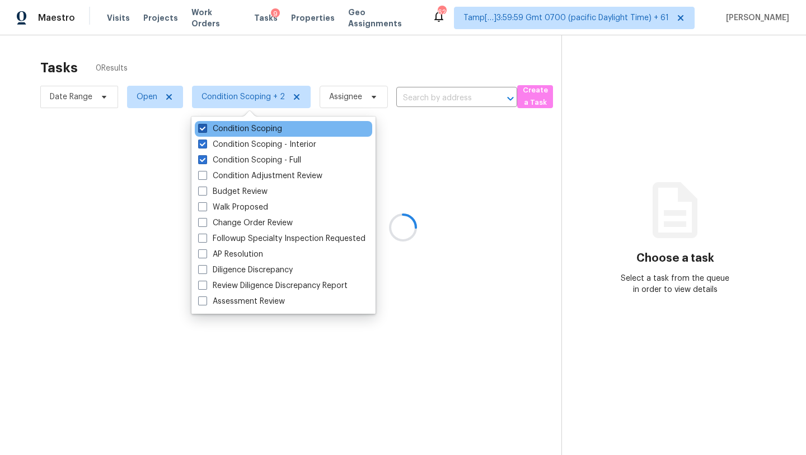
click at [227, 132] on label "Condition Scoping" at bounding box center [240, 128] width 84 height 11
click at [206, 130] on input "Condition Scoping" at bounding box center [201, 126] width 7 height 7
checkbox input "false"
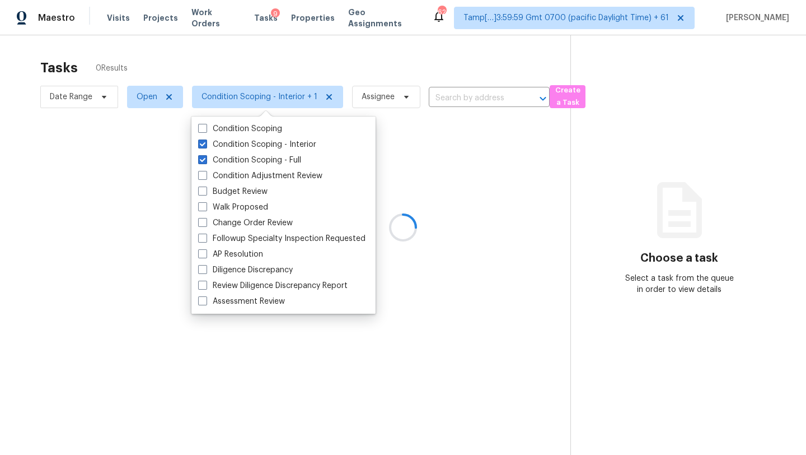
click at [310, 40] on div at bounding box center [403, 227] width 806 height 455
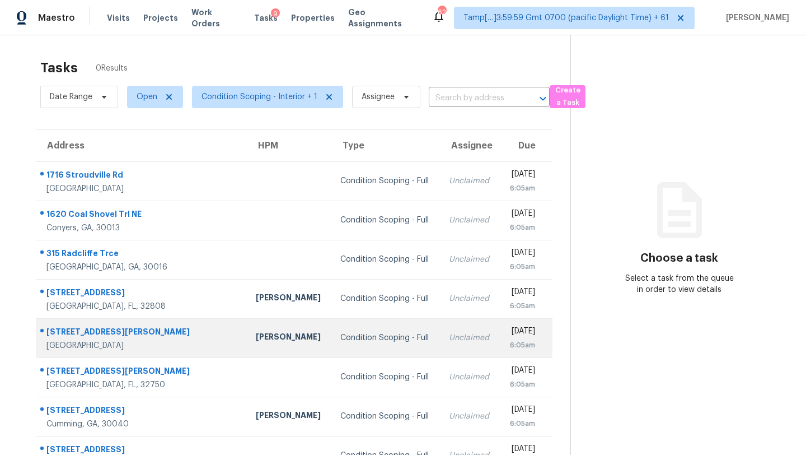
scroll to position [128, 0]
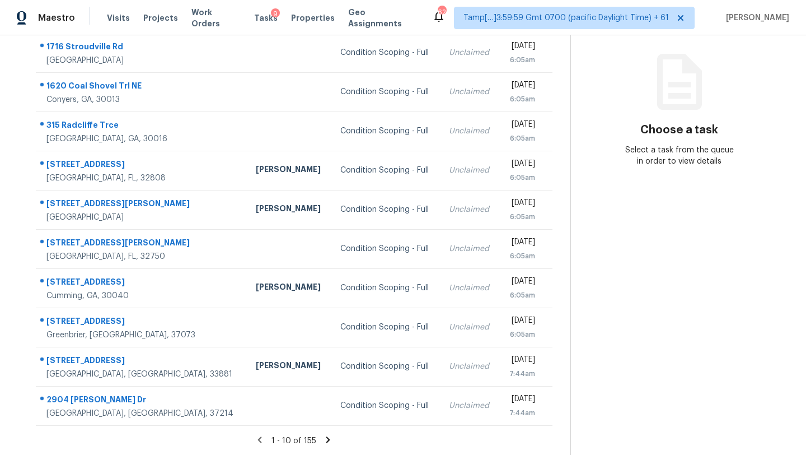
click at [325, 442] on icon at bounding box center [328, 440] width 10 height 10
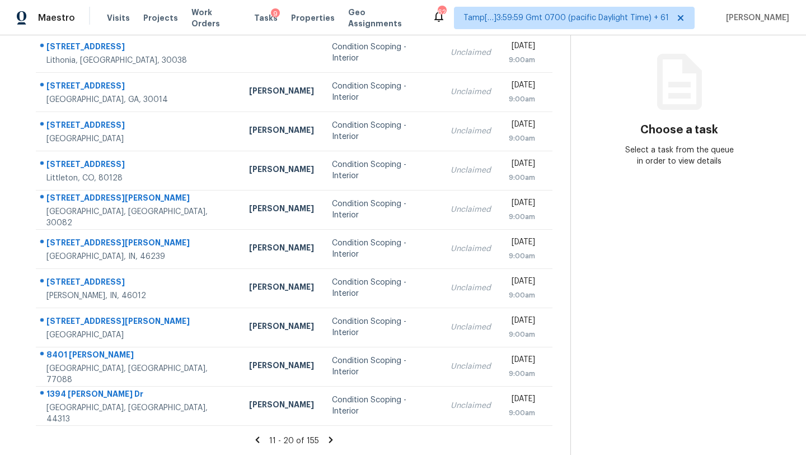
click at [328, 438] on icon at bounding box center [331, 440] width 10 height 10
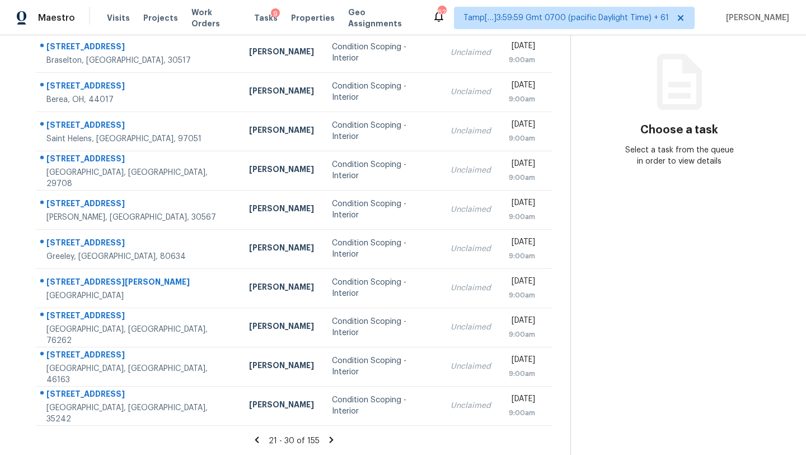
click at [328, 438] on icon at bounding box center [331, 440] width 10 height 10
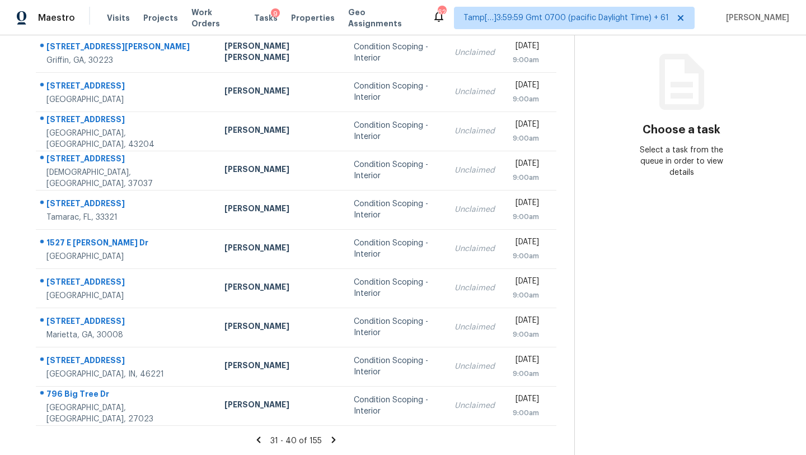
click at [329, 438] on icon at bounding box center [334, 440] width 10 height 10
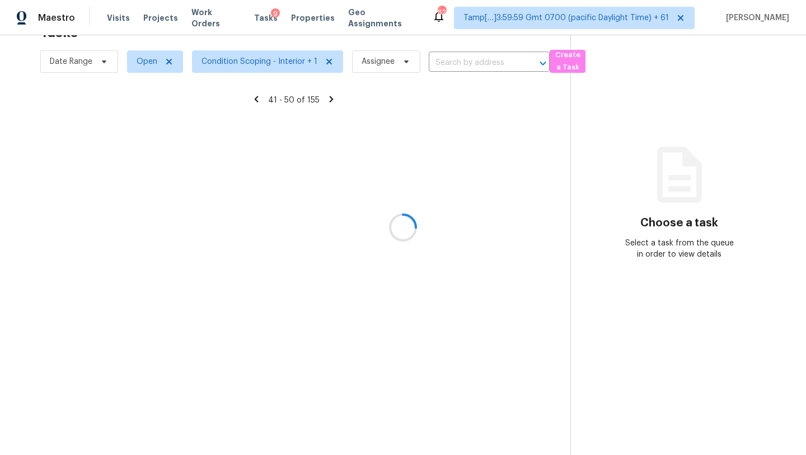
scroll to position [128, 0]
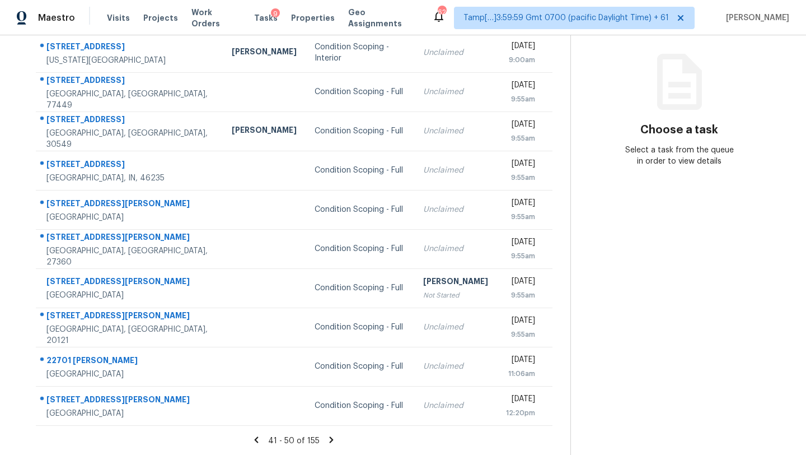
click at [328, 438] on icon at bounding box center [331, 440] width 10 height 10
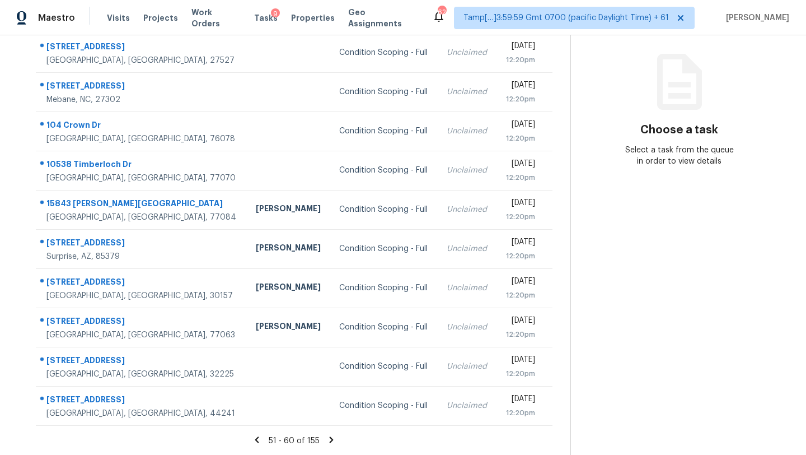
click at [328, 438] on icon at bounding box center [331, 440] width 10 height 10
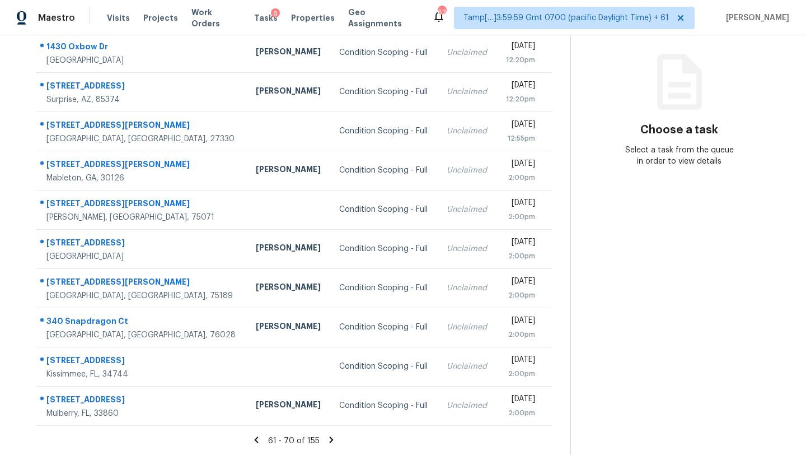
click at [328, 439] on icon at bounding box center [331, 440] width 10 height 10
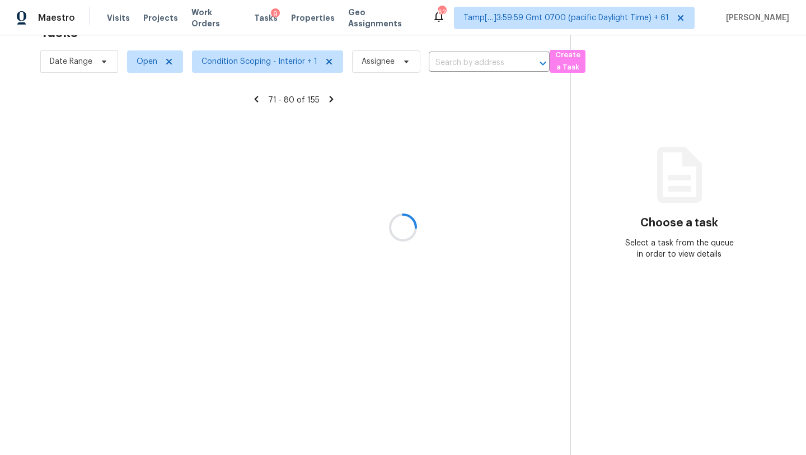
scroll to position [128, 0]
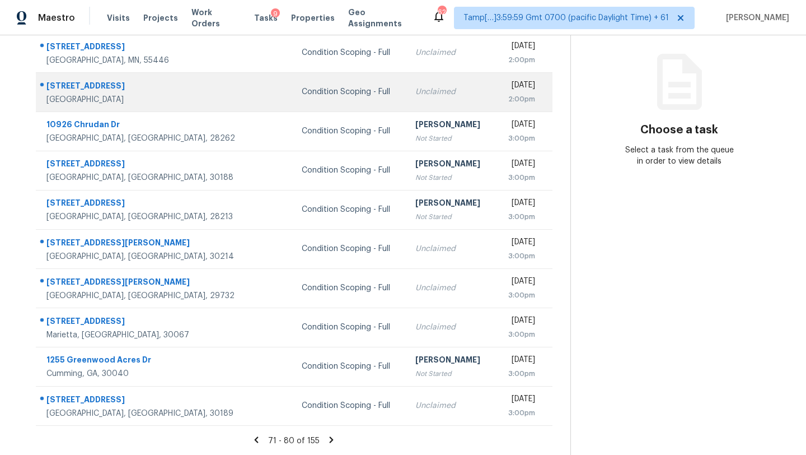
click at [407, 105] on td "Unclaimed" at bounding box center [451, 91] width 89 height 39
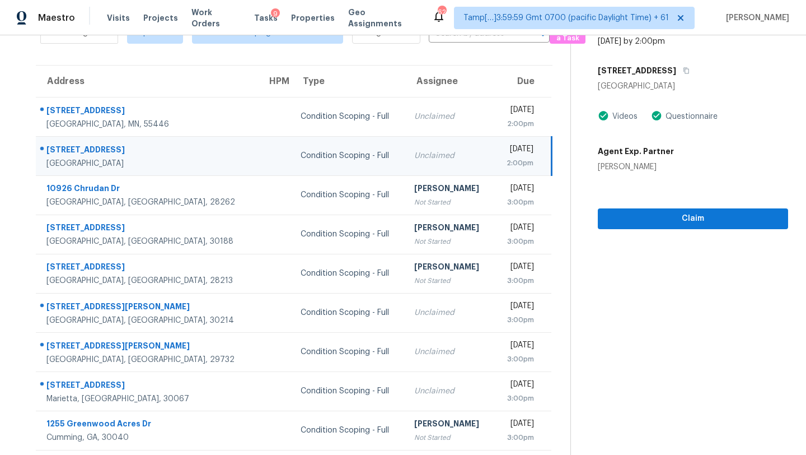
scroll to position [55, 0]
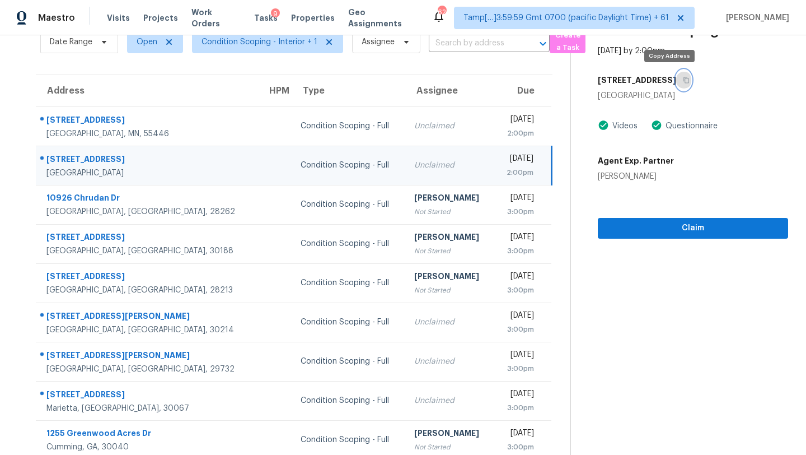
click at [676, 84] on button "button" at bounding box center [683, 80] width 15 height 20
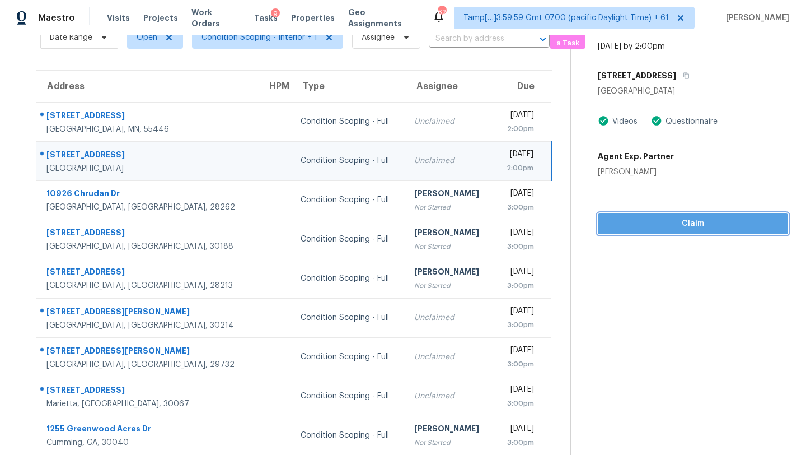
click at [669, 232] on button "Claim" at bounding box center [693, 223] width 190 height 21
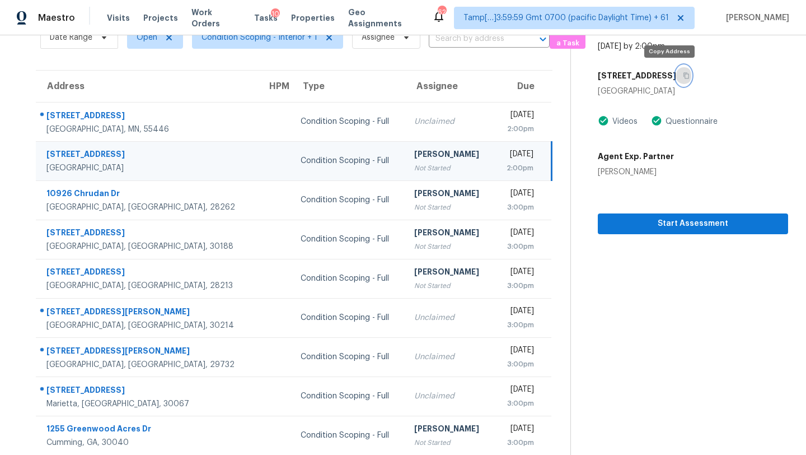
click at [684, 74] on icon "button" at bounding box center [687, 76] width 6 height 6
